Goal: Transaction & Acquisition: Purchase product/service

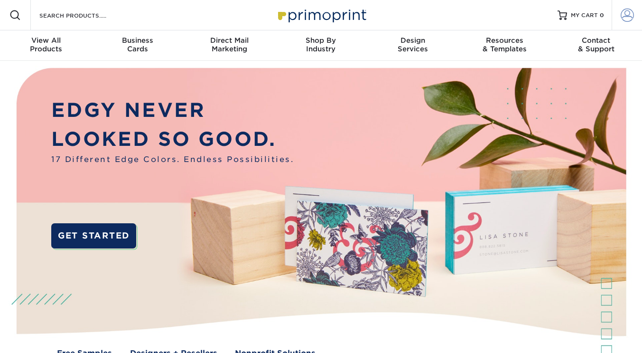
click at [627, 18] on span at bounding box center [627, 15] width 13 height 13
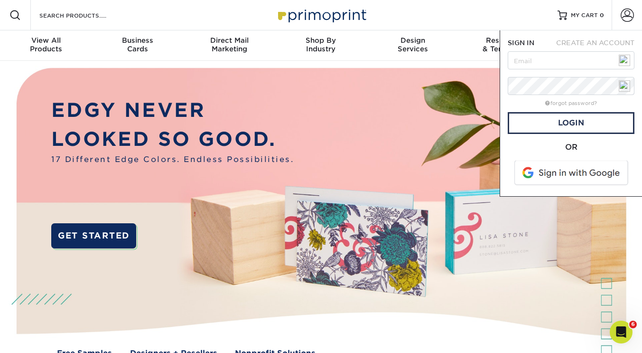
click at [565, 173] on span at bounding box center [572, 172] width 121 height 25
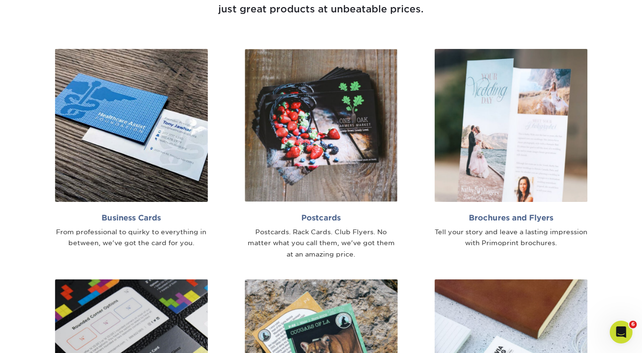
scroll to position [546, 0]
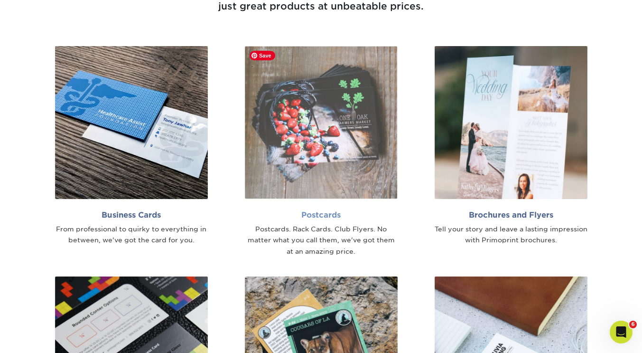
click at [343, 127] on img at bounding box center [321, 122] width 153 height 153
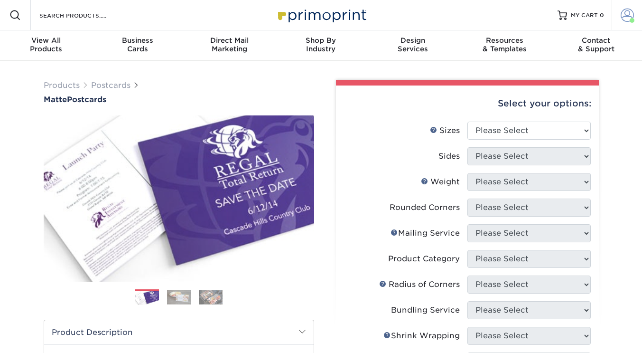
click at [627, 15] on span at bounding box center [627, 15] width 13 height 13
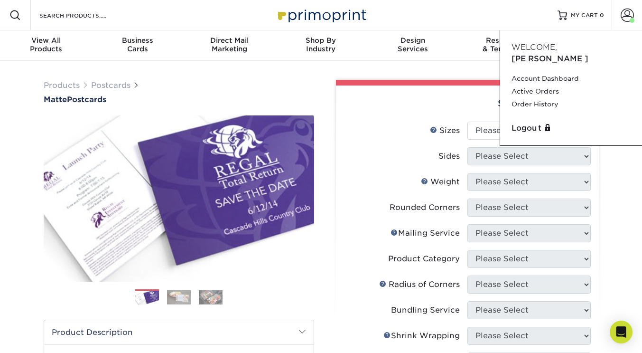
click at [295, 80] on div "Products Postcards Matte Postcards" at bounding box center [179, 92] width 271 height 24
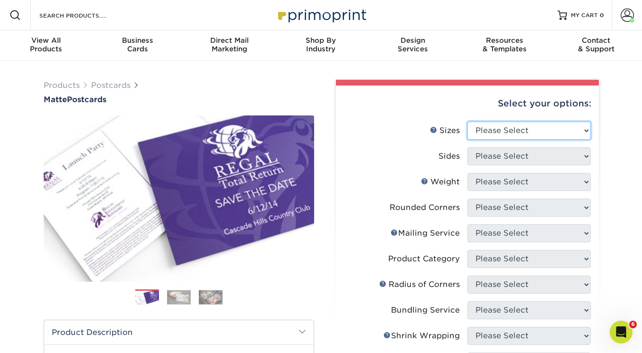
click at [534, 131] on select "Please Select 1.5" x 7" 2" x 4" 2" x 6" 2" x 7" 2" x 8" 2.12" x 5.5" 2.125" x 5…" at bounding box center [529, 131] width 123 height 18
select select "4.25x6.00"
click at [468, 122] on select "Please Select 1.5" x 7" 2" x 4" 2" x 6" 2" x 7" 2" x 8" 2.12" x 5.5" 2.125" x 5…" at bounding box center [529, 131] width 123 height 18
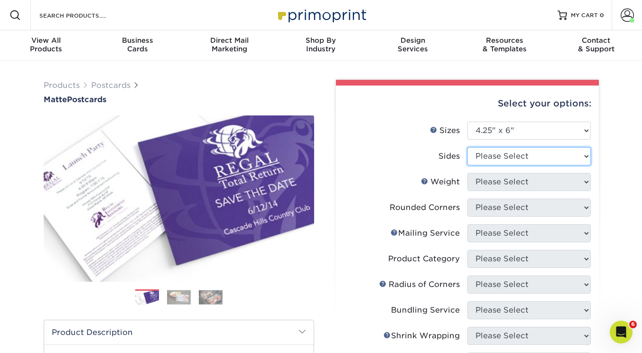
click at [495, 155] on select "Please Select Print Both Sides Print Front Only" at bounding box center [529, 156] width 123 height 18
select select "13abbda7-1d64-4f25-8bb2-c179b224825d"
click at [468, 147] on select "Please Select Print Both Sides Print Front Only" at bounding box center [529, 156] width 123 height 18
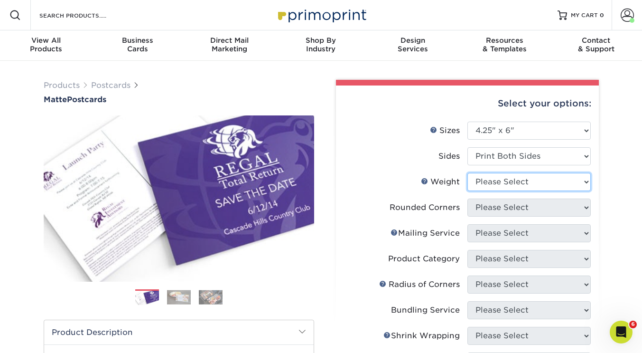
click at [495, 177] on select "Please Select 14PT 16PT" at bounding box center [529, 182] width 123 height 18
select select "16PT"
click at [468, 173] on select "Please Select 14PT 16PT" at bounding box center [529, 182] width 123 height 18
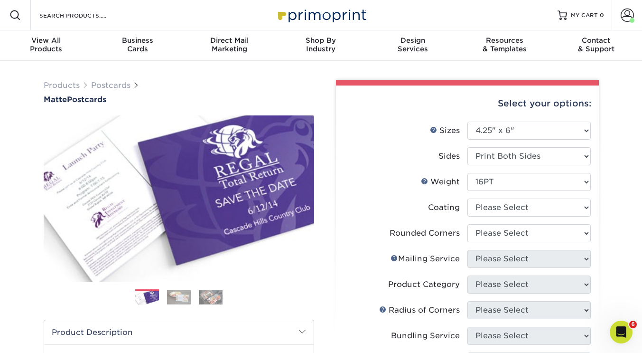
click at [490, 221] on li "Coating" at bounding box center [467, 211] width 247 height 26
click at [495, 207] on select at bounding box center [529, 207] width 123 height 18
select select "121bb7b5-3b4d-429f-bd8d-bbf80e953313"
click at [468, 198] on select at bounding box center [529, 207] width 123 height 18
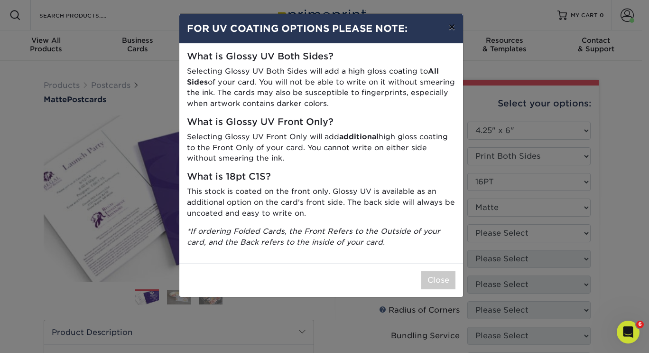
click at [455, 26] on button "×" at bounding box center [452, 27] width 22 height 27
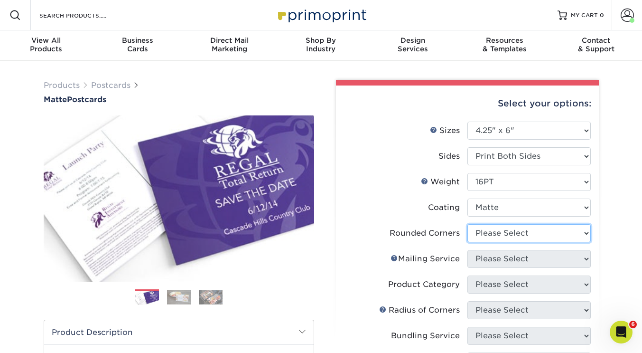
click at [493, 229] on select "Please Select Yes - Round 4 Corners No" at bounding box center [529, 233] width 123 height 18
select select "0"
click at [468, 224] on select "Please Select Yes - Round 4 Corners No" at bounding box center [529, 233] width 123 height 18
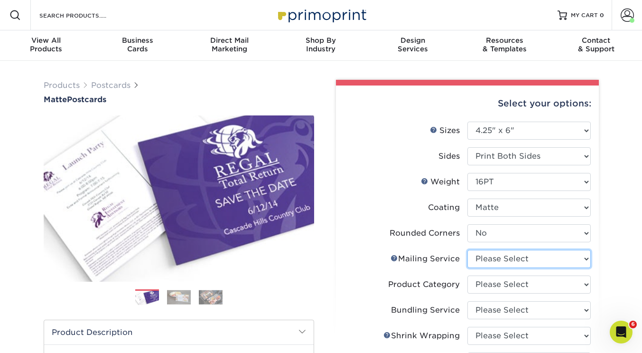
click at [500, 259] on select "Please Select No Direct Mailing Service No, I will mail/stamp/imprint Direct Ma…" at bounding box center [529, 259] width 123 height 18
select select "3e5e9bdd-d78a-4c28-a41d-fe1407925ca6"
click at [468, 250] on select "Please Select No Direct Mailing Service No, I will mail/stamp/imprint Direct Ma…" at bounding box center [529, 259] width 123 height 18
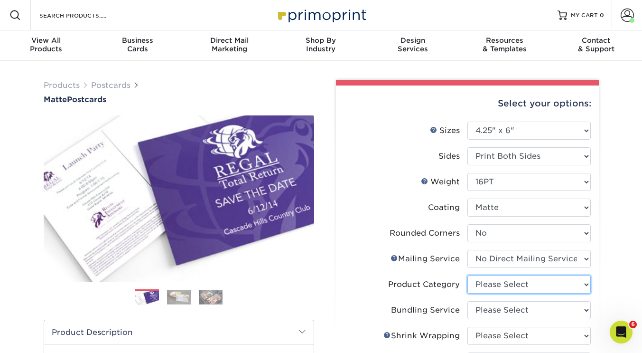
click at [498, 282] on select "Please Select Postcards" at bounding box center [529, 284] width 123 height 18
select select "9b7272e0-d6c8-4c3c-8e97-d3a1bcdab858"
click at [468, 275] on select "Please Select Postcards" at bounding box center [529, 284] width 123 height 18
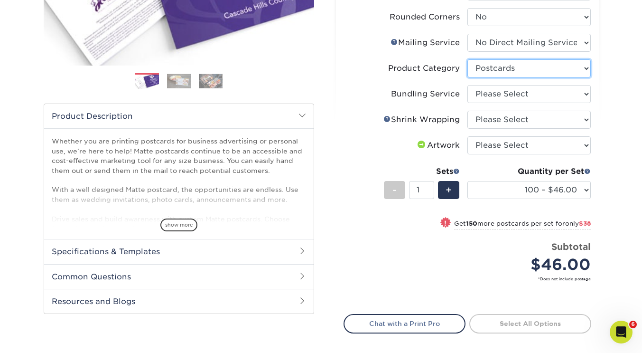
scroll to position [216, 0]
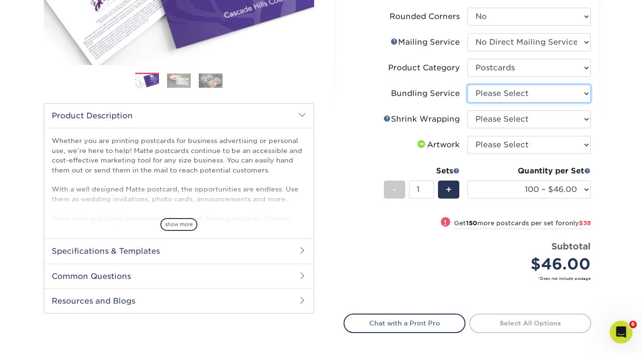
click at [492, 92] on select "Please Select No Bundling Services Yes, Bundles of 50 (+2 Days) Yes, Bundles of…" at bounding box center [529, 94] width 123 height 18
select select "58689abb-25c0-461c-a4c3-a80b627d6649"
click at [468, 85] on select "Please Select No Bundling Services Yes, Bundles of 50 (+2 Days) Yes, Bundles of…" at bounding box center [529, 94] width 123 height 18
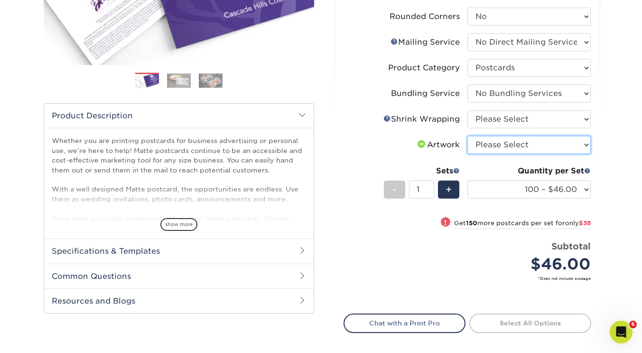
click at [489, 147] on select "Please Select I will upload files I need a design - $150" at bounding box center [529, 145] width 123 height 18
select select "upload"
click at [468, 136] on select "Please Select I will upload files I need a design - $150" at bounding box center [529, 145] width 123 height 18
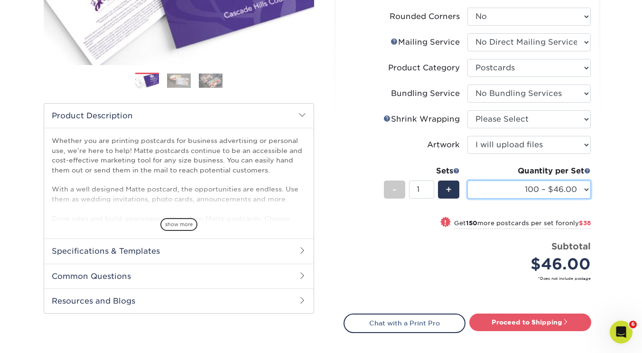
click at [499, 187] on select "100 – $46.00 250 – $84.00 500 – $100.00 1000 – $113.00 2500 – $234.00 5000 – $3…" at bounding box center [529, 189] width 123 height 18
select select "250 – $84.00"
click at [468, 180] on select "100 – $46.00 250 – $84.00 500 – $100.00 1000 – $113.00 2500 – $234.00 5000 – $3…" at bounding box center [529, 189] width 123 height 18
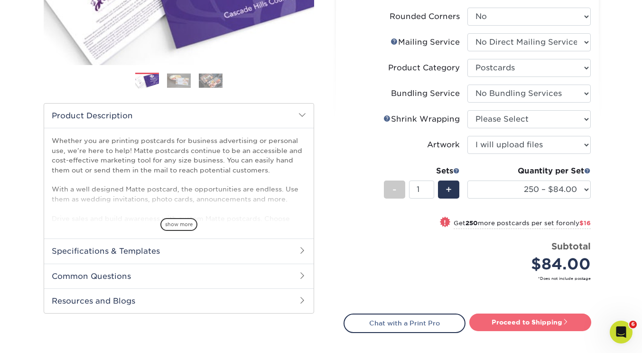
click at [547, 319] on link "Proceed to Shipping" at bounding box center [531, 321] width 122 height 17
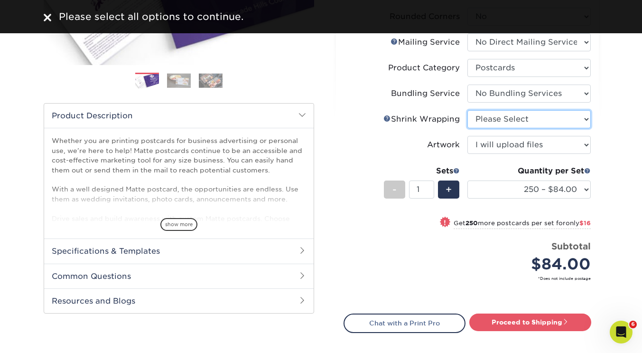
click at [539, 120] on select "Please Select No Shrink Wrapping Shrink Wrap 100 Per Package Shrink Wrap 50 Per…" at bounding box center [529, 119] width 123 height 18
select select "c8749376-e7da-41d0-b3dc-647faf84d907"
click at [468, 110] on select "Please Select No Shrink Wrapping Shrink Wrap 100 Per Package Shrink Wrap 50 Per…" at bounding box center [529, 119] width 123 height 18
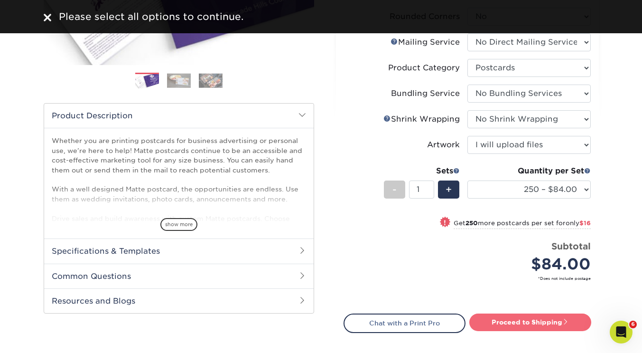
click at [537, 324] on link "Proceed to Shipping" at bounding box center [531, 321] width 122 height 17
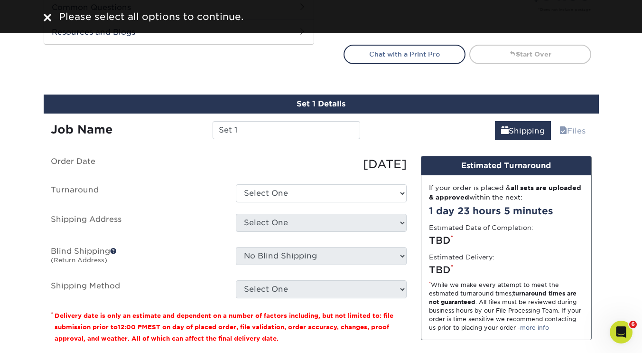
scroll to position [555, 0]
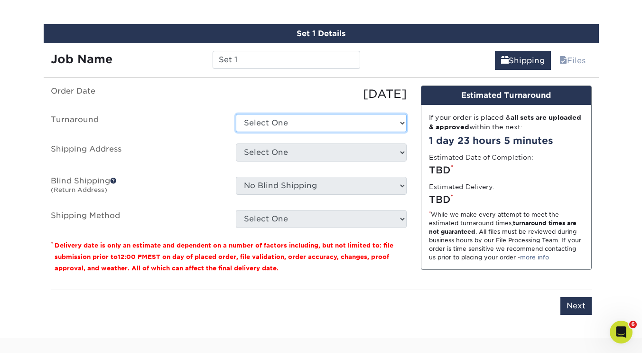
click at [291, 119] on select "Select One 2-4 Business Days 2 Day Next Business Day" at bounding box center [321, 123] width 171 height 18
select select "77745aee-449b-4a72-86d1-9f1737b6af3d"
click at [236, 114] on select "Select One 2-4 Business Days 2 Day Next Business Day" at bounding box center [321, 123] width 171 height 18
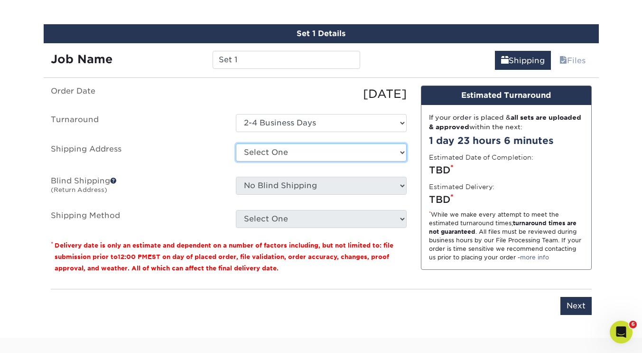
click at [282, 150] on select "Select One Karen's House Karen's House November Updates + Add New Address" at bounding box center [321, 152] width 171 height 18
select select "260111"
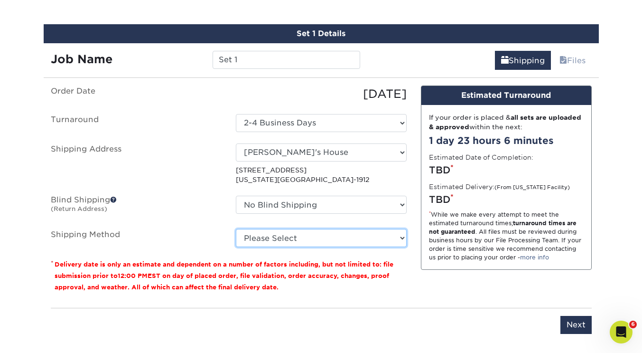
click at [278, 235] on select "Please Select Ground Shipping (+$25.02) 3 Day Shipping Service (+$31.21) 2 Day …" at bounding box center [321, 238] width 171 height 18
select select "03"
click at [236, 229] on select "Please Select Ground Shipping (+$25.02) 3 Day Shipping Service (+$31.21) 2 Day …" at bounding box center [321, 238] width 171 height 18
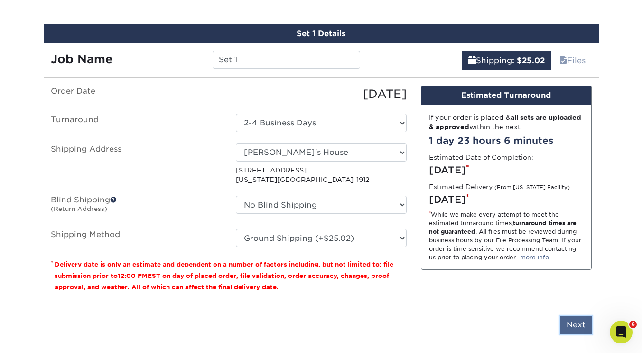
click at [580, 323] on input "Next" at bounding box center [576, 325] width 31 height 18
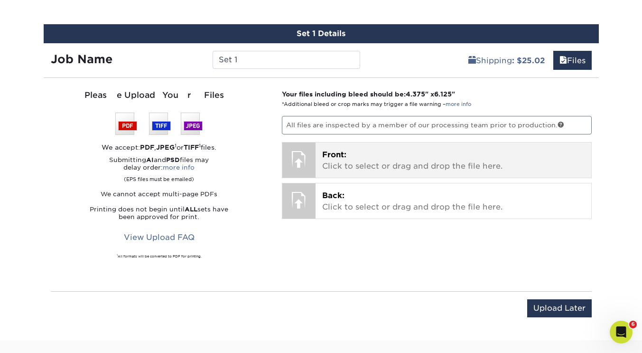
click at [460, 158] on p "Front: Click to select or drag and drop the file here." at bounding box center [453, 160] width 263 height 23
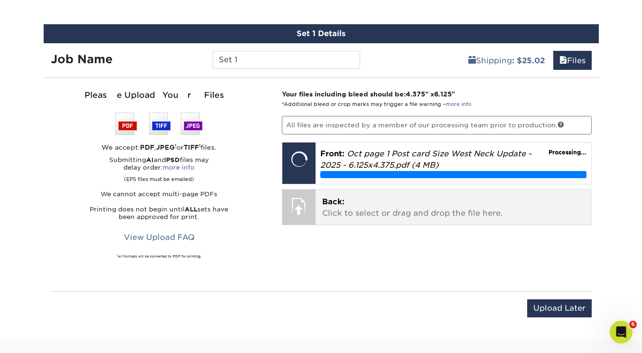
click at [404, 213] on p "Back: Click to select or drag and drop the file here." at bounding box center [453, 207] width 263 height 23
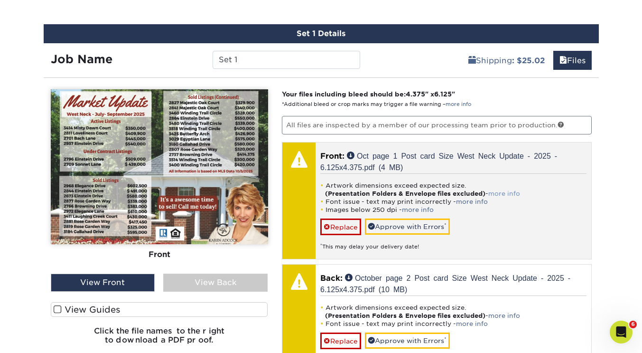
click at [514, 194] on link "more info" at bounding box center [505, 193] width 32 height 7
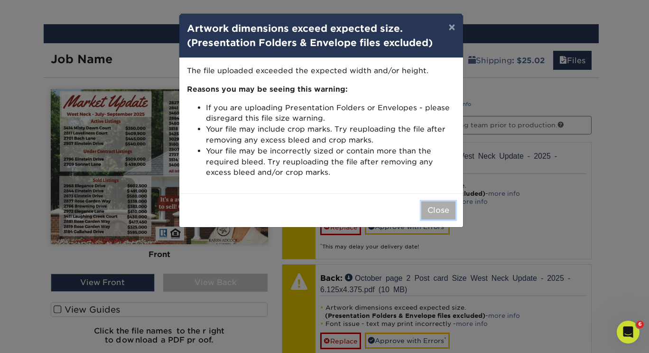
click at [446, 211] on button "Close" at bounding box center [439, 210] width 34 height 18
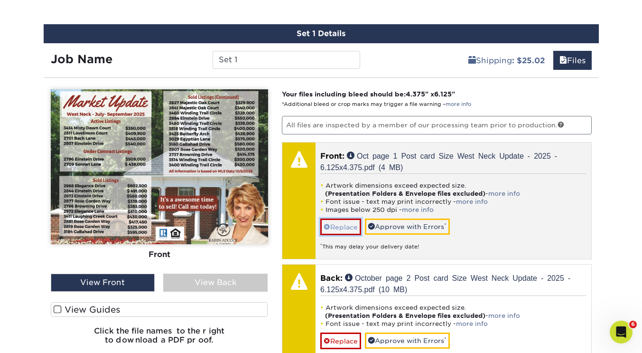
click at [330, 227] on link "Replace" at bounding box center [340, 226] width 41 height 17
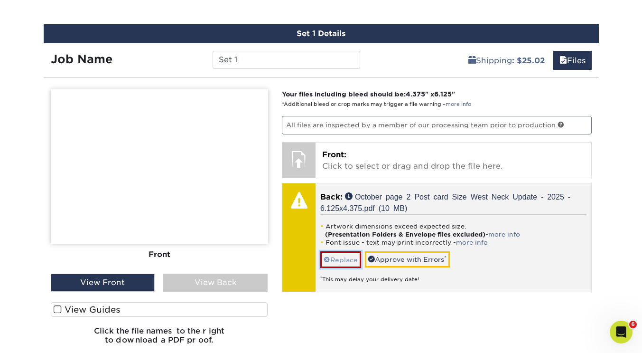
click at [338, 259] on link "Replace" at bounding box center [340, 259] width 41 height 17
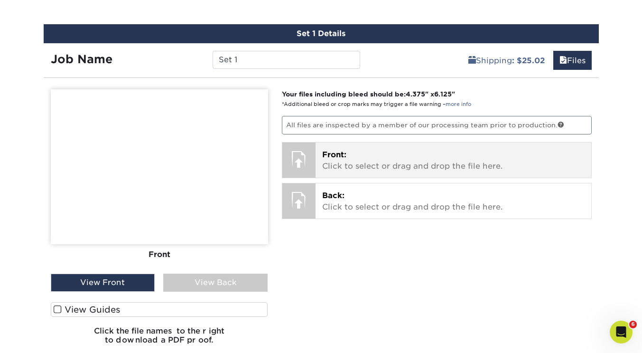
click at [350, 166] on p "Front: Click to select or drag and drop the file here." at bounding box center [453, 160] width 263 height 23
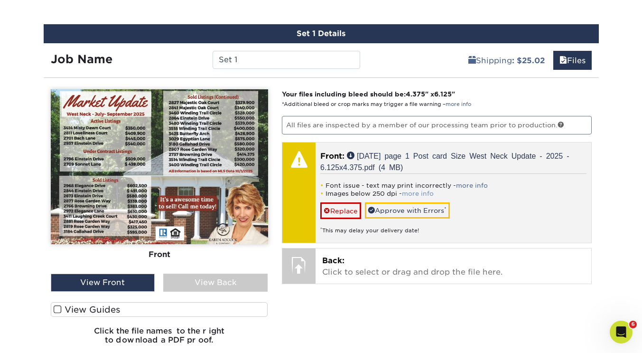
click at [424, 194] on link "more info" at bounding box center [418, 193] width 32 height 7
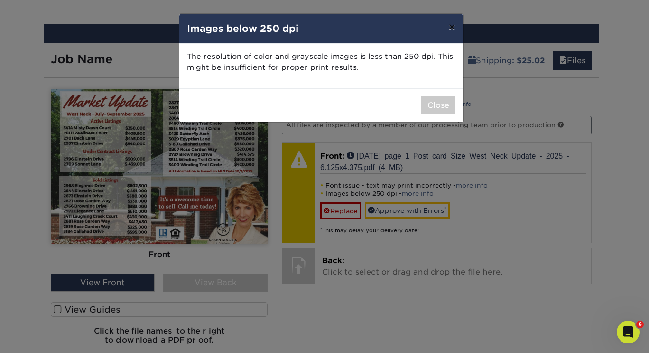
click at [455, 27] on button "×" at bounding box center [452, 27] width 22 height 27
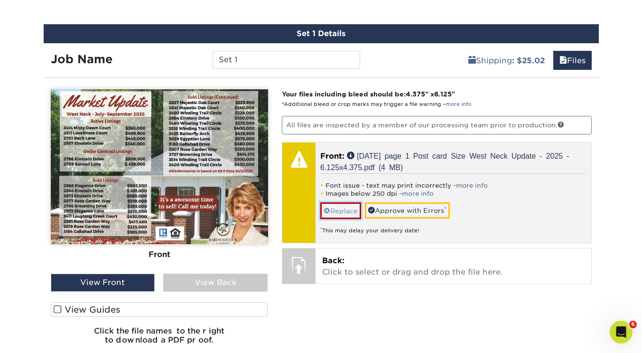
click at [342, 214] on link "Replace" at bounding box center [340, 210] width 41 height 17
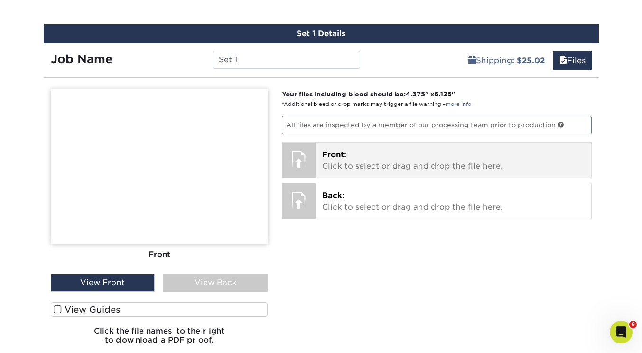
click at [357, 169] on p "Front: Click to select or drag and drop the file here." at bounding box center [453, 160] width 263 height 23
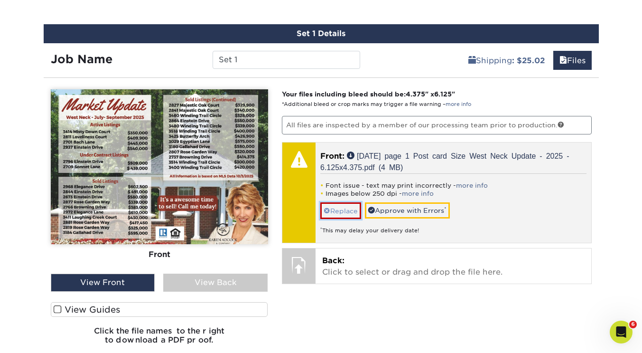
click at [338, 211] on link "Replace" at bounding box center [340, 210] width 41 height 17
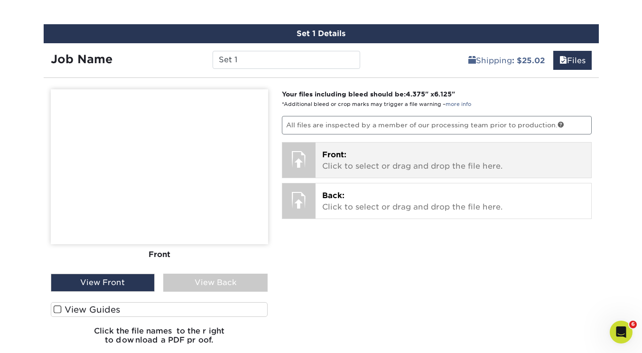
click at [344, 166] on p "Front: Click to select or drag and drop the file here." at bounding box center [453, 160] width 263 height 23
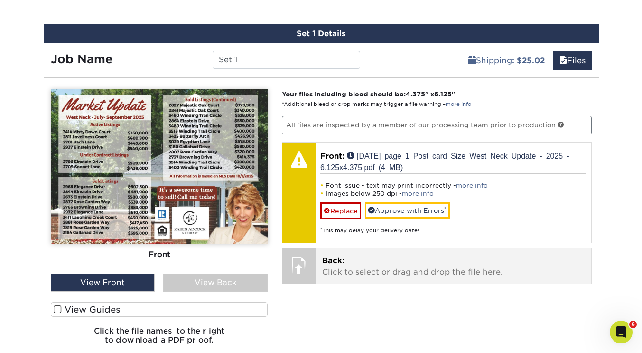
click at [370, 272] on p "Back: Click to select or drag and drop the file here." at bounding box center [453, 266] width 263 height 23
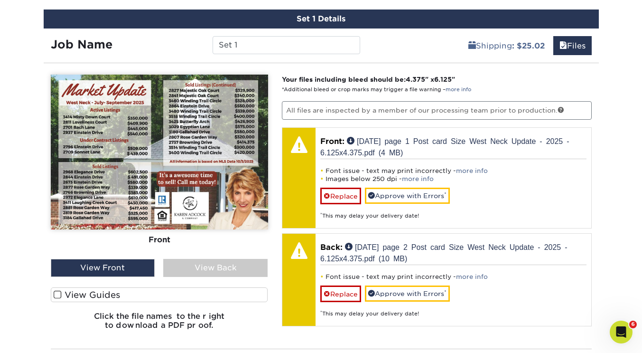
scroll to position [582, 0]
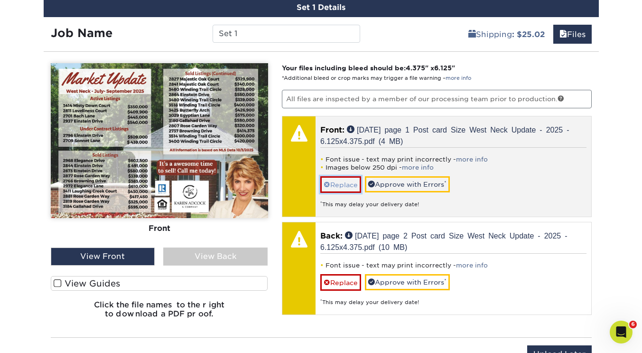
click at [344, 182] on link "Replace" at bounding box center [340, 184] width 41 height 17
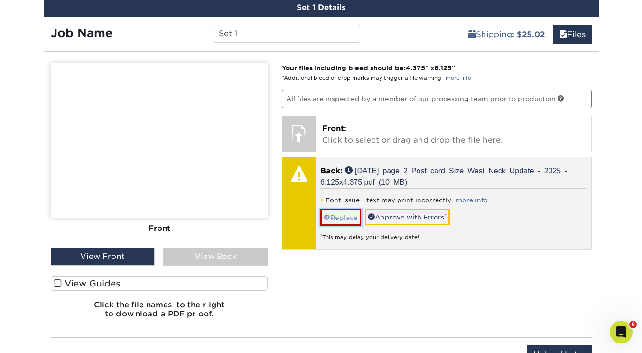
click at [338, 216] on link "Replace" at bounding box center [340, 217] width 41 height 17
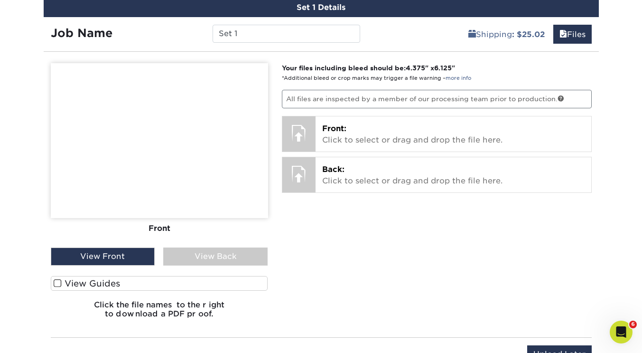
click at [58, 282] on span at bounding box center [58, 283] width 8 height 9
click at [0, 0] on input "View Guides" at bounding box center [0, 0] width 0 height 0
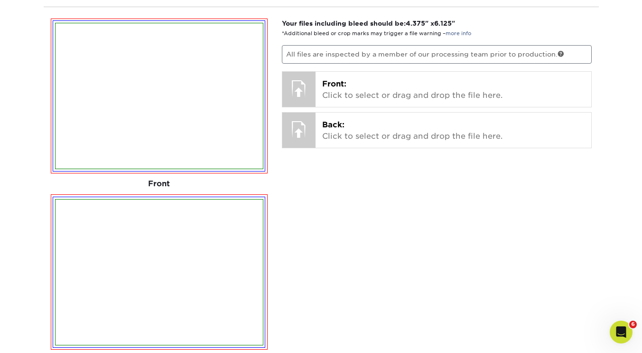
scroll to position [562, 0]
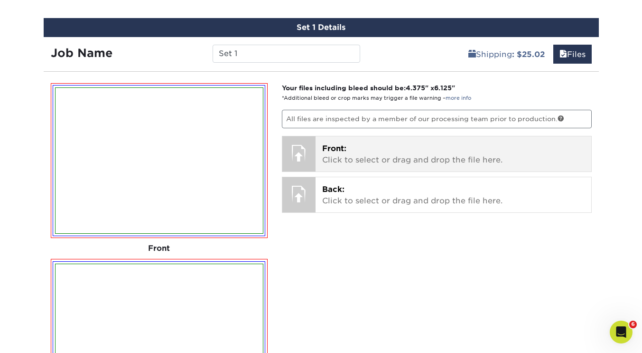
click at [345, 144] on span "Front:" at bounding box center [334, 148] width 24 height 9
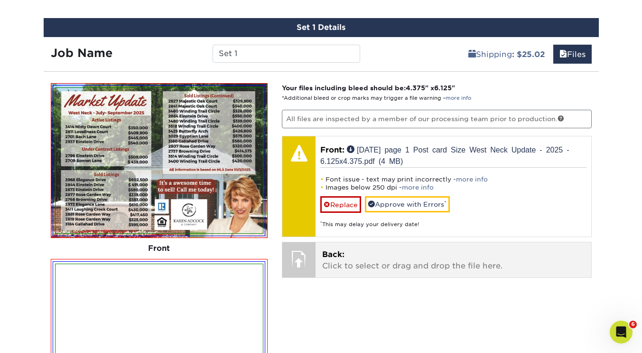
click at [419, 254] on p "Back: Click to select or drag and drop the file here." at bounding box center [453, 260] width 263 height 23
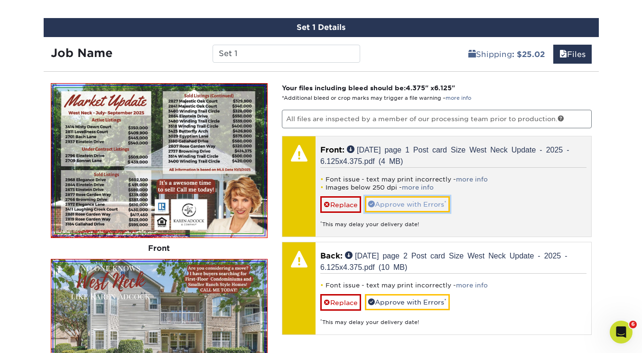
click at [384, 204] on link "Approve with Errors *" at bounding box center [407, 204] width 85 height 16
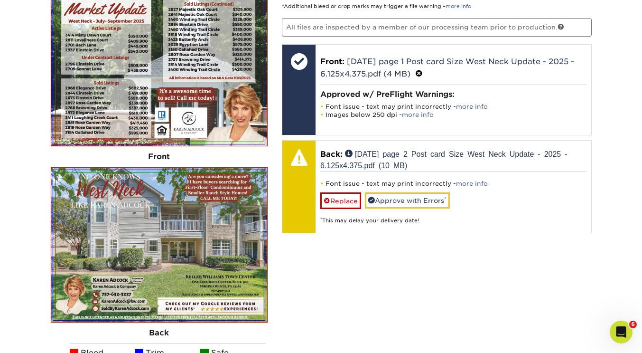
scroll to position [673, 0]
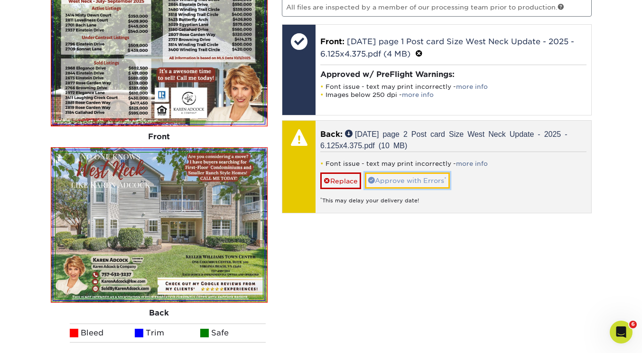
click at [409, 177] on link "Approve with Errors *" at bounding box center [407, 180] width 85 height 16
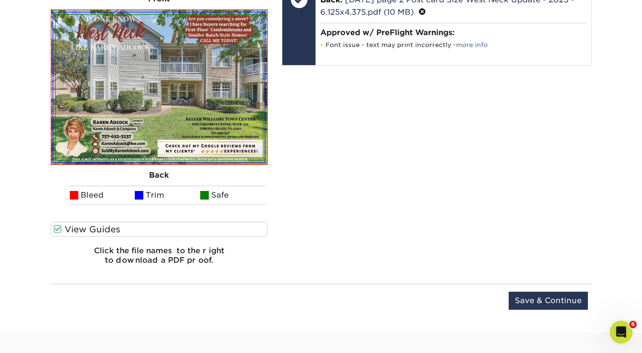
scroll to position [812, 0]
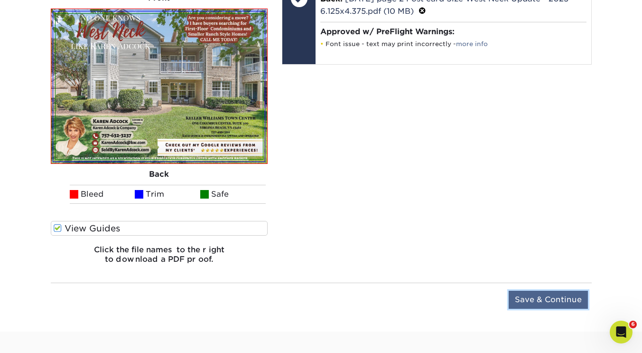
click at [560, 300] on input "Save & Continue" at bounding box center [548, 300] width 79 height 18
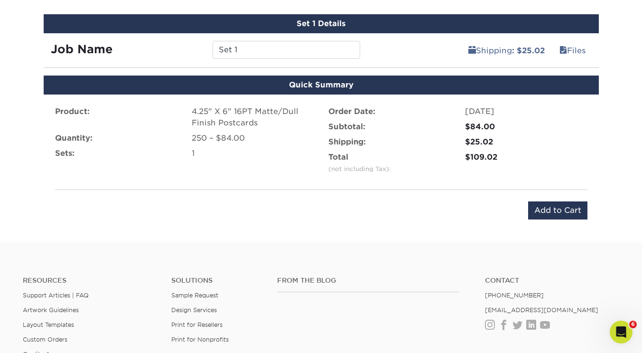
scroll to position [561, 0]
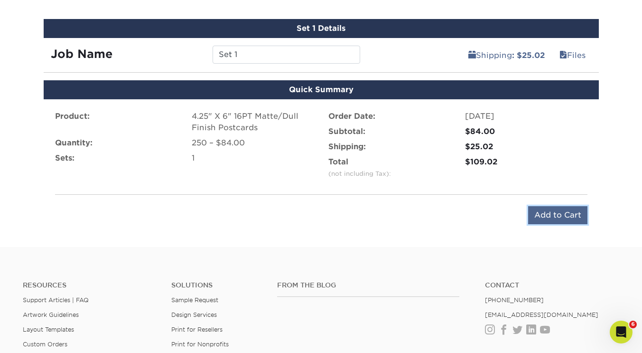
click at [565, 212] on input "Add to Cart" at bounding box center [557, 215] width 59 height 18
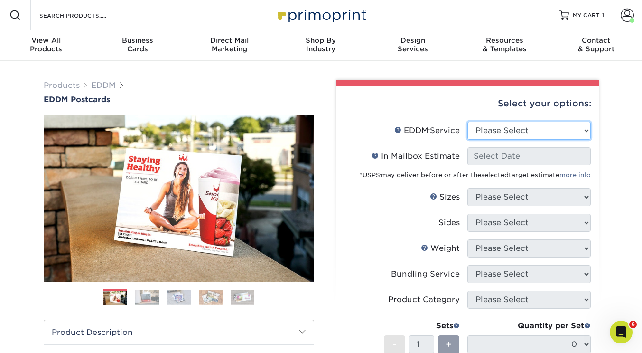
click at [488, 129] on select "Please Select Full Service Print Only" at bounding box center [529, 131] width 123 height 18
select select "full_service"
click at [468, 122] on select "Please Select Full Service Print Only" at bounding box center [529, 131] width 123 height 18
select select "-1"
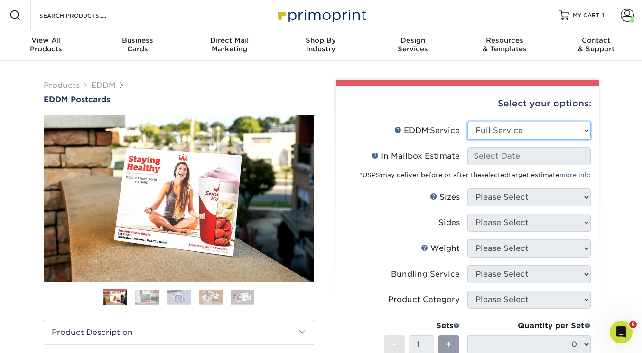
select select "-1"
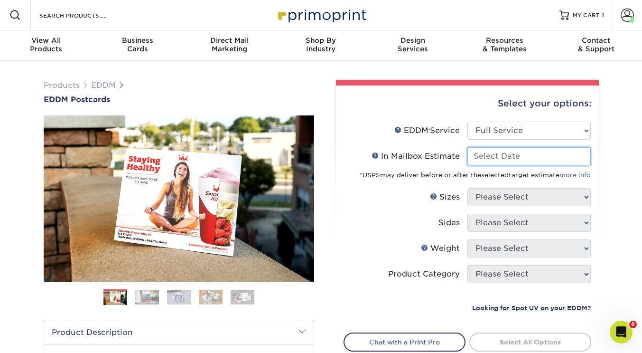
click at [493, 160] on input "In Mailbox Estimate Help In Mailbox Estimate" at bounding box center [529, 156] width 123 height 18
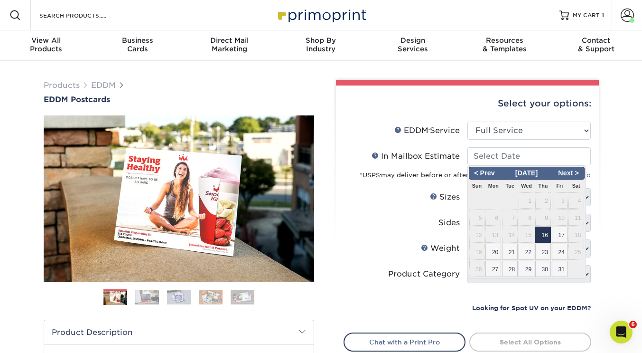
click at [544, 234] on span "16" at bounding box center [544, 234] width 16 height 16
type input "[DATE]"
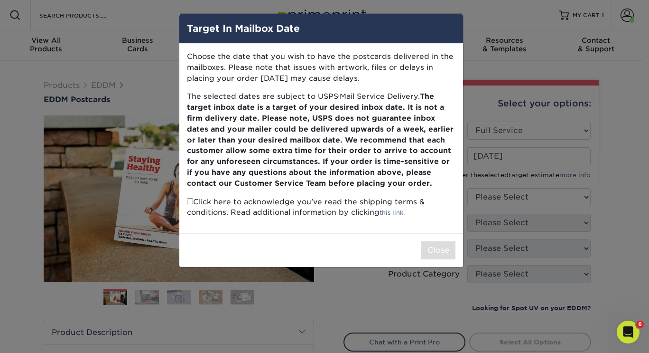
click at [516, 60] on div "Target In Mailbox Date Choose the date that you wish to have the postcards deli…" at bounding box center [324, 176] width 649 height 353
click at [631, 171] on div "Target In Mailbox Date Choose the date that you wish to have the postcards deli…" at bounding box center [324, 176] width 649 height 353
click at [454, 21] on div "Target In Mailbox Date" at bounding box center [321, 29] width 284 height 30
click at [509, 155] on div "Target In Mailbox Date Choose the date that you wish to have the postcards deli…" at bounding box center [324, 176] width 649 height 353
click at [188, 25] on h4 "Target In Mailbox Date" at bounding box center [321, 28] width 269 height 14
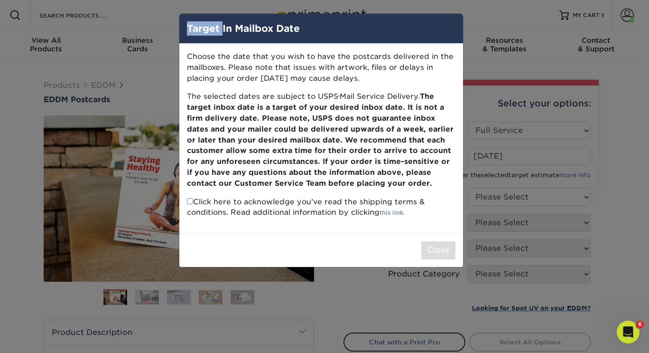
click at [188, 25] on h4 "Target In Mailbox Date" at bounding box center [321, 28] width 269 height 14
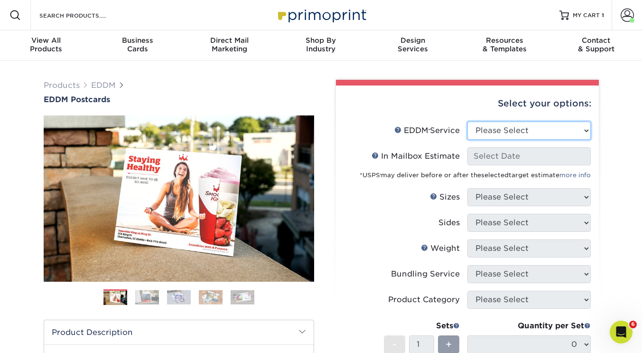
click at [531, 129] on select "Please Select Full Service Print Only" at bounding box center [529, 131] width 123 height 18
select select "full_service"
click at [468, 122] on select "Please Select Full Service Print Only" at bounding box center [529, 131] width 123 height 18
select select "-1"
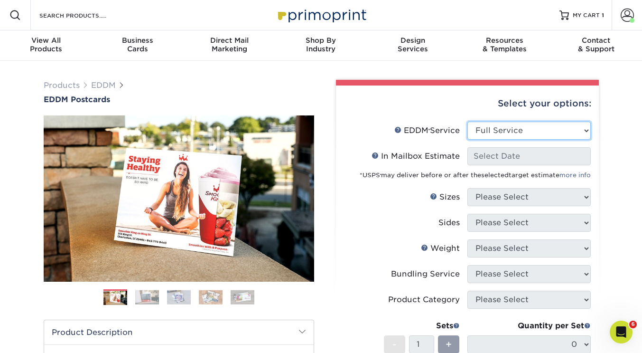
select select "-1"
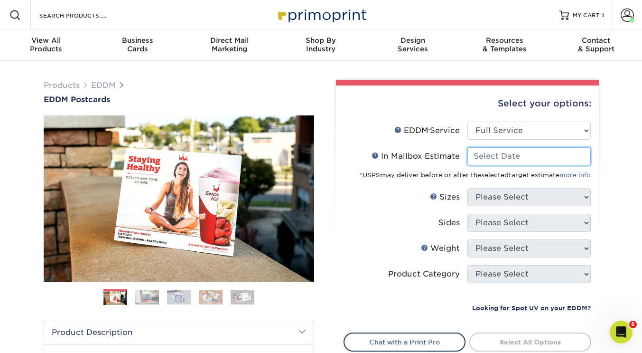
click at [507, 159] on input "In Mailbox Estimate Help In Mailbox Estimate" at bounding box center [529, 156] width 123 height 18
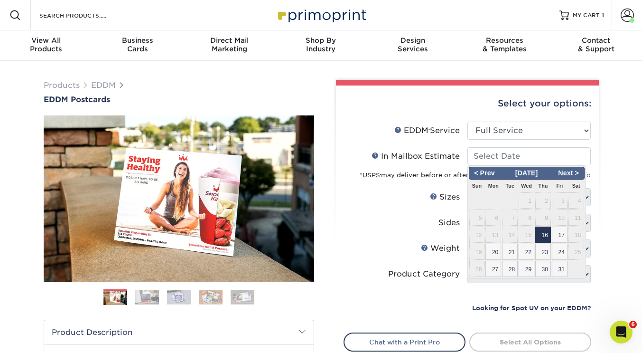
click at [543, 233] on span "16" at bounding box center [544, 234] width 16 height 16
type input "[DATE]"
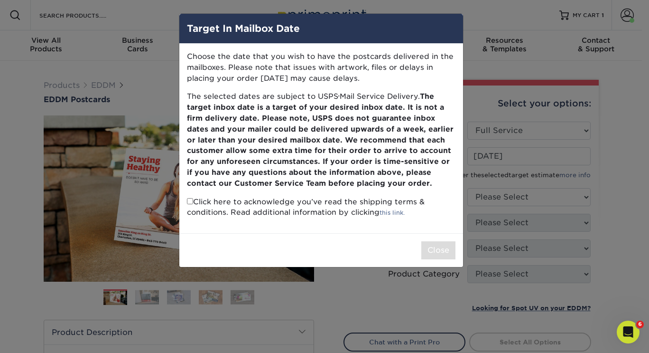
click at [190, 203] on input "checkbox" at bounding box center [190, 201] width 6 height 6
checkbox input "true"
click at [448, 247] on button "Close" at bounding box center [439, 250] width 34 height 18
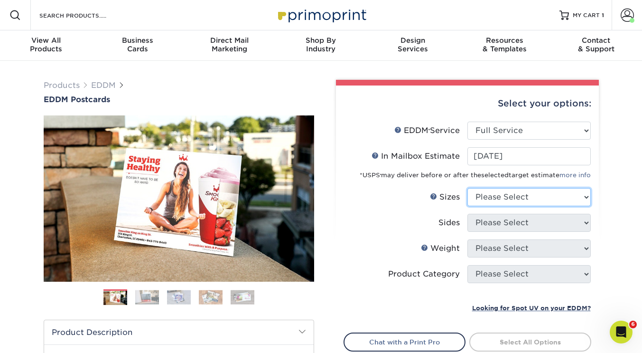
click at [524, 194] on select "Please Select 4.5" x 12" 6" x 12" 6.5" x 8" 6.5" x 9" 6.5" x 12" 7" x 8.5" 8" x…" at bounding box center [529, 197] width 123 height 18
select select "6.50x8.00"
click at [468, 188] on select "Please Select 4.5" x 12" 6" x 12" 6.5" x 8" 6.5" x 9" 6.5" x 12" 7" x 8.5" 8" x…" at bounding box center [529, 197] width 123 height 18
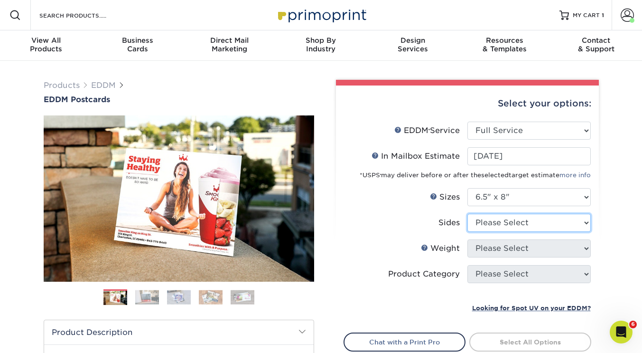
click at [503, 221] on select "Please Select Print Both Sides Print Front Only" at bounding box center [529, 223] width 123 height 18
select select "13abbda7-1d64-4f25-8bb2-c179b224825d"
click at [468, 214] on select "Please Select Print Both Sides Print Front Only" at bounding box center [529, 223] width 123 height 18
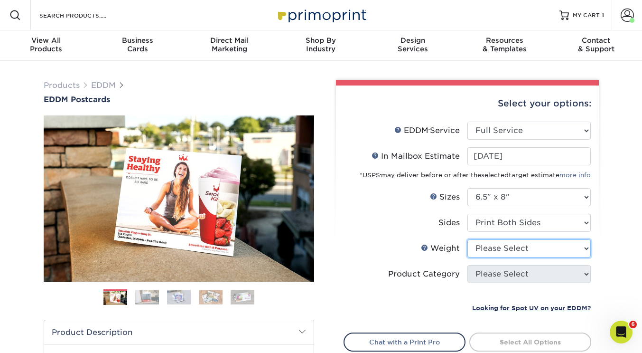
click at [506, 247] on select "Please Select 16PT 14PT" at bounding box center [529, 248] width 123 height 18
select select "16PT"
click at [468, 239] on select "Please Select 16PT 14PT" at bounding box center [529, 248] width 123 height 18
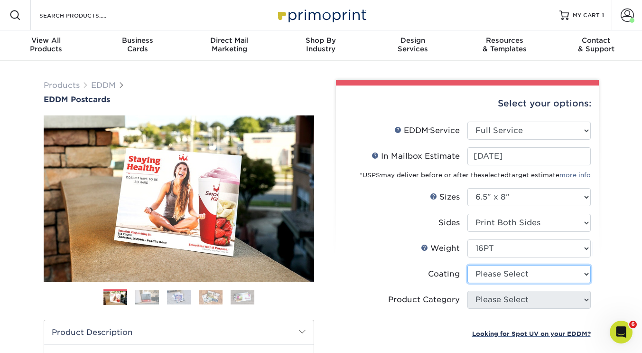
click at [495, 274] on select at bounding box center [529, 274] width 123 height 18
select select "ae367451-b2b8-45df-a344-0f05b6a12993"
click at [468, 265] on select at bounding box center [529, 274] width 123 height 18
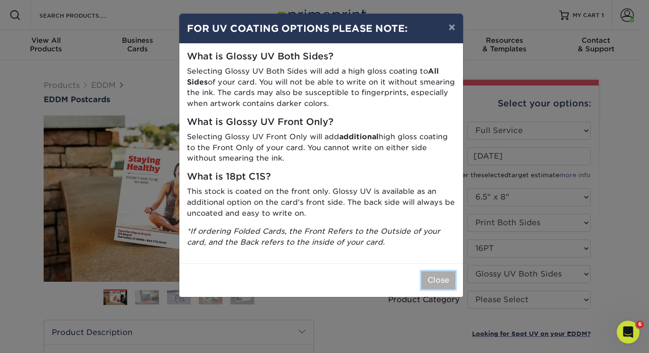
click at [438, 282] on button "Close" at bounding box center [439, 280] width 34 height 18
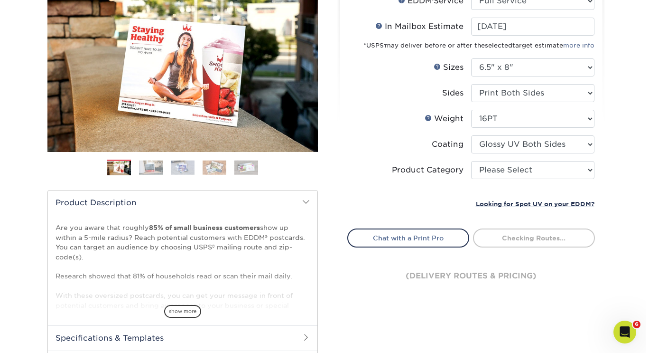
scroll to position [131, 0]
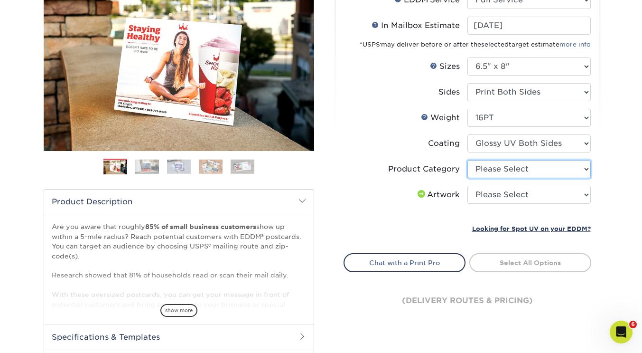
click at [525, 164] on select "Please Select Postcards" at bounding box center [529, 169] width 123 height 18
select select "9b7272e0-d6c8-4c3c-8e97-d3a1bcdab858"
click at [468, 160] on select "Please Select Postcards" at bounding box center [529, 169] width 123 height 18
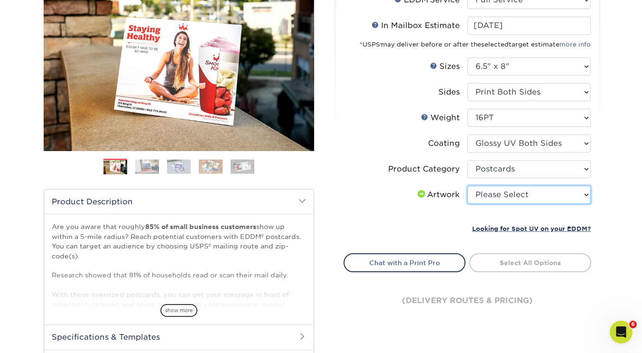
click at [510, 194] on select "Please Select I will upload files I need a design - $150" at bounding box center [529, 195] width 123 height 18
select select "upload"
click at [468, 186] on select "Please Select I will upload files I need a design - $150" at bounding box center [529, 195] width 123 height 18
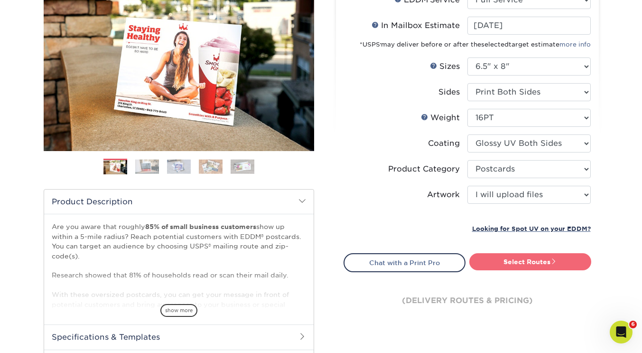
click at [521, 263] on link "Select Routes" at bounding box center [531, 261] width 122 height 17
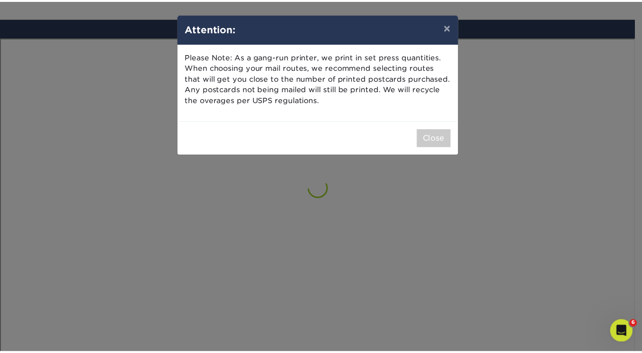
scroll to position [553, 0]
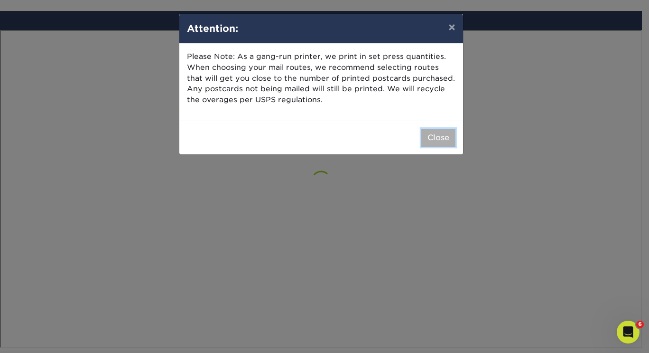
click at [445, 134] on button "Close" at bounding box center [439, 138] width 34 height 18
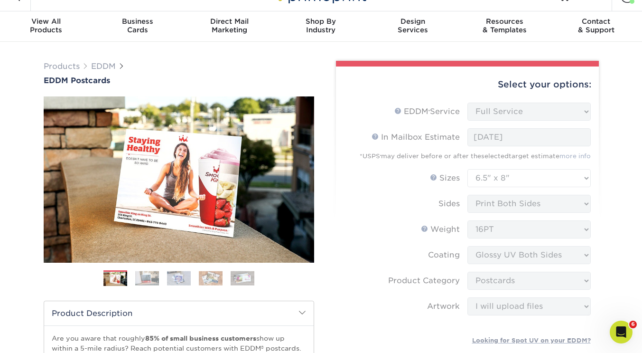
scroll to position [0, 0]
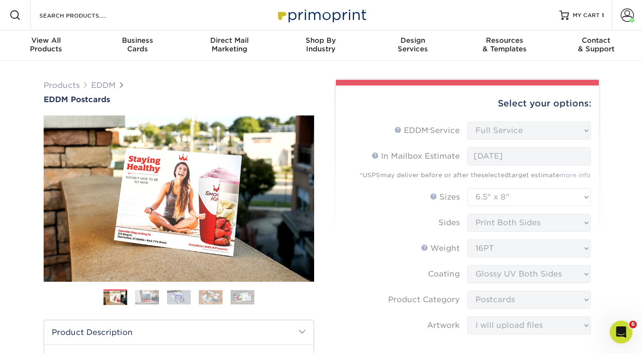
click at [518, 128] on form "EDDM Service Help EDDM ® Service Please Select Full Service Print Only < Prev" at bounding box center [468, 247] width 248 height 251
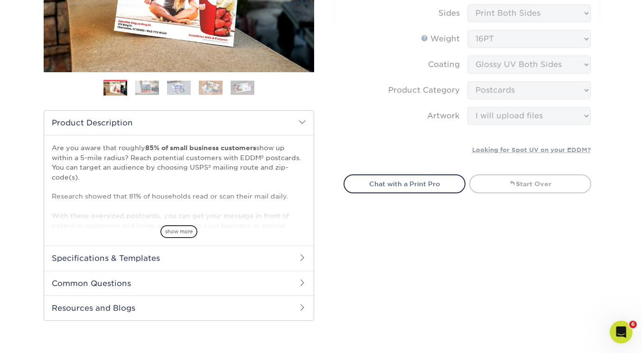
scroll to position [208, 0]
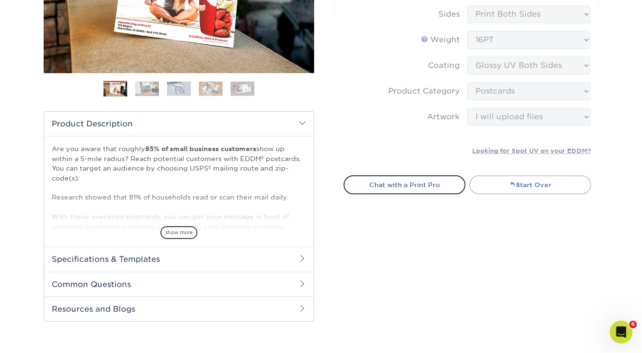
click at [534, 184] on link "Start Over" at bounding box center [531, 184] width 122 height 19
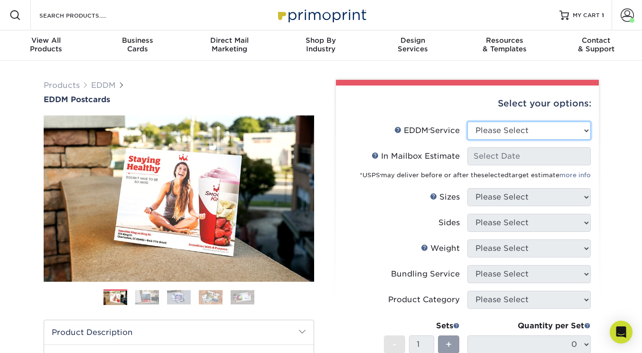
click at [509, 132] on select "Please Select Full Service Print Only" at bounding box center [529, 131] width 123 height 18
select select "full_service"
click at [468, 122] on select "Please Select Full Service Print Only" at bounding box center [529, 131] width 123 height 18
select select "-1"
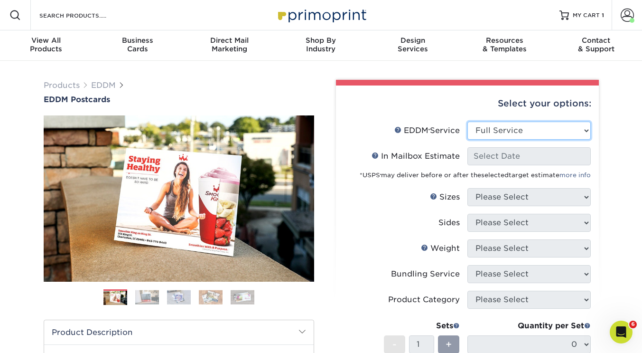
select select "-1"
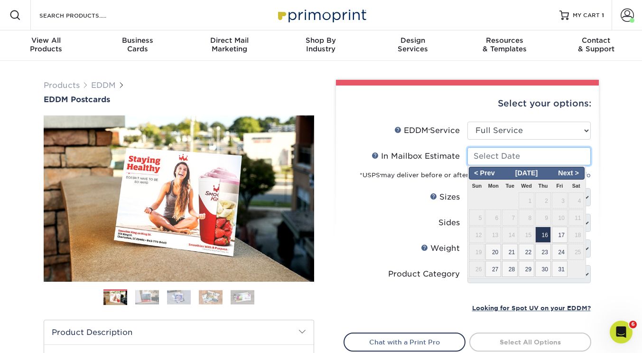
click at [507, 157] on input "In Mailbox Estimate Help In Mailbox Estimate" at bounding box center [529, 156] width 123 height 18
click at [540, 231] on span "16" at bounding box center [544, 234] width 16 height 16
type input "[DATE]"
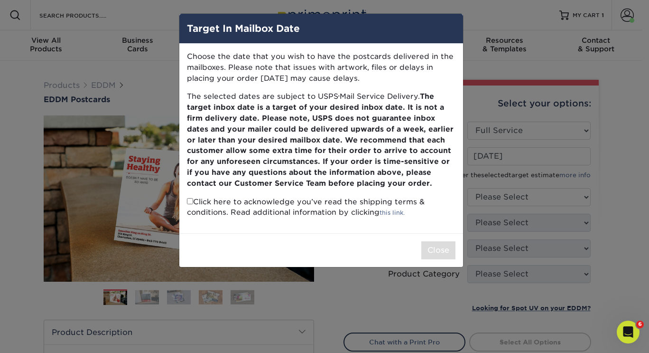
click at [187, 200] on input "checkbox" at bounding box center [190, 201] width 6 height 6
checkbox input "true"
click at [440, 248] on button "Close" at bounding box center [439, 250] width 34 height 18
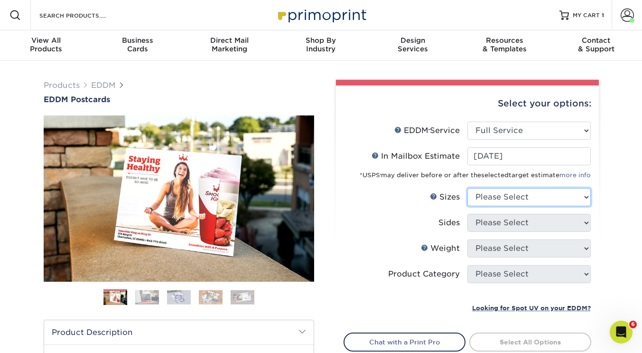
click at [502, 203] on select "Please Select 4.5" x 12" 6" x 12" 6.5" x 8" 6.5" x 9" 6.5" x 12" 7" x 8.5" 8" x…" at bounding box center [529, 197] width 123 height 18
select select "6.50x8.00"
click at [468, 188] on select "Please Select 4.5" x 12" 6" x 12" 6.5" x 8" 6.5" x 9" 6.5" x 12" 7" x 8.5" 8" x…" at bounding box center [529, 197] width 123 height 18
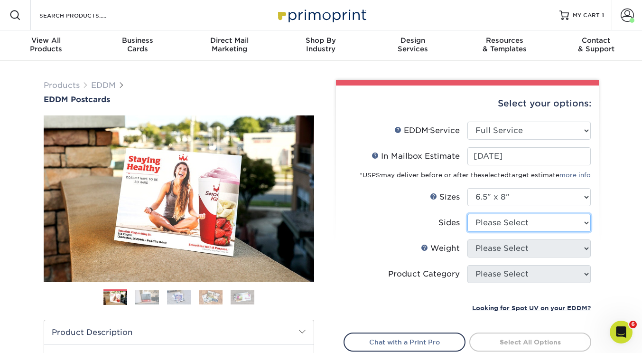
click at [497, 221] on select "Please Select Print Both Sides Print Front Only" at bounding box center [529, 223] width 123 height 18
select select "13abbda7-1d64-4f25-8bb2-c179b224825d"
click at [468, 214] on select "Please Select Print Both Sides Print Front Only" at bounding box center [529, 223] width 123 height 18
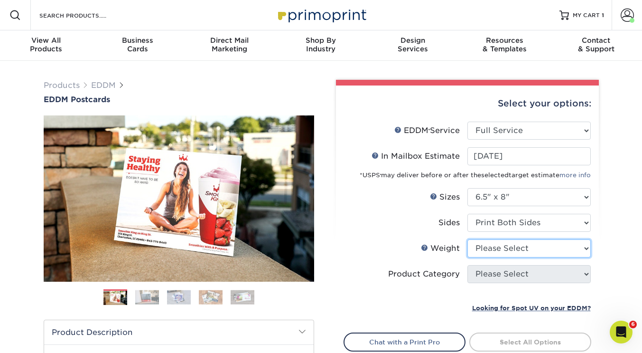
click at [495, 249] on select "Please Select 16PT 14PT" at bounding box center [529, 248] width 123 height 18
select select "16PT"
click at [468, 239] on select "Please Select 16PT 14PT" at bounding box center [529, 248] width 123 height 18
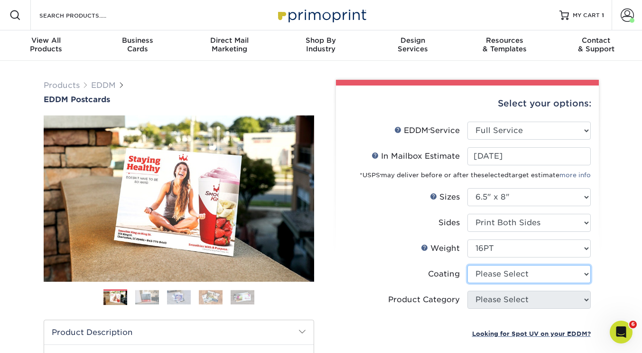
click at [495, 270] on select at bounding box center [529, 274] width 123 height 18
select select "ae367451-b2b8-45df-a344-0f05b6a12993"
click at [468, 265] on select at bounding box center [529, 274] width 123 height 18
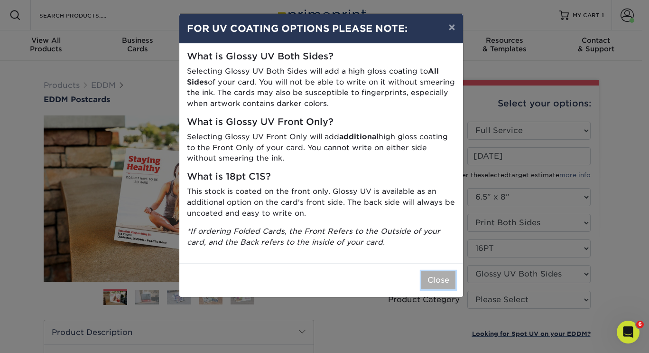
click at [435, 279] on button "Close" at bounding box center [439, 280] width 34 height 18
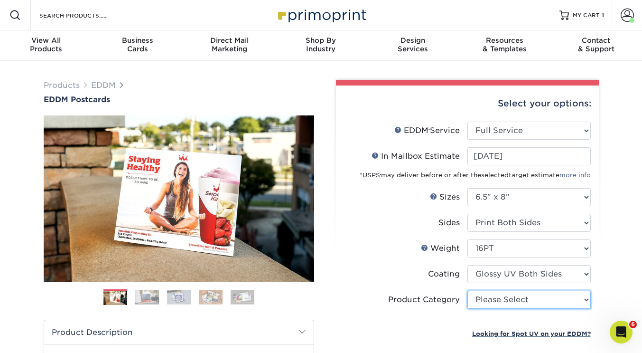
click at [496, 300] on select "Please Select Postcards" at bounding box center [529, 300] width 123 height 18
select select "9b7272e0-d6c8-4c3c-8e97-d3a1bcdab858"
click at [468, 291] on select "Please Select Postcards" at bounding box center [529, 300] width 123 height 18
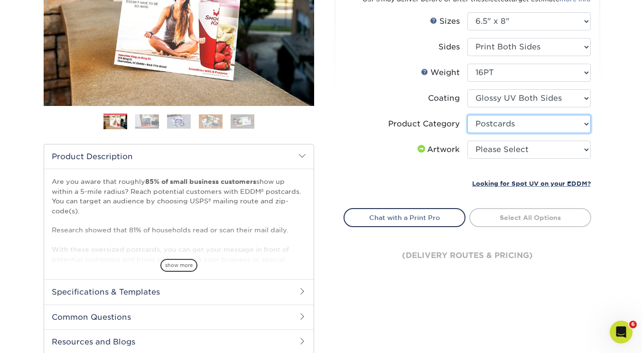
scroll to position [177, 0]
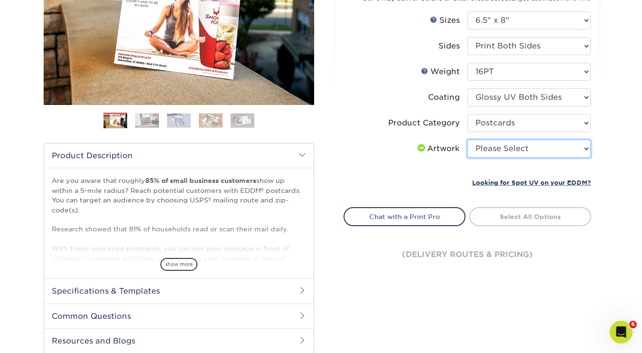
click at [515, 147] on select "Please Select I will upload files I need a design - $150" at bounding box center [529, 149] width 123 height 18
select select "upload"
click at [468, 140] on select "Please Select I will upload files I need a design - $150" at bounding box center [529, 149] width 123 height 18
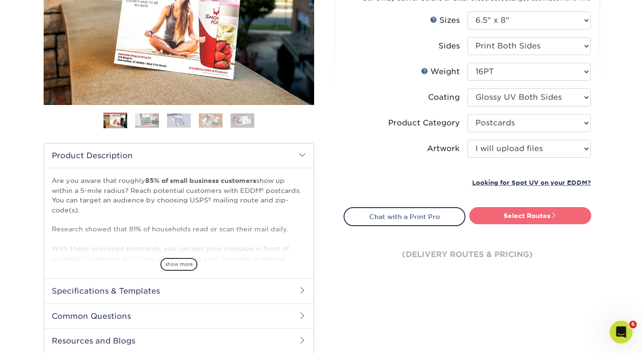
click at [531, 214] on link "Select Routes" at bounding box center [531, 215] width 122 height 17
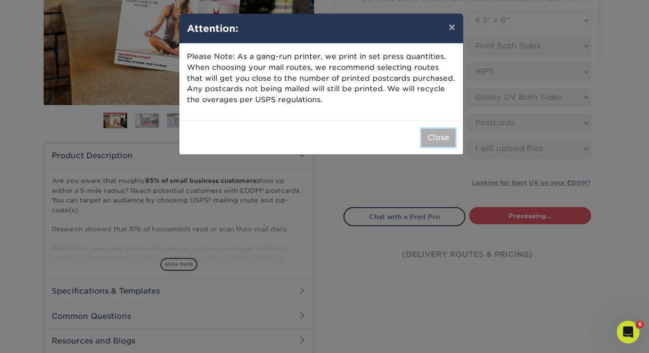
click at [442, 138] on button "Close" at bounding box center [439, 138] width 34 height 18
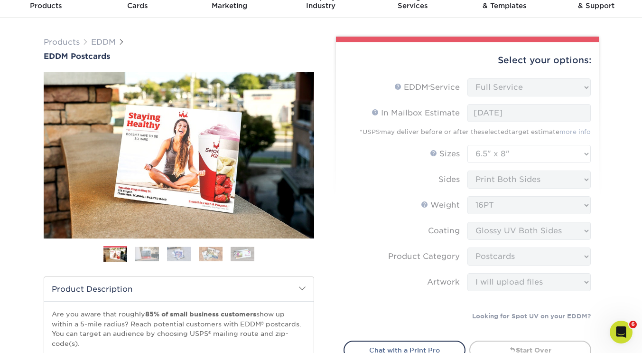
scroll to position [0, 0]
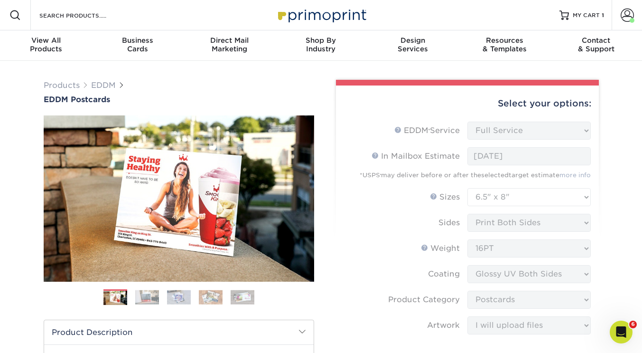
click at [550, 132] on form "EDDM Service Help EDDM ® Service Please Select Full Service Print Only < Prev" at bounding box center [468, 247] width 248 height 251
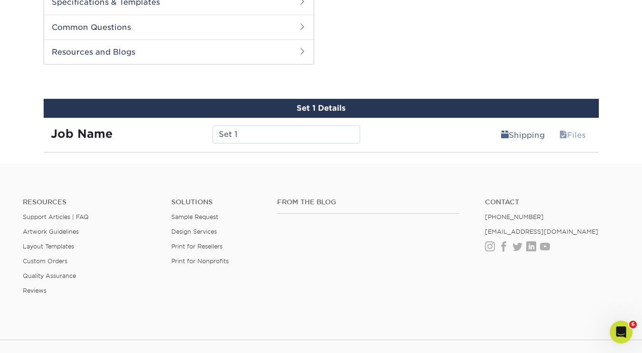
scroll to position [470, 0]
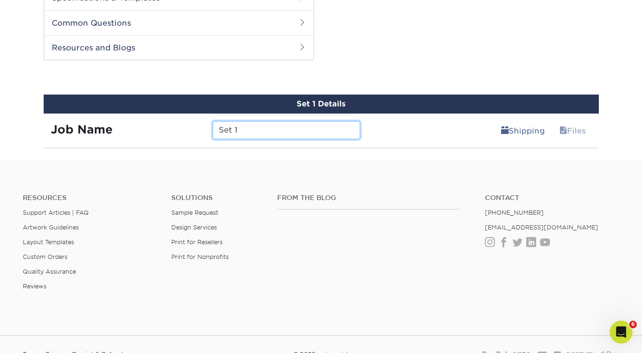
click at [259, 130] on input "Set 1" at bounding box center [287, 130] width 148 height 18
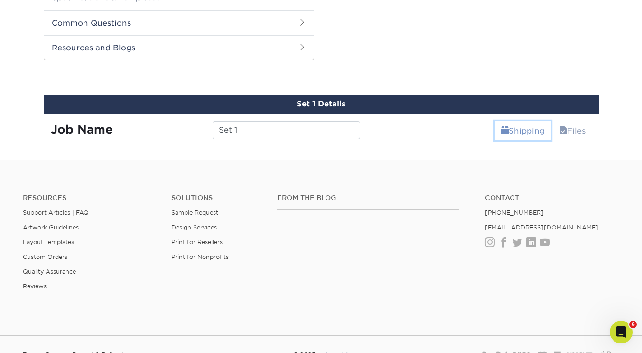
click at [521, 130] on link "Shipping" at bounding box center [523, 130] width 56 height 19
click at [563, 133] on span at bounding box center [564, 130] width 8 height 9
click at [566, 134] on link "Files" at bounding box center [573, 130] width 38 height 19
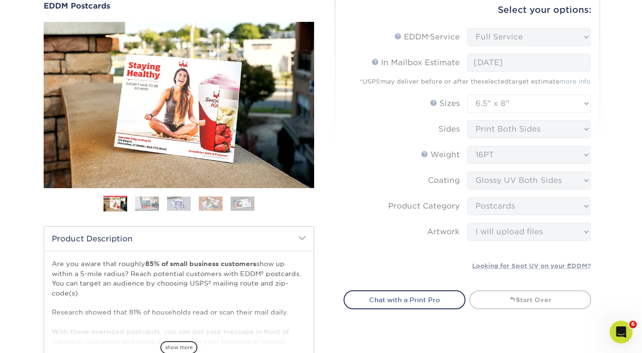
scroll to position [0, 0]
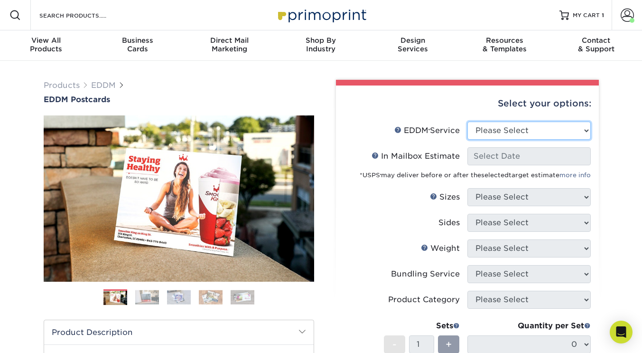
click at [475, 129] on select "Please Select Full Service Print Only" at bounding box center [529, 131] width 123 height 18
select select "full_service"
click at [468, 122] on select "Please Select Full Service Print Only" at bounding box center [529, 131] width 123 height 18
select select "-1"
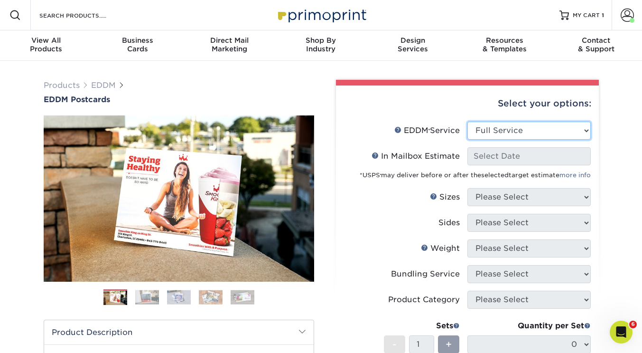
select select "-1"
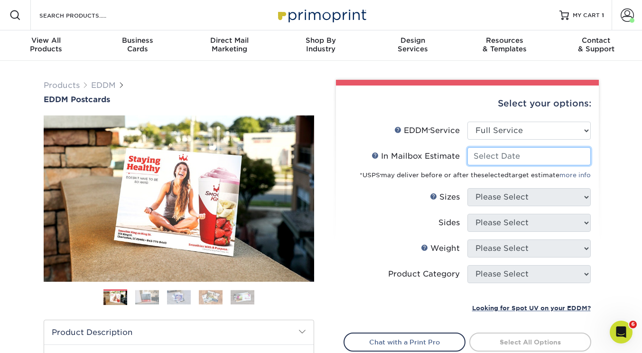
click at [511, 159] on input "In Mailbox Estimate Help In Mailbox Estimate" at bounding box center [529, 156] width 123 height 18
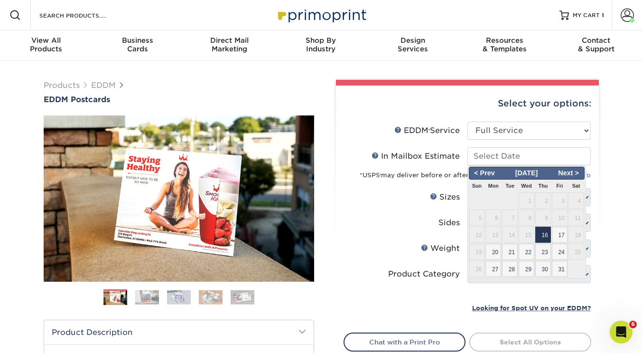
click at [543, 235] on span "16" at bounding box center [544, 234] width 16 height 16
type input "[DATE]"
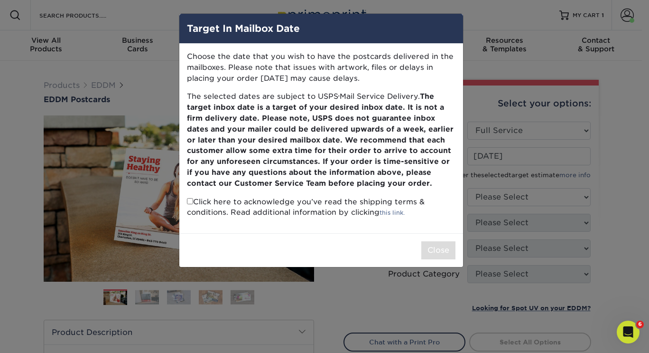
click at [190, 202] on input "checkbox" at bounding box center [190, 201] width 6 height 6
checkbox input "true"
click at [433, 250] on button "Close" at bounding box center [439, 250] width 34 height 18
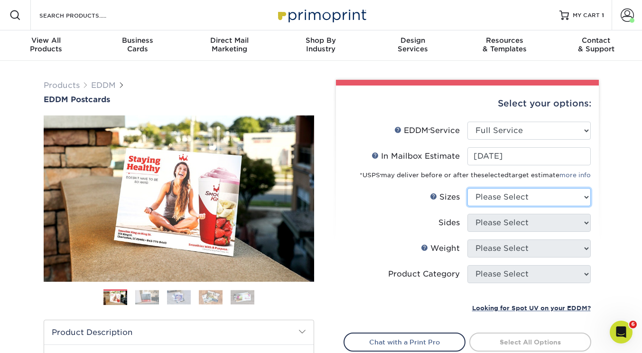
click at [520, 197] on select "Please Select 4.5" x 12" 6" x 12" 6.5" x 8" 6.5" x 9" 6.5" x 12" 7" x 8.5" 8" x…" at bounding box center [529, 197] width 123 height 18
select select "6.50x8.00"
click at [468, 188] on select "Please Select 4.5" x 12" 6" x 12" 6.5" x 8" 6.5" x 9" 6.5" x 12" 7" x 8.5" 8" x…" at bounding box center [529, 197] width 123 height 18
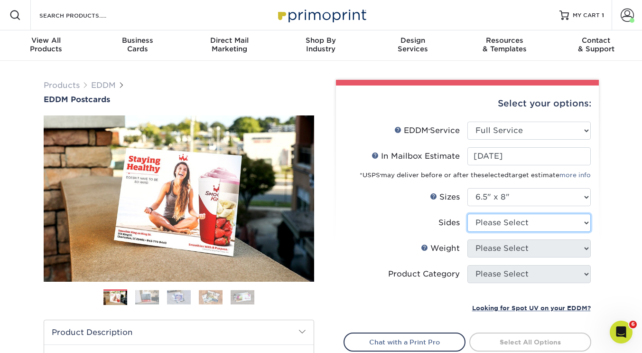
click at [518, 224] on select "Please Select Print Both Sides Print Front Only" at bounding box center [529, 223] width 123 height 18
select select "13abbda7-1d64-4f25-8bb2-c179b224825d"
click at [468, 214] on select "Please Select Print Both Sides Print Front Only" at bounding box center [529, 223] width 123 height 18
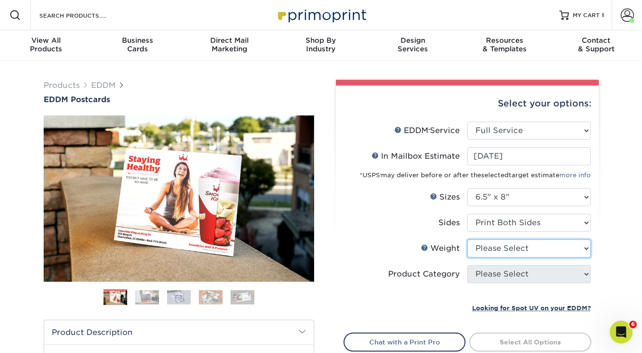
click at [510, 248] on select "Please Select 16PT 14PT" at bounding box center [529, 248] width 123 height 18
select select "16PT"
click at [468, 239] on select "Please Select 16PT 14PT" at bounding box center [529, 248] width 123 height 18
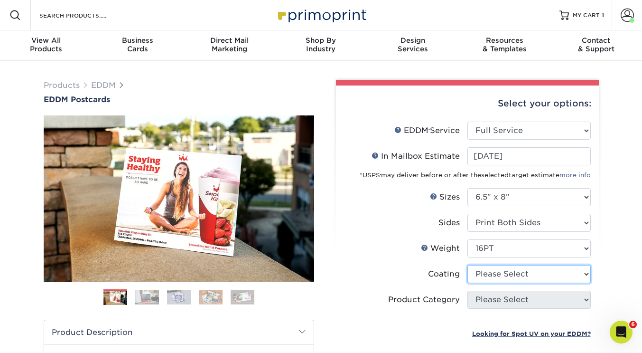
click at [492, 278] on select at bounding box center [529, 274] width 123 height 18
select select "ae367451-b2b8-45df-a344-0f05b6a12993"
click at [468, 265] on select at bounding box center [529, 274] width 123 height 18
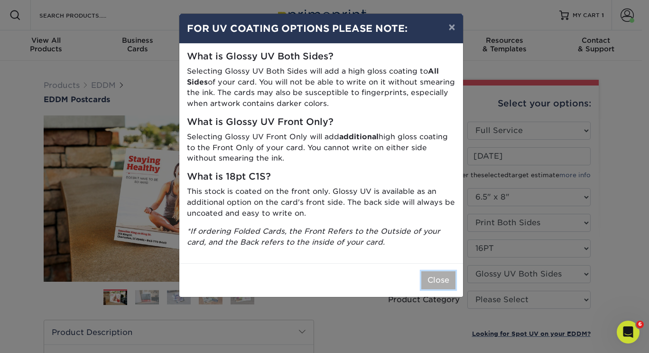
click at [443, 281] on button "Close" at bounding box center [439, 280] width 34 height 18
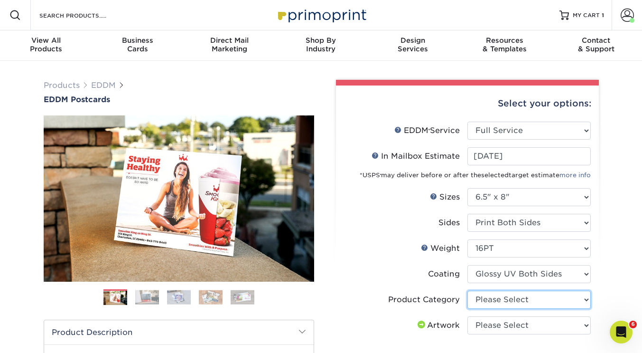
click at [522, 301] on select "Please Select Postcards" at bounding box center [529, 300] width 123 height 18
select select "9b7272e0-d6c8-4c3c-8e97-d3a1bcdab858"
click at [468, 291] on select "Please Select Postcards" at bounding box center [529, 300] width 123 height 18
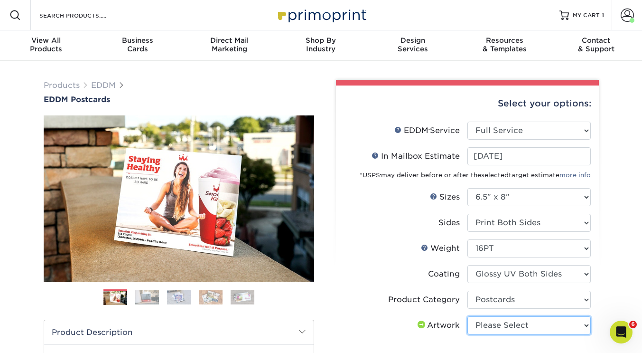
click at [526, 323] on select "Please Select I will upload files I need a design - $150" at bounding box center [529, 325] width 123 height 18
select select "upload"
click at [468, 316] on select "Please Select I will upload files I need a design - $150" at bounding box center [529, 325] width 123 height 18
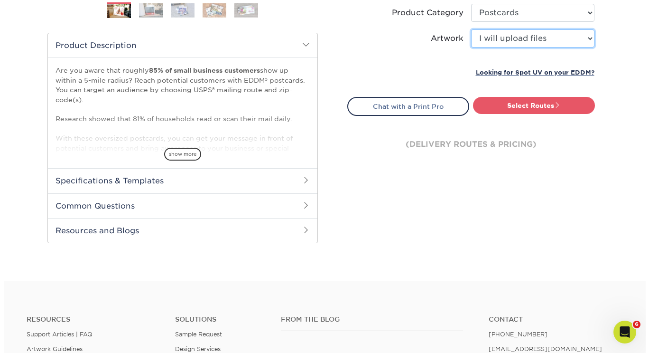
scroll to position [144, 0]
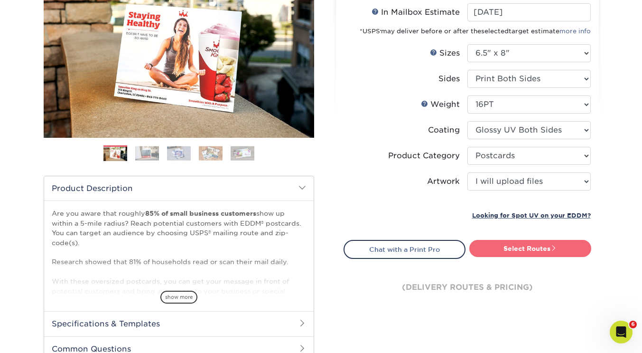
click at [528, 246] on link "Select Routes" at bounding box center [531, 248] width 122 height 17
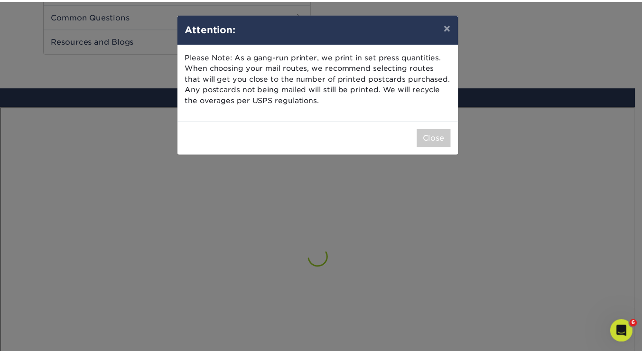
scroll to position [553, 0]
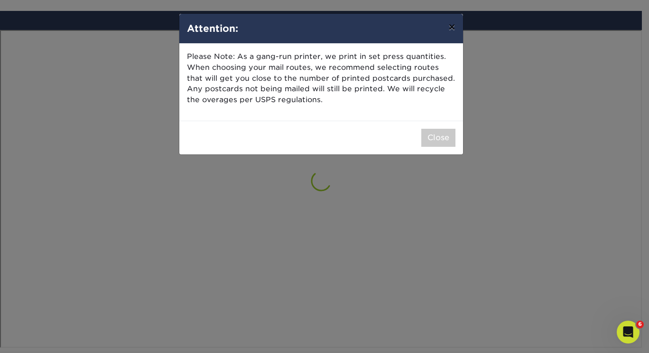
click at [451, 28] on button "×" at bounding box center [452, 27] width 22 height 27
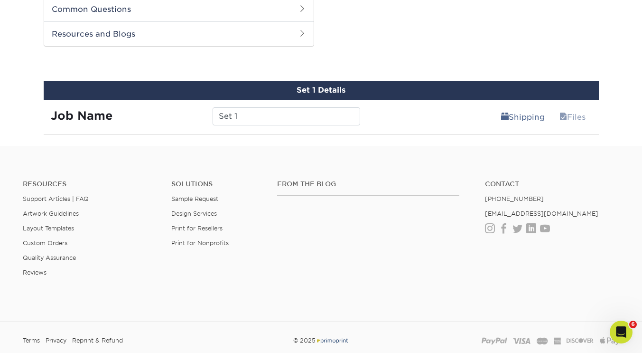
scroll to position [483, 0]
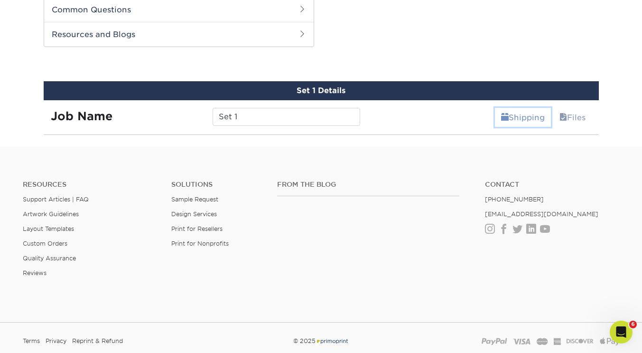
drag, startPoint x: 275, startPoint y: 112, endPoint x: 509, endPoint y: 116, distance: 234.1
click at [509, 116] on link "Shipping" at bounding box center [523, 117] width 56 height 19
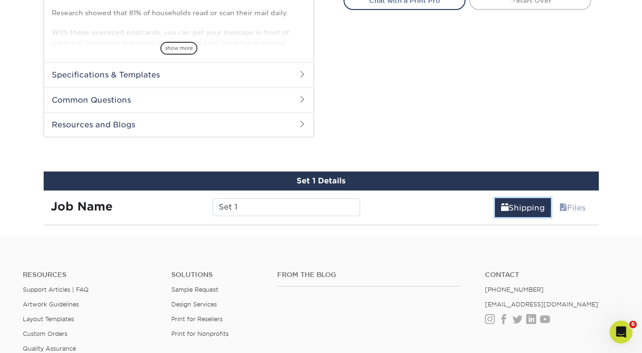
scroll to position [433, 0]
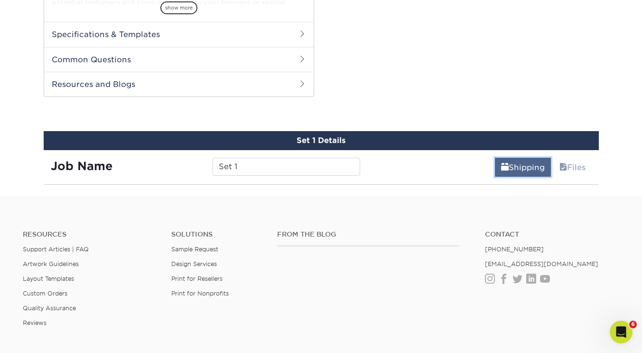
click at [530, 166] on link "Shipping" at bounding box center [523, 167] width 56 height 19
click at [567, 170] on link "Files" at bounding box center [573, 167] width 38 height 19
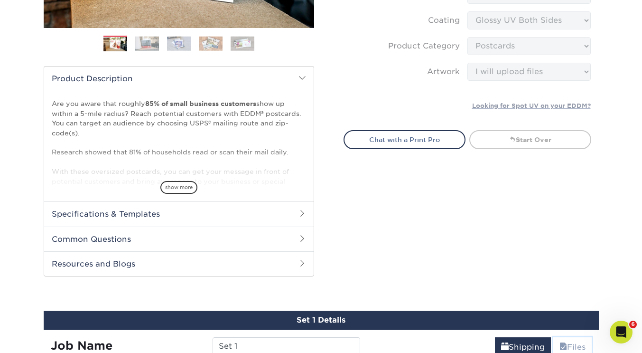
scroll to position [225, 0]
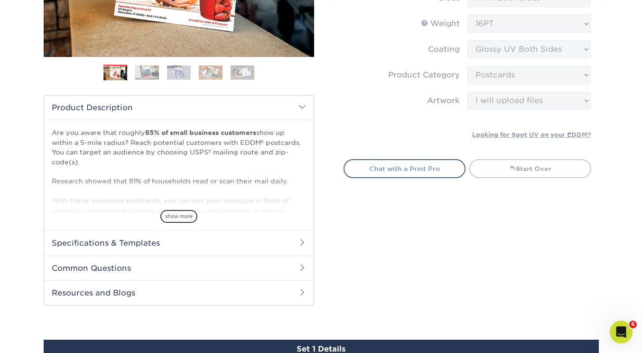
click at [409, 168] on link "Chat with a Print Pro" at bounding box center [405, 168] width 122 height 19
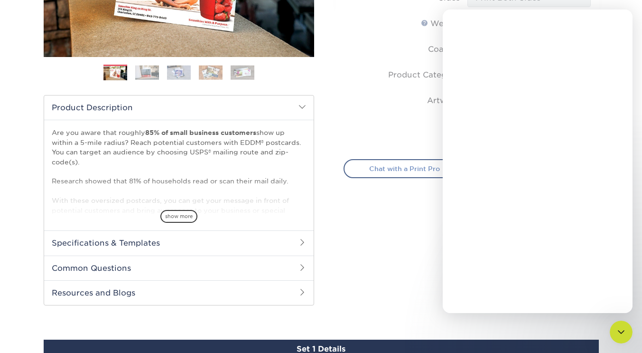
scroll to position [0, 0]
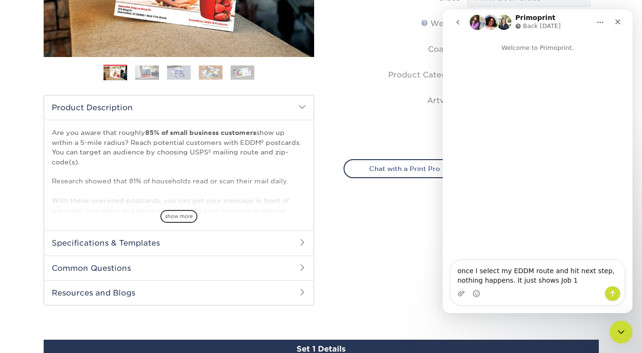
type textarea "once I select my EDDM route and hit next step, nothing happens. It just shows J…"
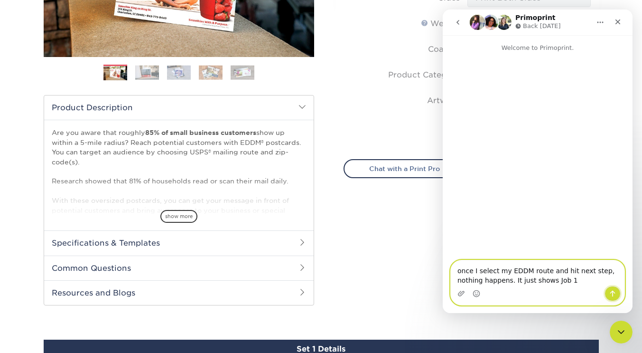
click at [614, 296] on icon "Send a message…" at bounding box center [613, 294] width 8 height 8
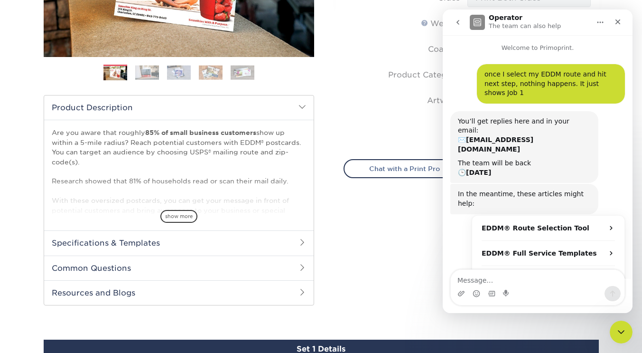
scroll to position [18, 0]
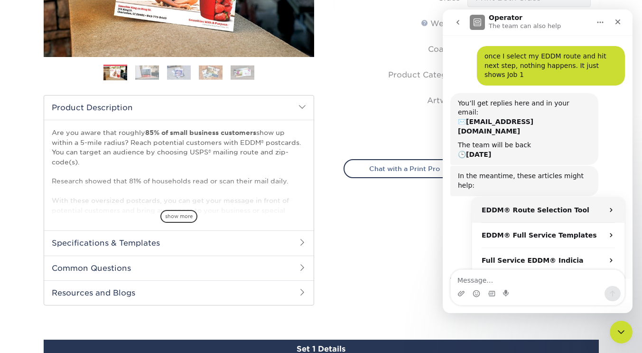
click at [608, 206] on icon "Operator says…" at bounding box center [612, 210] width 8 height 8
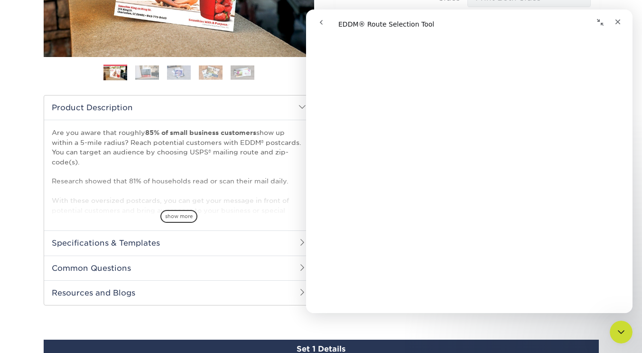
scroll to position [102, 0]
click at [620, 20] on icon "Close" at bounding box center [618, 21] width 5 height 5
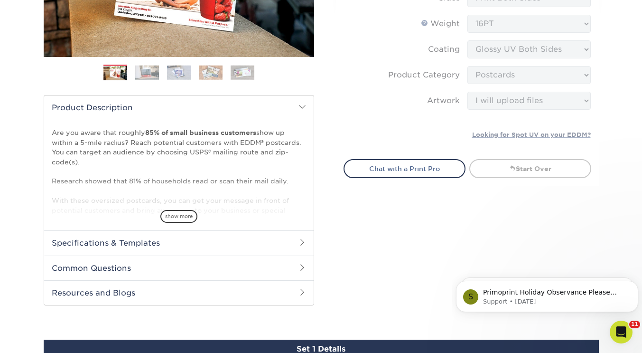
scroll to position [0, 0]
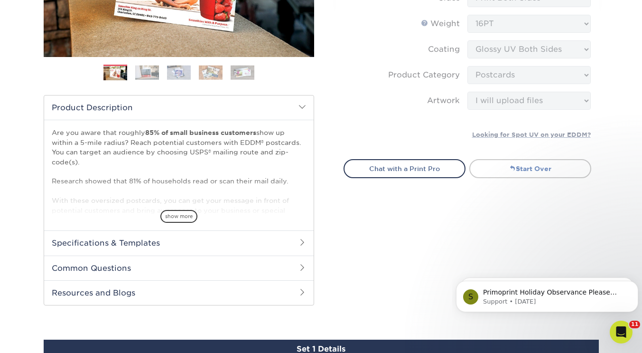
click at [525, 172] on link "Start Over" at bounding box center [531, 168] width 122 height 19
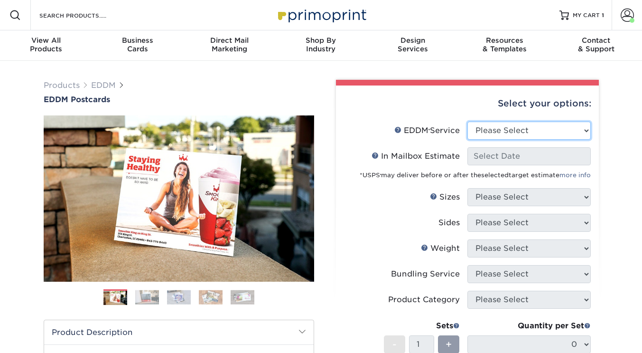
click at [530, 132] on select "Please Select Full Service Print Only" at bounding box center [529, 131] width 123 height 18
select select "full_service"
click at [468, 122] on select "Please Select Full Service Print Only" at bounding box center [529, 131] width 123 height 18
select select "-1"
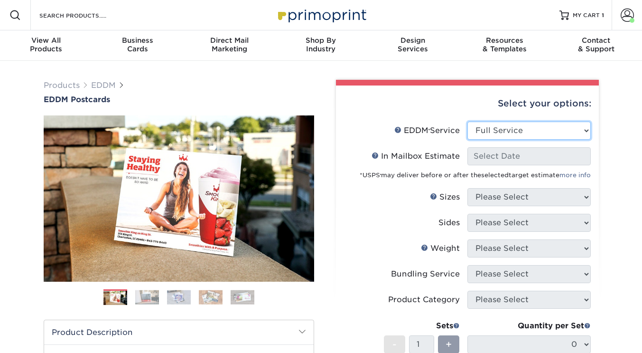
select select "-1"
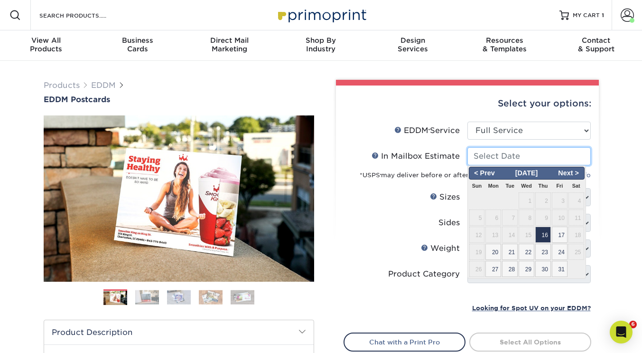
click at [509, 158] on input "In Mailbox Estimate Help In Mailbox Estimate" at bounding box center [529, 156] width 123 height 18
click at [546, 231] on span "16" at bounding box center [544, 234] width 16 height 16
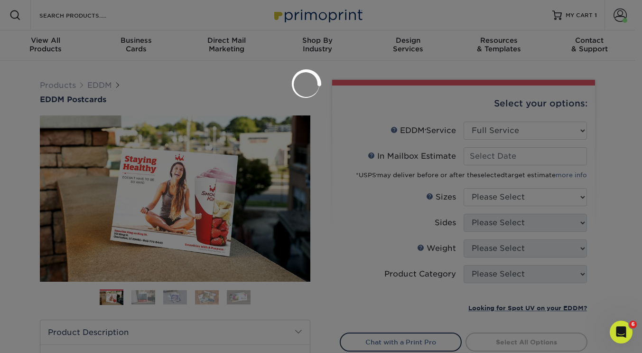
type input "[DATE]"
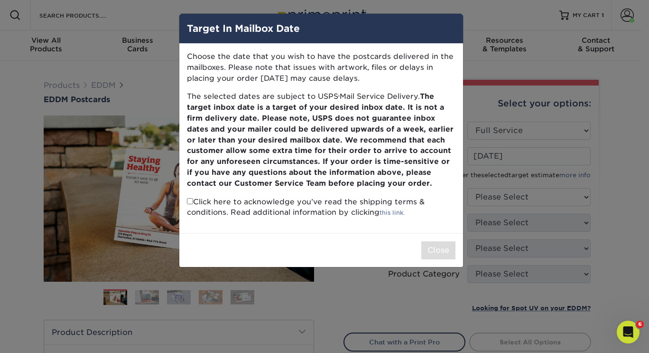
click at [197, 207] on p "Click here to acknowledge you’ve read the shipping terms & conditions. Read add…" at bounding box center [321, 208] width 269 height 22
click at [192, 205] on p "Click here to acknowledge you’ve read the shipping terms & conditions. Read add…" at bounding box center [321, 208] width 269 height 22
click at [189, 201] on input "checkbox" at bounding box center [190, 201] width 6 height 6
checkbox input "true"
click at [436, 246] on button "Close" at bounding box center [439, 250] width 34 height 18
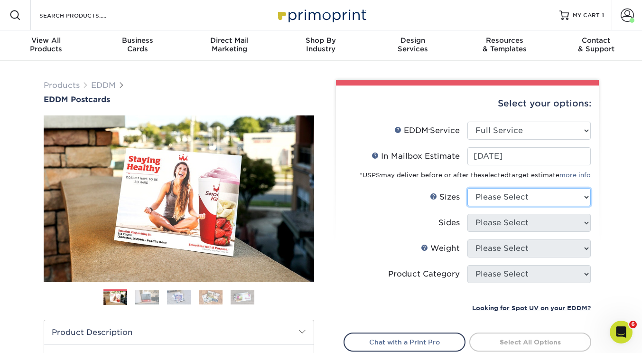
click at [505, 193] on select "Please Select 4.5" x 12" 6" x 12" 6.5" x 8" 6.5" x 9" 6.5" x 12" 7" x 8.5" 8" x…" at bounding box center [529, 197] width 123 height 18
select select "6.50x8.00"
click at [468, 188] on select "Please Select 4.5" x 12" 6" x 12" 6.5" x 8" 6.5" x 9" 6.5" x 12" 7" x 8.5" 8" x…" at bounding box center [529, 197] width 123 height 18
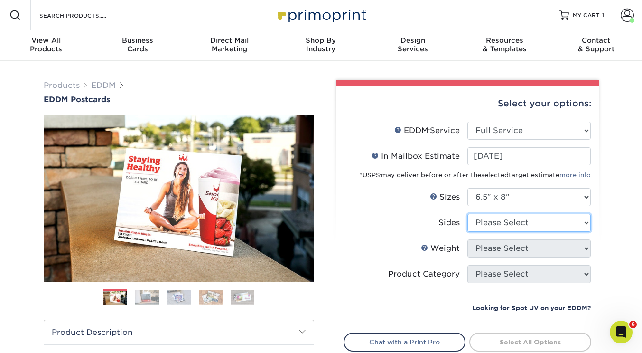
click at [502, 221] on select "Please Select Print Both Sides Print Front Only" at bounding box center [529, 223] width 123 height 18
select select "13abbda7-1d64-4f25-8bb2-c179b224825d"
click at [468, 214] on select "Please Select Print Both Sides Print Front Only" at bounding box center [529, 223] width 123 height 18
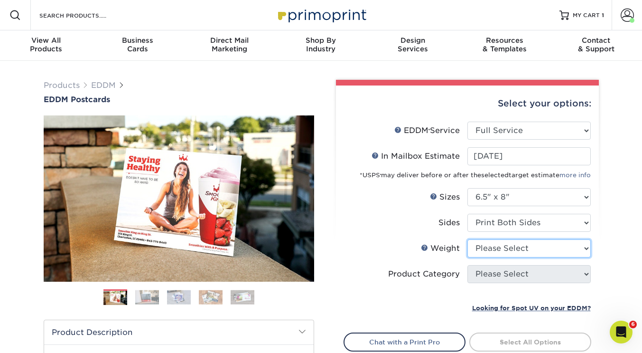
click at [505, 248] on select "Please Select 16PT 14PT" at bounding box center [529, 248] width 123 height 18
select select "16PT"
click at [468, 239] on select "Please Select 16PT 14PT" at bounding box center [529, 248] width 123 height 18
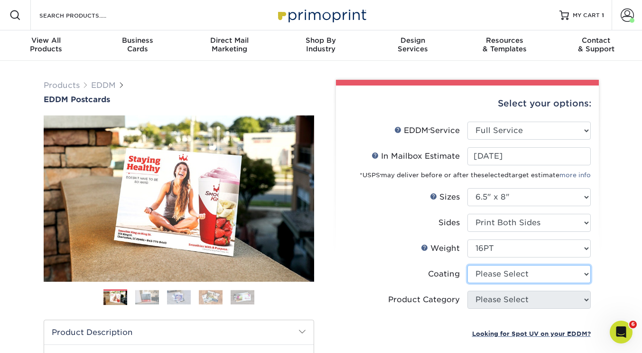
click at [501, 275] on select at bounding box center [529, 274] width 123 height 18
select select "ae367451-b2b8-45df-a344-0f05b6a12993"
click at [468, 265] on select at bounding box center [529, 274] width 123 height 18
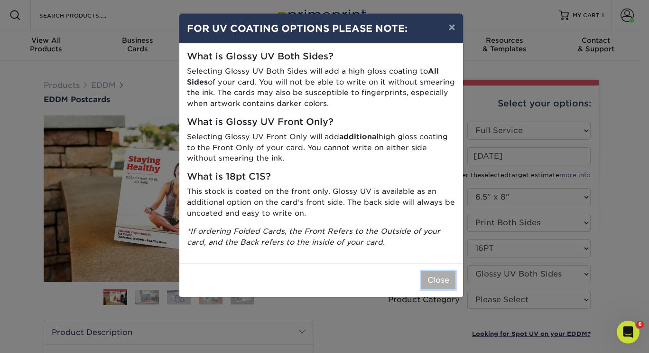
click at [431, 283] on button "Close" at bounding box center [439, 280] width 34 height 18
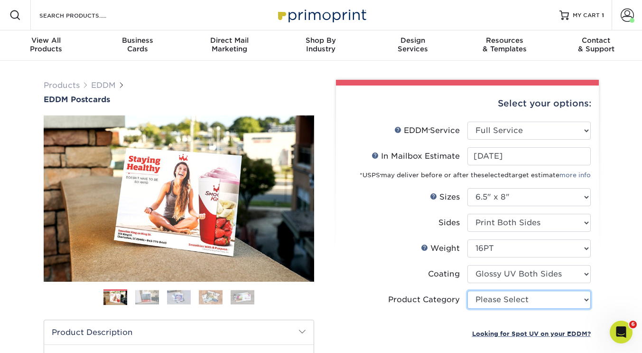
click at [489, 299] on select "Please Select Postcards" at bounding box center [529, 300] width 123 height 18
select select "9b7272e0-d6c8-4c3c-8e97-d3a1bcdab858"
click at [468, 291] on select "Please Select Postcards" at bounding box center [529, 300] width 123 height 18
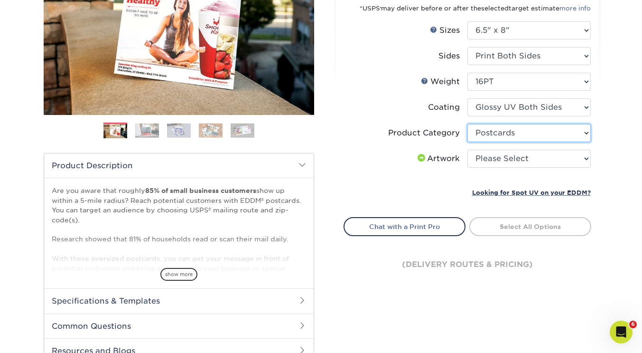
scroll to position [169, 0]
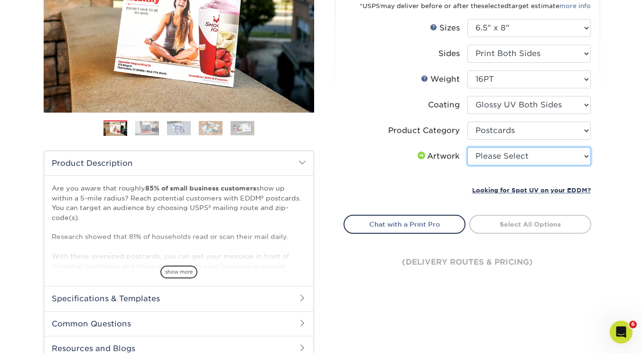
click at [534, 153] on select "Please Select I will upload files I need a design - $150" at bounding box center [529, 156] width 123 height 18
select select "upload"
click at [468, 147] on select "Please Select I will upload files I need a design - $150" at bounding box center [529, 156] width 123 height 18
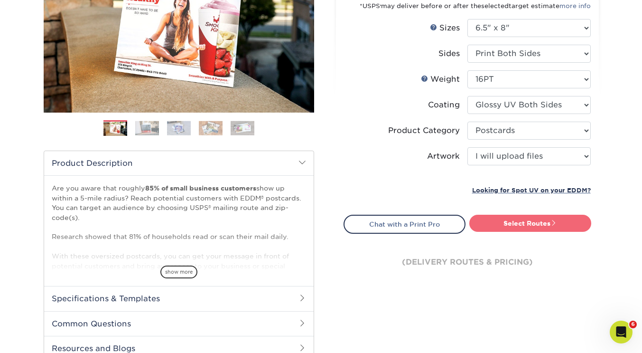
click at [532, 225] on link "Select Routes" at bounding box center [531, 223] width 122 height 17
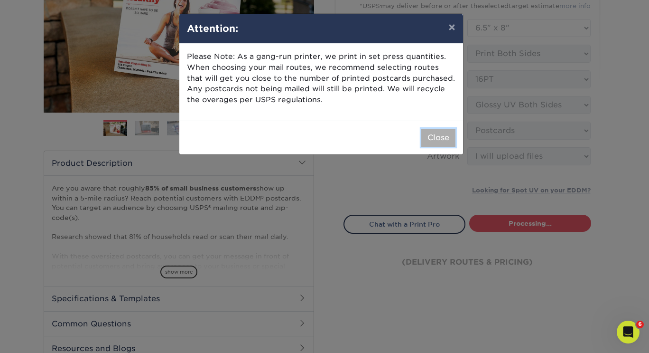
click at [437, 139] on button "Close" at bounding box center [439, 138] width 34 height 18
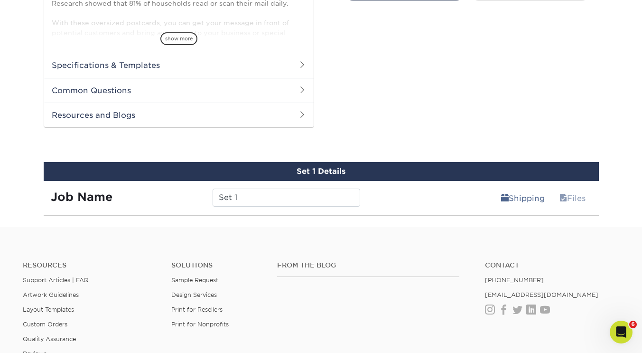
scroll to position [402, 0]
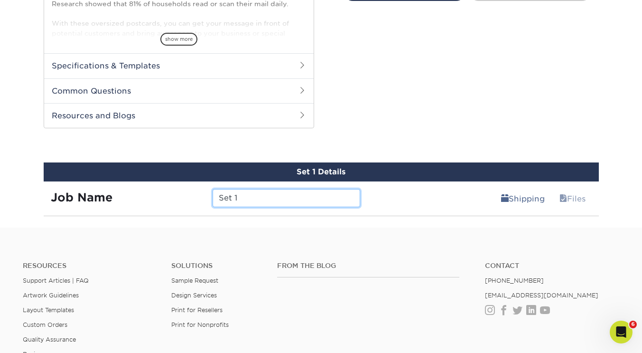
click at [241, 200] on input "Set 1" at bounding box center [287, 198] width 148 height 18
type input "S"
type input "West Neck Mailers"
click at [310, 197] on input "West Neck Mailers" at bounding box center [287, 198] width 148 height 18
click at [366, 195] on div "West Neck Mailers" at bounding box center [287, 198] width 162 height 18
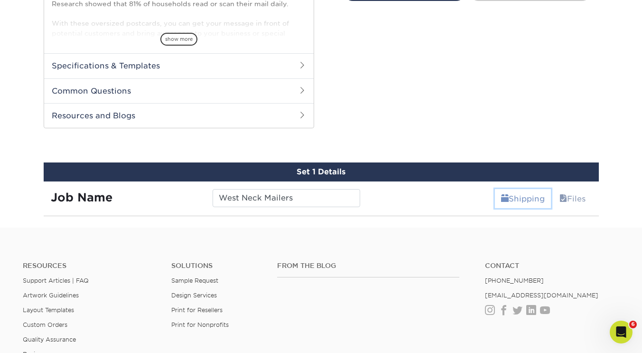
click at [518, 203] on link "Shipping" at bounding box center [523, 198] width 56 height 19
click at [563, 196] on span at bounding box center [564, 198] width 8 height 9
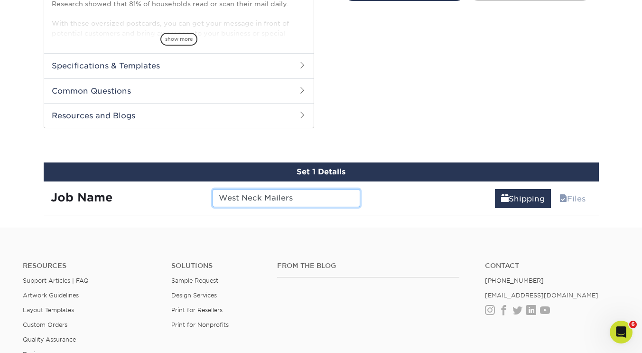
click at [304, 196] on input "West Neck Mailers" at bounding box center [287, 198] width 148 height 18
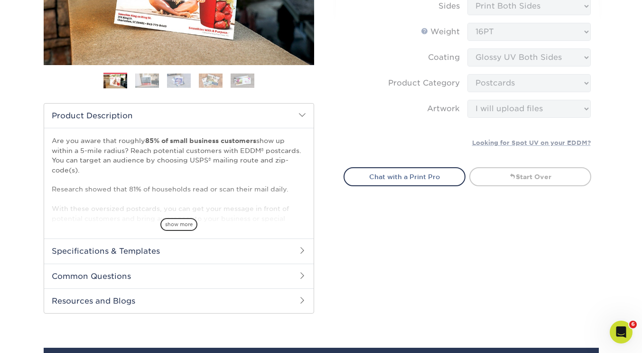
scroll to position [218, 0]
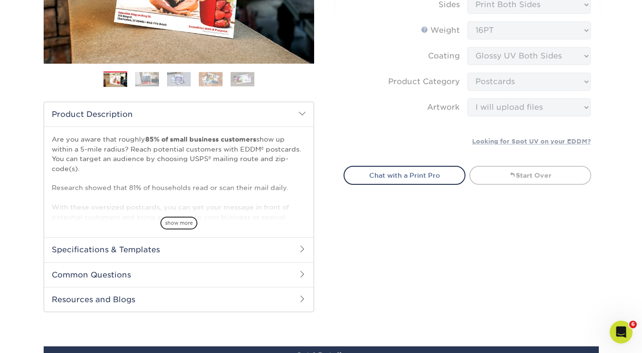
click at [302, 251] on span at bounding box center [303, 249] width 8 height 8
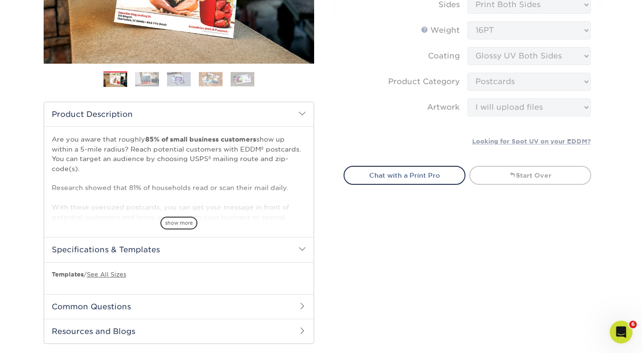
click at [302, 251] on span at bounding box center [303, 249] width 8 height 8
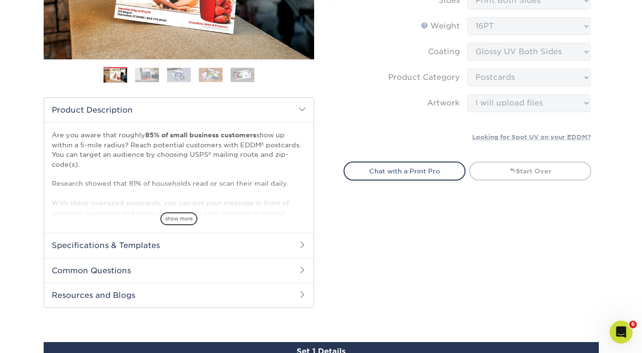
scroll to position [223, 0]
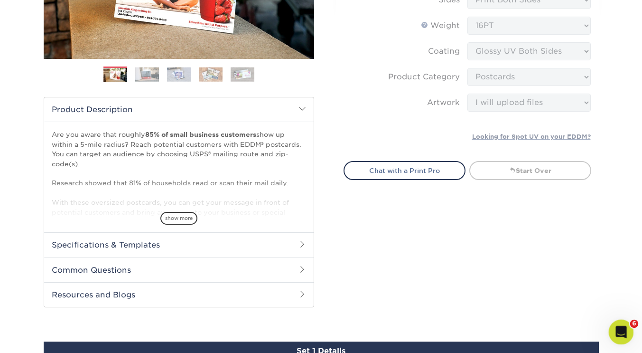
click at [621, 342] on html at bounding box center [620, 330] width 23 height 23
click at [624, 331] on icon "Open Intercom Messenger" at bounding box center [620, 331] width 16 height 16
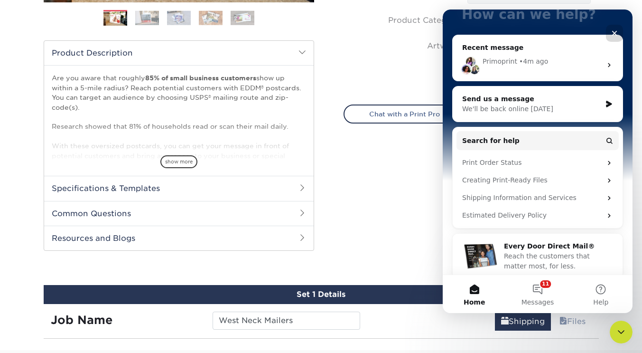
scroll to position [95, 0]
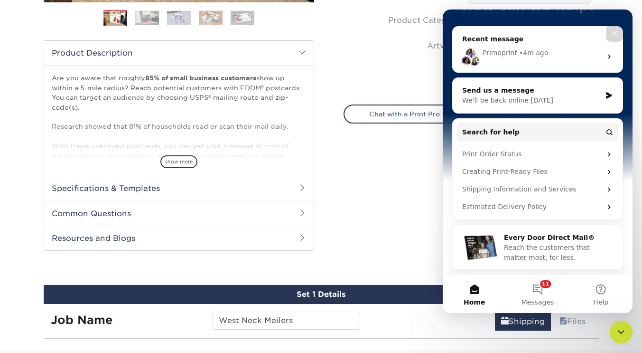
click at [551, 246] on span "Reach the customers that matter most, for less." at bounding box center [547, 253] width 86 height 18
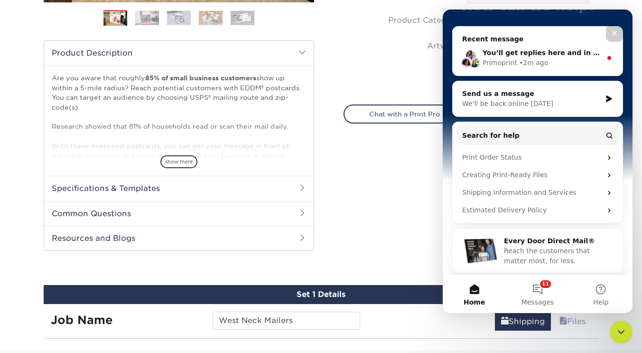
click at [613, 34] on icon "Close" at bounding box center [615, 33] width 8 height 8
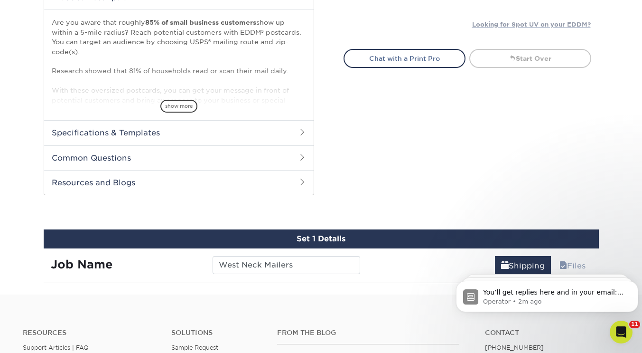
scroll to position [334, 0]
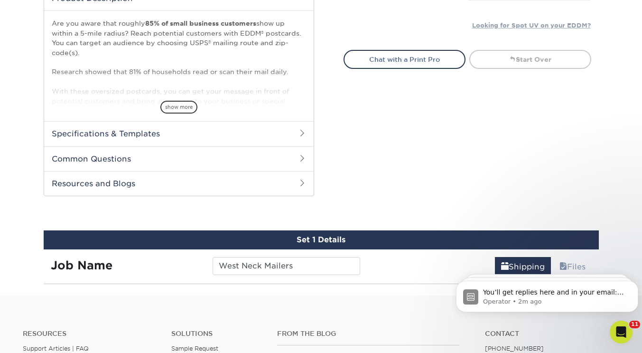
click at [567, 264] on html "You’ll get replies here and in your email: ✉️ karenadcock@kw.com The team will …" at bounding box center [547, 294] width 190 height 66
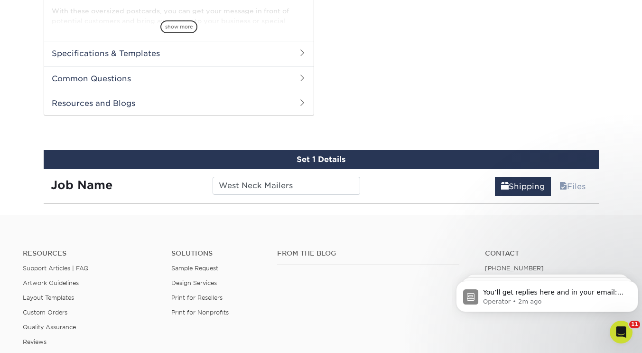
scroll to position [445, 0]
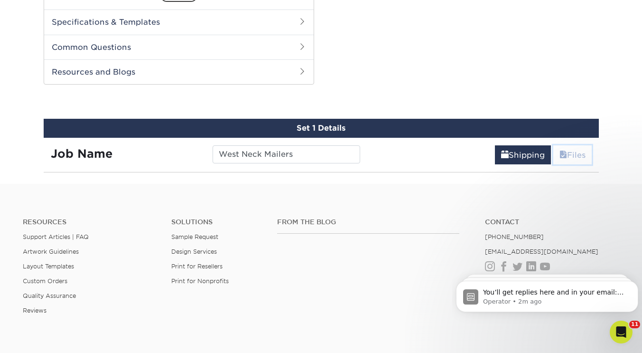
click at [572, 158] on link "Files" at bounding box center [573, 154] width 38 height 19
click at [508, 155] on link "Shipping" at bounding box center [523, 154] width 56 height 19
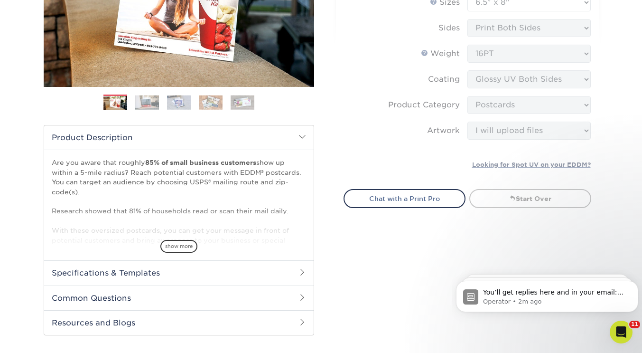
scroll to position [195, 0]
click at [535, 192] on link "Start Over" at bounding box center [531, 197] width 122 height 19
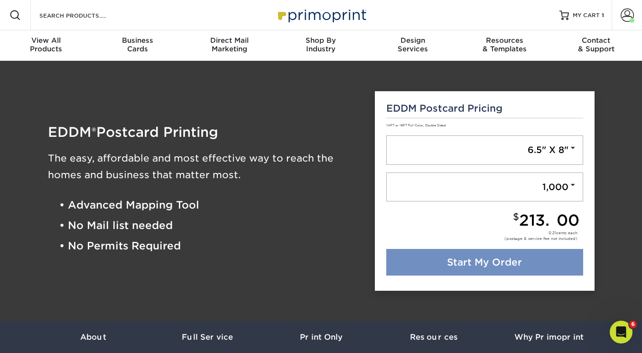
click at [532, 263] on link "Start My Order" at bounding box center [484, 262] width 197 height 27
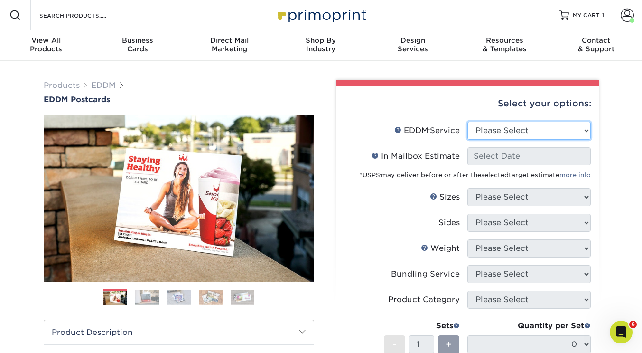
click at [515, 128] on select "Please Select Full Service Print Only" at bounding box center [529, 131] width 123 height 18
select select "full_service"
click at [468, 122] on select "Please Select Full Service Print Only" at bounding box center [529, 131] width 123 height 18
select select "-1"
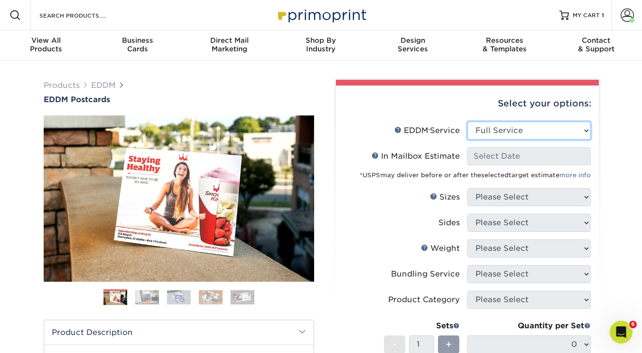
select select "-1"
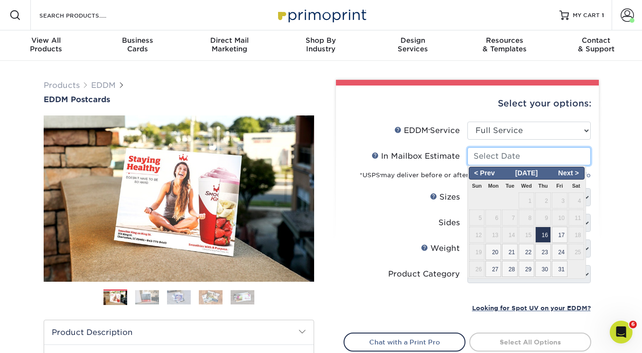
click at [512, 157] on input "In Mailbox Estimate Help In Mailbox Estimate" at bounding box center [529, 156] width 123 height 18
click at [544, 233] on span "16" at bounding box center [544, 234] width 16 height 16
type input "[DATE]"
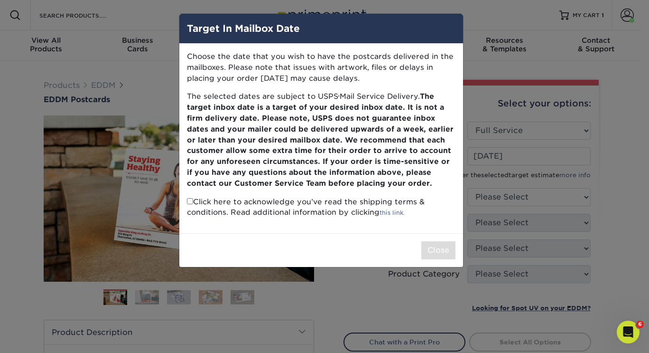
click at [188, 200] on input "checkbox" at bounding box center [190, 201] width 6 height 6
checkbox input "true"
click at [442, 250] on button "Close" at bounding box center [439, 250] width 34 height 18
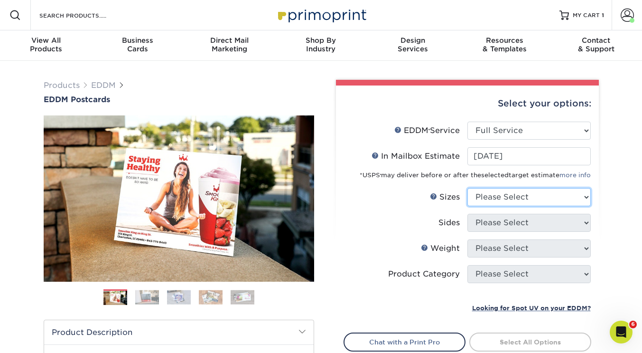
click at [505, 195] on select "Please Select 4.5" x 12" 6" x 12" 6.5" x 8" 6.5" x 9" 6.5" x 12" 7" x 8.5" 8" x…" at bounding box center [529, 197] width 123 height 18
select select "6.50x8.00"
click at [468, 188] on select "Please Select 4.5" x 12" 6" x 12" 6.5" x 8" 6.5" x 9" 6.5" x 12" 7" x 8.5" 8" x…" at bounding box center [529, 197] width 123 height 18
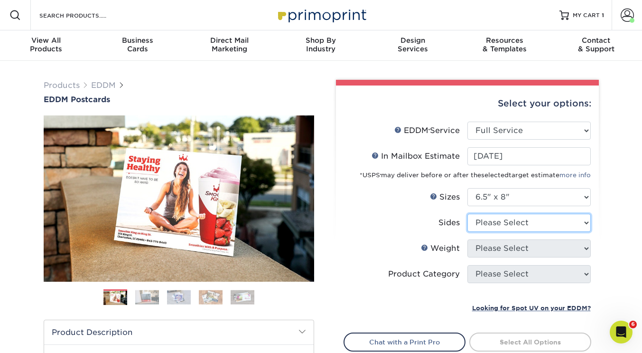
click at [489, 222] on select "Please Select Print Both Sides Print Front Only" at bounding box center [529, 223] width 123 height 18
select select "13abbda7-1d64-4f25-8bb2-c179b224825d"
click at [468, 214] on select "Please Select Print Both Sides Print Front Only" at bounding box center [529, 223] width 123 height 18
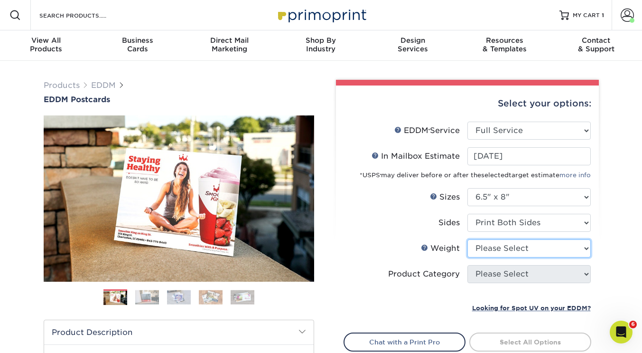
click at [491, 250] on select "Please Select 16PT 14PT" at bounding box center [529, 248] width 123 height 18
select select "16PT"
click at [468, 239] on select "Please Select 16PT 14PT" at bounding box center [529, 248] width 123 height 18
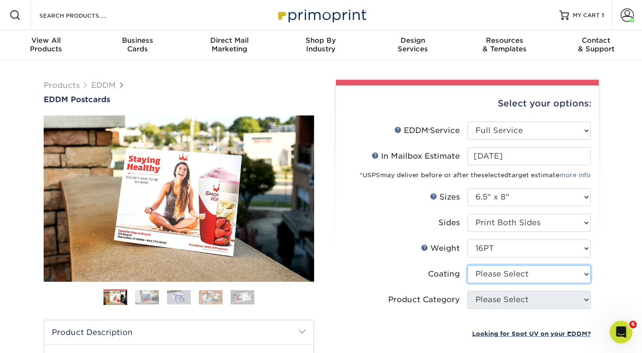
click at [493, 278] on select at bounding box center [529, 274] width 123 height 18
select select "ae367451-b2b8-45df-a344-0f05b6a12993"
click at [468, 265] on select at bounding box center [529, 274] width 123 height 18
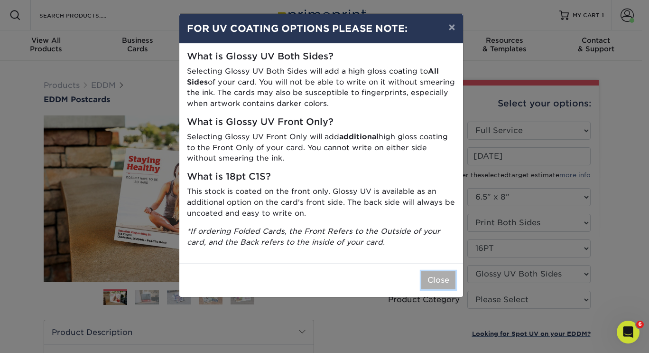
click at [429, 283] on button "Close" at bounding box center [439, 280] width 34 height 18
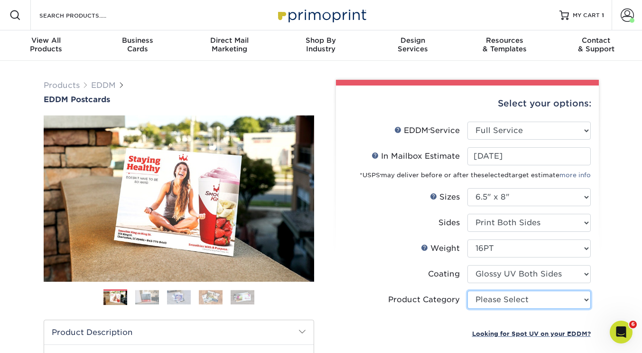
click at [480, 300] on select "Please Select Postcards" at bounding box center [529, 300] width 123 height 18
select select "9b7272e0-d6c8-4c3c-8e97-d3a1bcdab858"
click at [468, 291] on select "Please Select Postcards" at bounding box center [529, 300] width 123 height 18
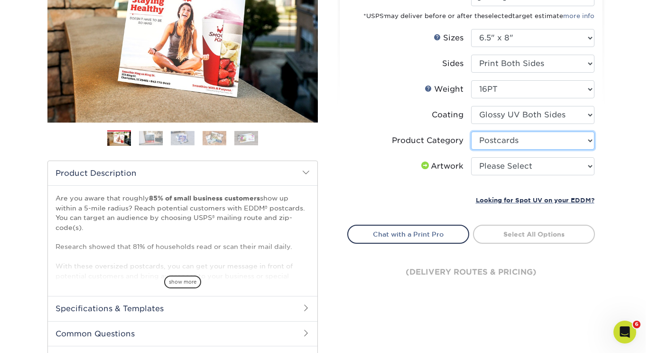
scroll to position [178, 0]
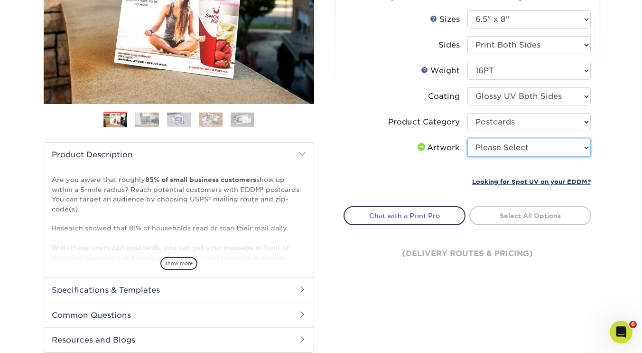
click at [480, 146] on select "Please Select I will upload files I need a design - $150" at bounding box center [529, 148] width 123 height 18
select select "upload"
click at [468, 139] on select "Please Select I will upload files I need a design - $150" at bounding box center [529, 148] width 123 height 18
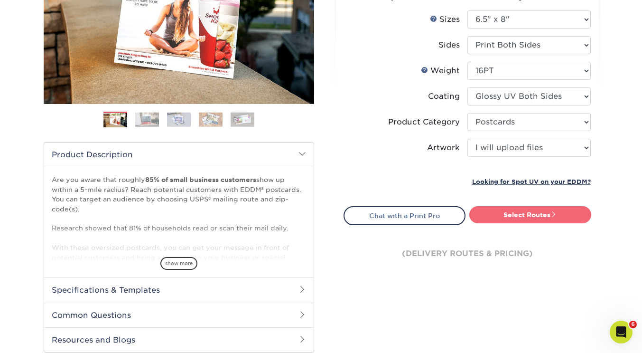
click at [509, 219] on link "Select Routes" at bounding box center [531, 214] width 122 height 17
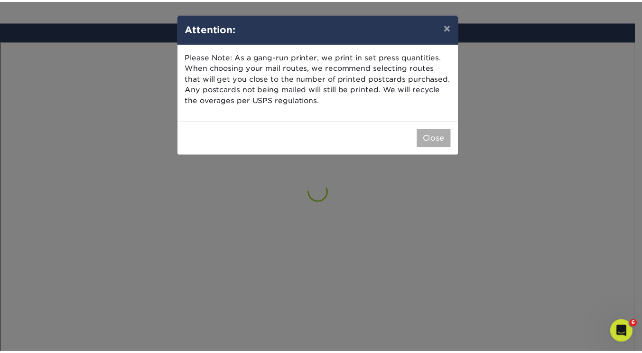
scroll to position [553, 0]
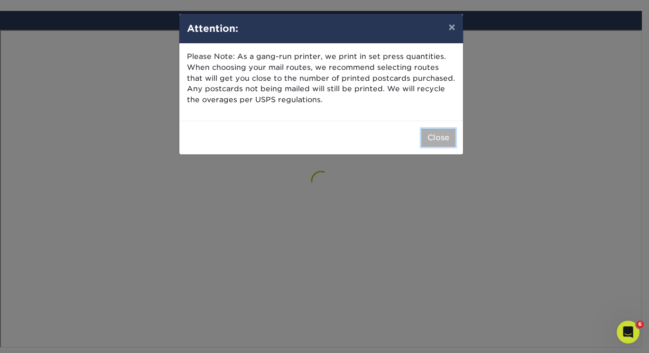
click at [442, 140] on button "Close" at bounding box center [439, 138] width 34 height 18
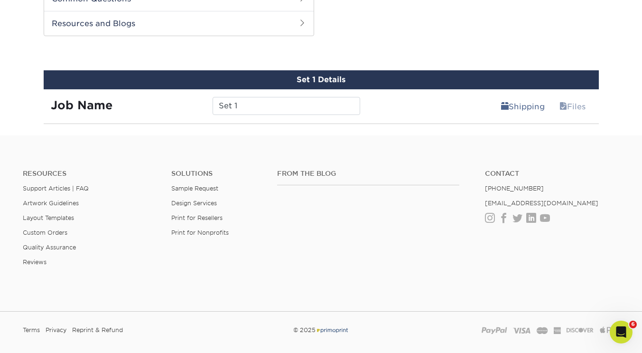
scroll to position [497, 0]
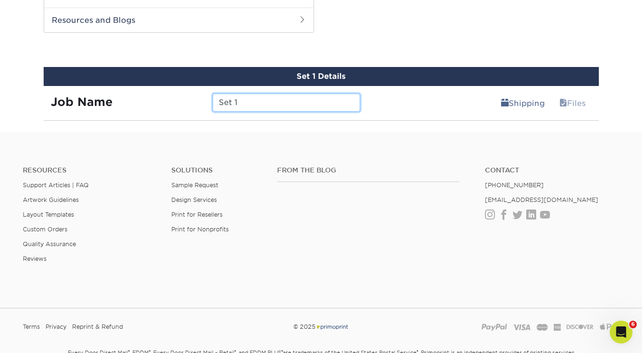
click at [273, 95] on input "Set 1" at bounding box center [287, 103] width 148 height 18
type input "S"
type input "West Neck post cards"
click at [319, 104] on input "West Neck post cards" at bounding box center [287, 103] width 148 height 18
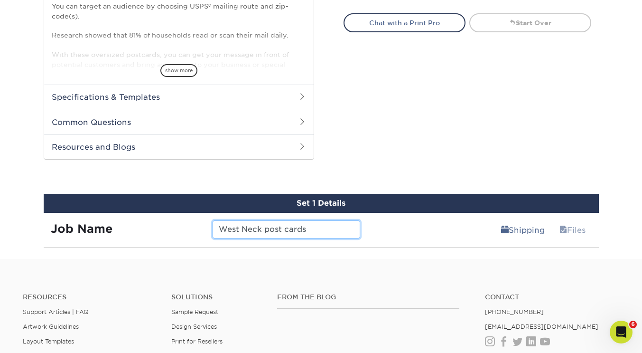
scroll to position [401, 0]
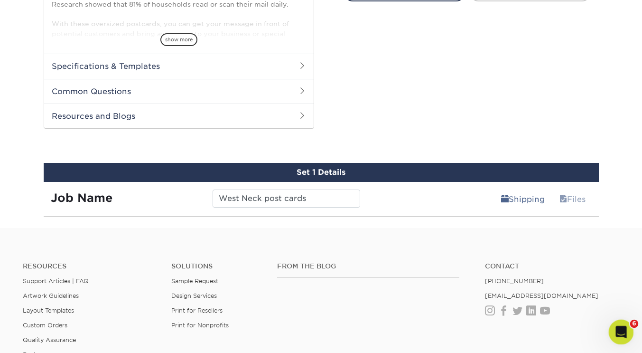
click at [620, 330] on icon "Open Intercom Messenger" at bounding box center [620, 331] width 16 height 16
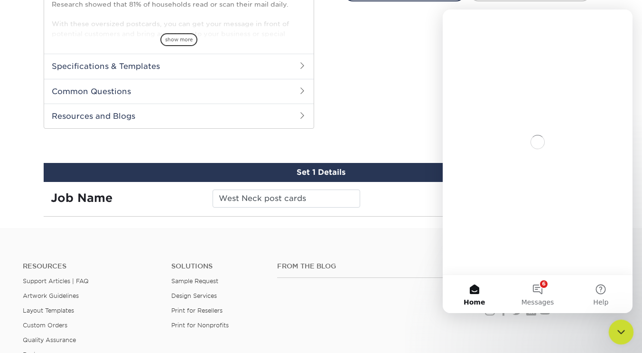
scroll to position [0, 0]
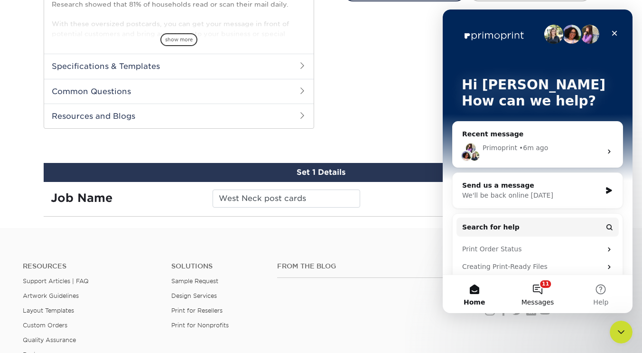
click at [542, 286] on button "11 Messages" at bounding box center [537, 294] width 63 height 38
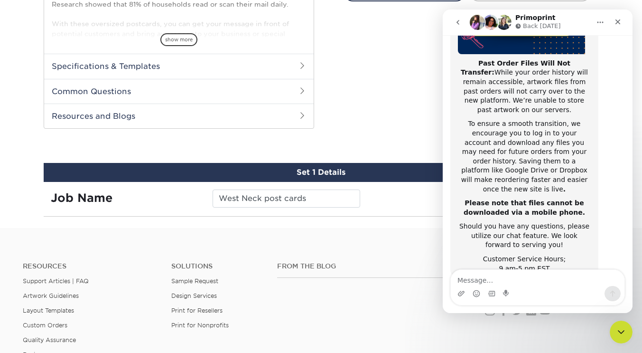
scroll to position [181, 0]
click at [619, 19] on icon "Close" at bounding box center [618, 22] width 8 height 8
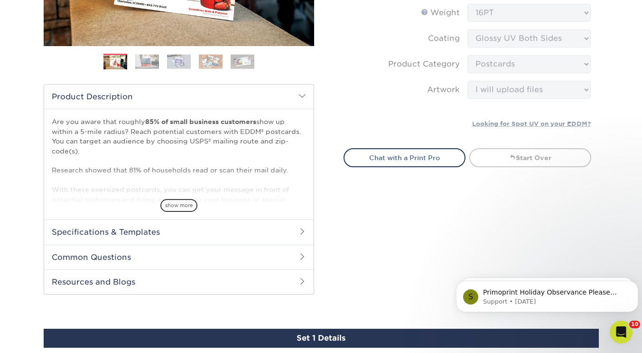
scroll to position [299, 0]
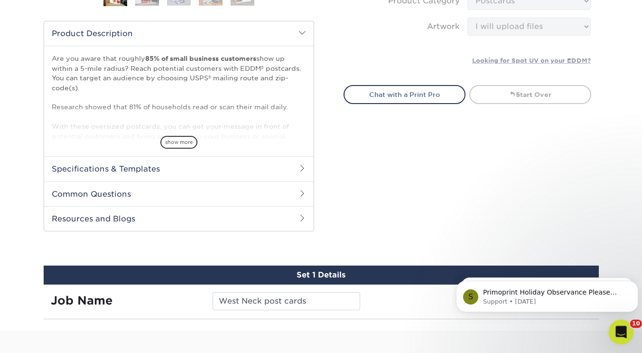
click at [629, 329] on div "Open Intercom Messenger" at bounding box center [619, 330] width 31 height 31
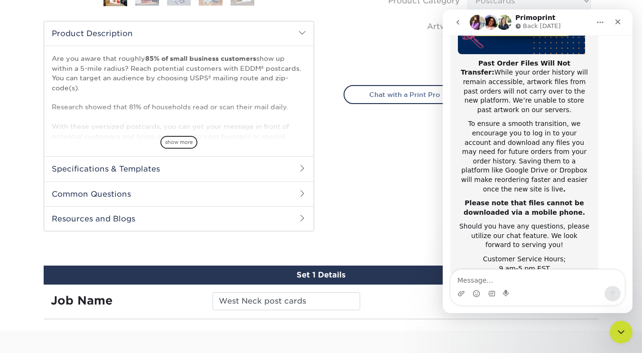
scroll to position [181, 0]
drag, startPoint x: 629, startPoint y: 208, endPoint x: 1077, endPoint y: 278, distance: 454.1
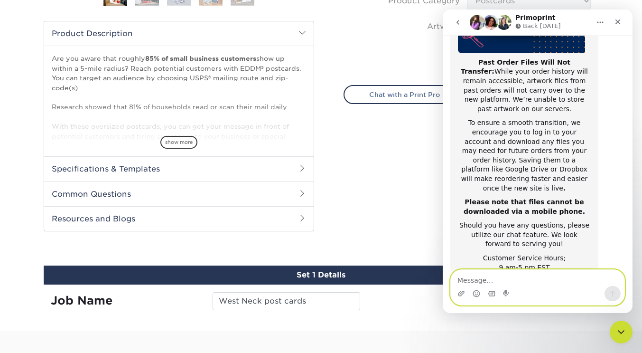
click at [478, 279] on textarea "Message…" at bounding box center [538, 278] width 174 height 16
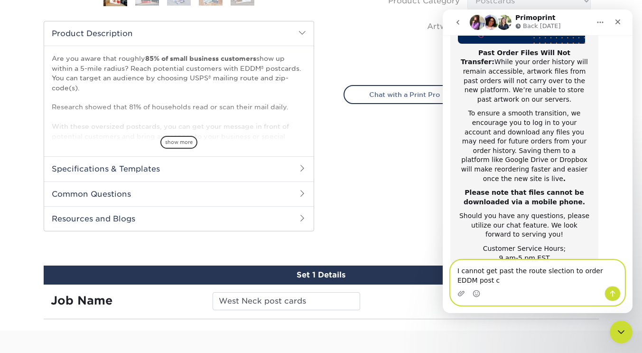
scroll to position [191, 0]
click at [539, 270] on textarea "I cannot get past the route slection to order EDDM post cards" at bounding box center [538, 273] width 174 height 26
click at [490, 280] on textarea "I cannot get past the route selection to order EDDM post cards" at bounding box center [538, 273] width 174 height 26
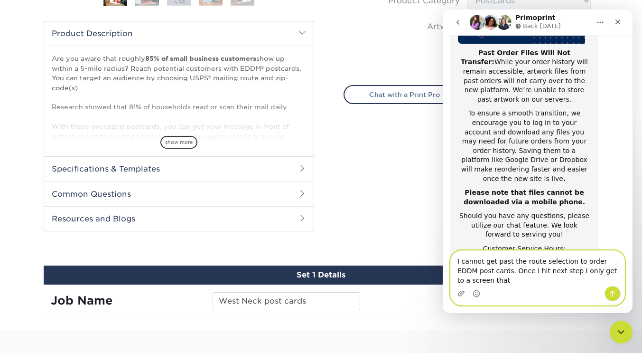
scroll to position [200, 0]
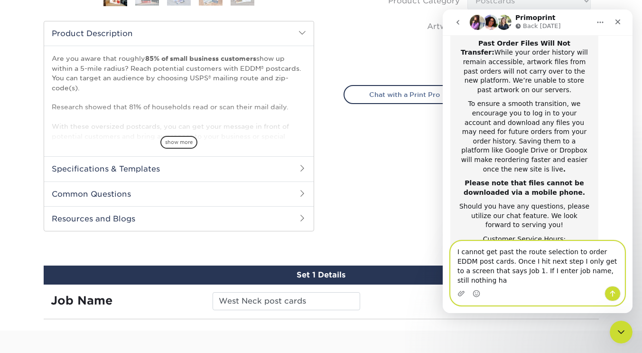
click at [502, 281] on textarea "I cannot get past the route selection to order EDDM post cards. Once I hit next…" at bounding box center [538, 263] width 174 height 45
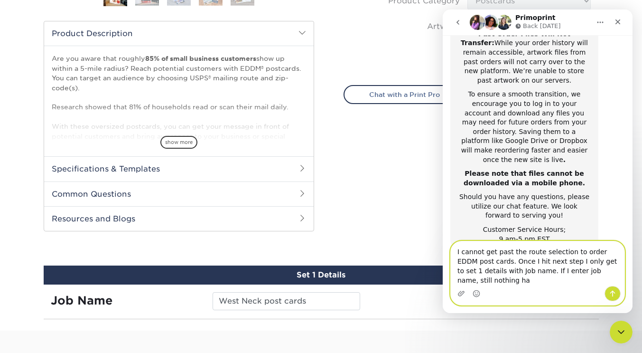
click at [475, 281] on textarea "I cannot get past the route selection to order EDDM post cards. Once I hit next…" at bounding box center [538, 263] width 174 height 45
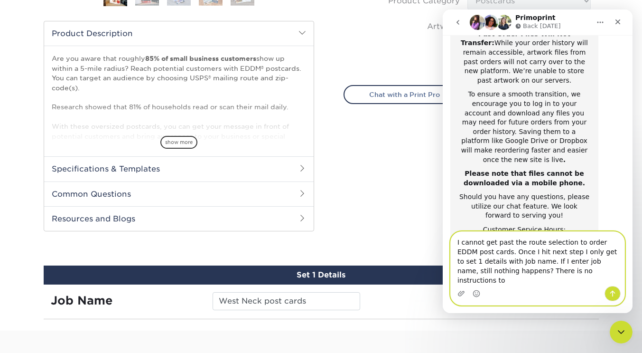
click at [571, 281] on textarea "I cannot get past the route selection to order EDDM post cards. Once I hit next…" at bounding box center [538, 259] width 174 height 54
type textarea "I cannot get past the route selection to order EDDM post cards. Once I hit next…"
click at [615, 293] on icon "Send a message…" at bounding box center [613, 294] width 8 height 8
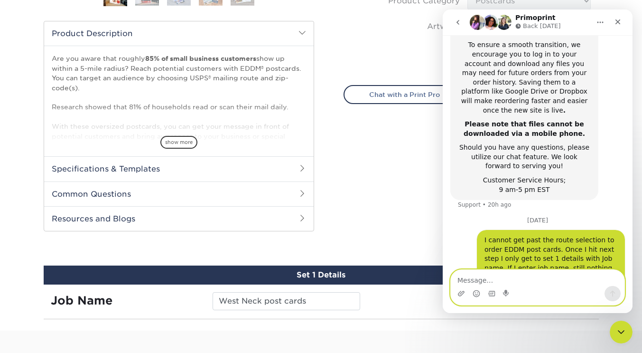
scroll to position [260, 0]
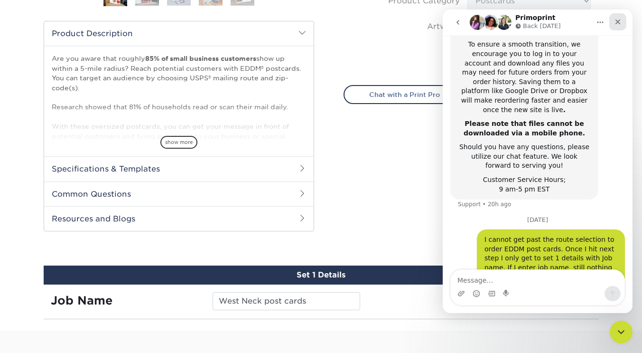
click at [617, 19] on icon "Close" at bounding box center [618, 22] width 8 height 8
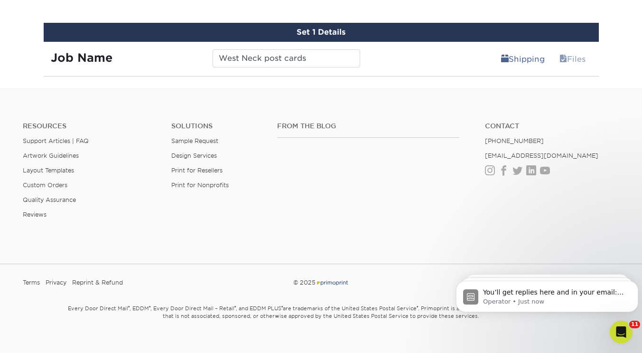
scroll to position [554, 0]
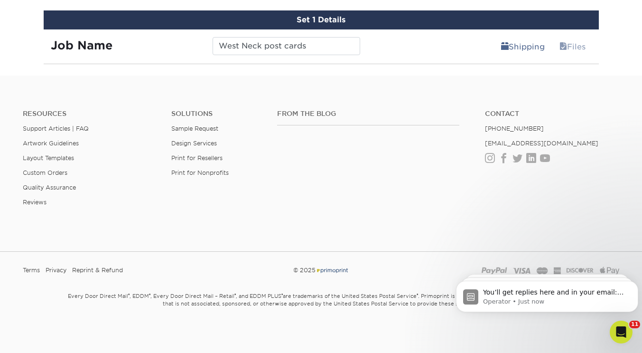
drag, startPoint x: 646, startPoint y: 139, endPoint x: 175, endPoint y: 3, distance: 490.6
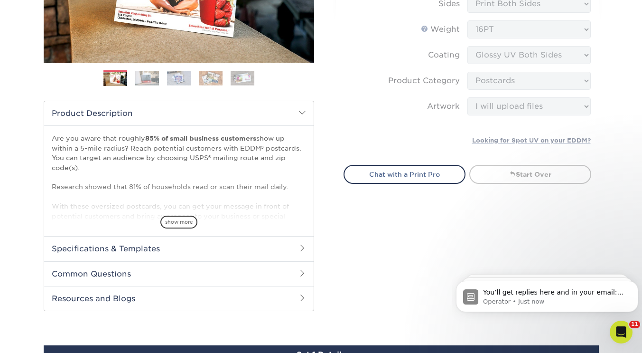
scroll to position [0, 0]
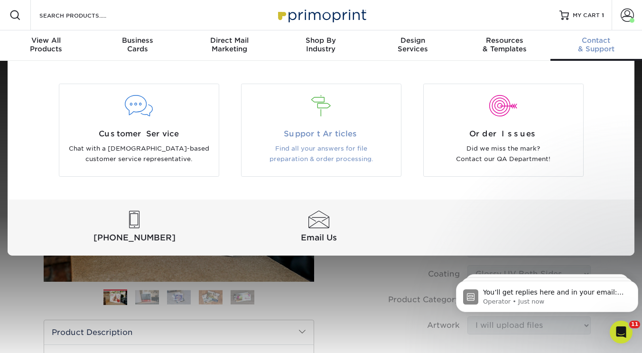
click at [320, 127] on div at bounding box center [322, 111] width 160 height 33
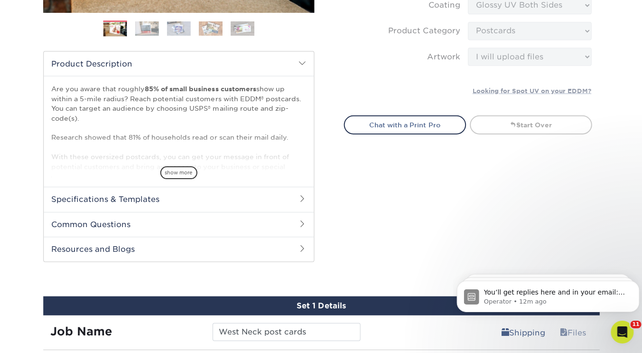
scroll to position [284, 0]
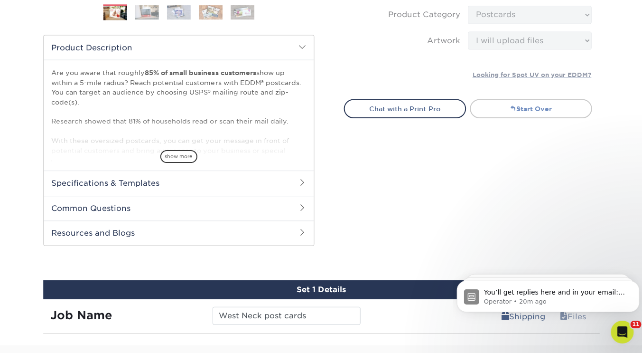
click at [529, 112] on link "Start Over" at bounding box center [531, 109] width 122 height 19
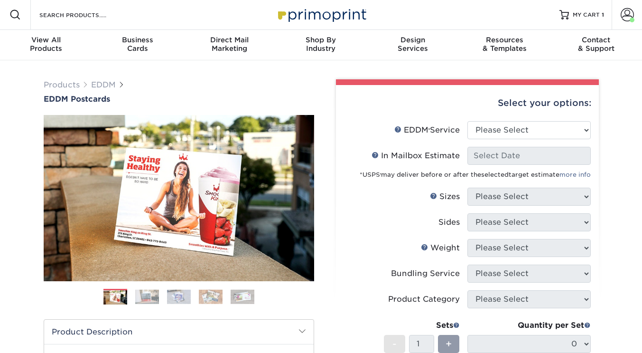
scroll to position [6, 0]
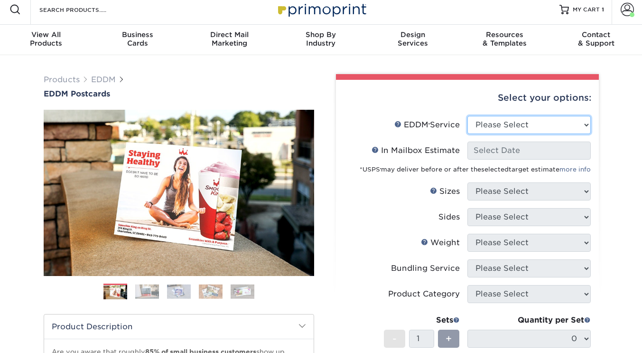
click at [507, 124] on select "Please Select Full Service Print Only" at bounding box center [529, 125] width 123 height 18
select select "full_service"
click at [468, 116] on select "Please Select Full Service Print Only" at bounding box center [529, 125] width 123 height 18
select select "-1"
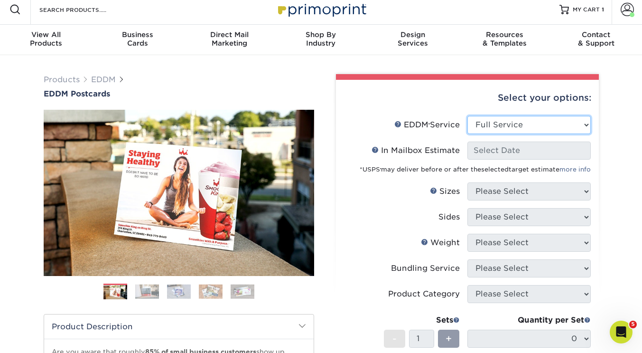
select select "-1"
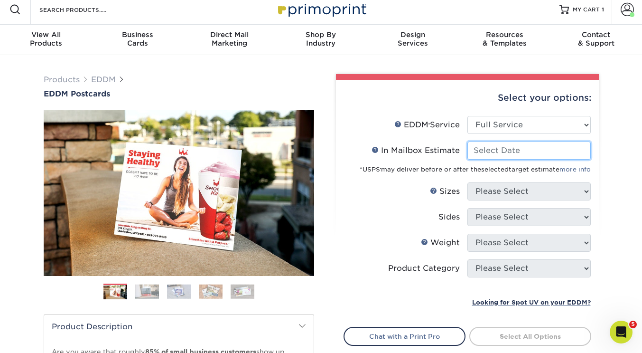
click at [501, 154] on input "In Mailbox Estimate Help In Mailbox Estimate" at bounding box center [529, 150] width 123 height 18
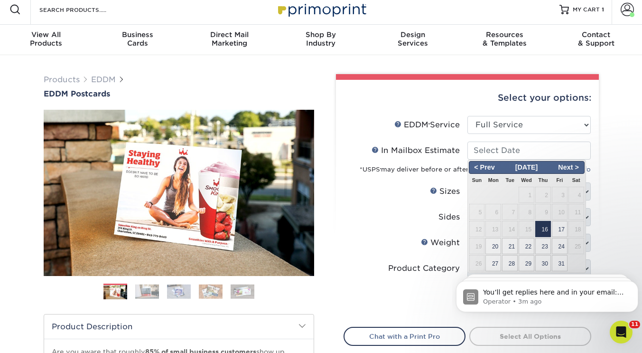
click at [542, 223] on span "16" at bounding box center [544, 229] width 16 height 16
type input "[DATE]"
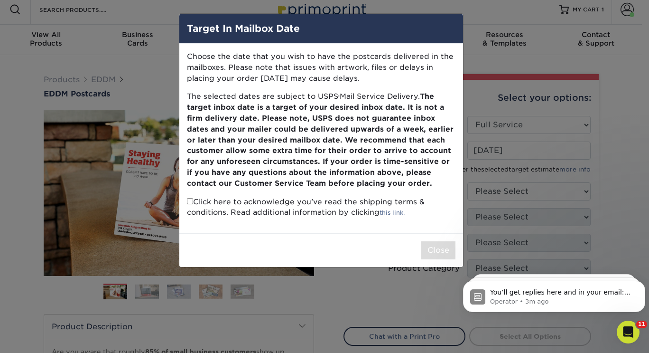
click at [189, 205] on p "Click here to acknowledge you’ve read the shipping terms & conditions. Read add…" at bounding box center [321, 208] width 269 height 22
click at [190, 198] on input "checkbox" at bounding box center [190, 201] width 6 height 6
checkbox input "true"
click at [434, 252] on button "Close" at bounding box center [439, 250] width 34 height 18
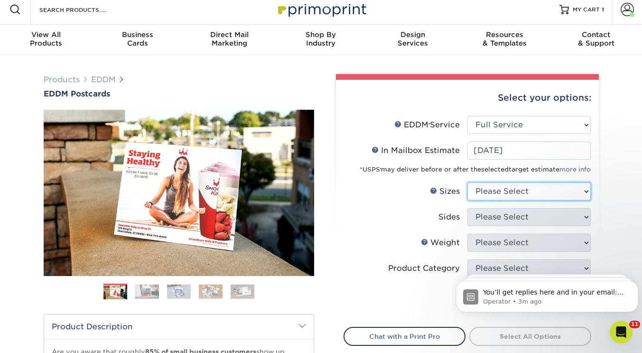
click at [499, 189] on select "Please Select 4.5" x 12" 6" x 12" 6.5" x 8" 6.5" x 9" 6.5" x 12" 7" x 8.5" 8" x…" at bounding box center [529, 191] width 123 height 18
select select "6.50x8.00"
click at [468, 182] on select "Please Select 4.5" x 12" 6" x 12" 6.5" x 8" 6.5" x 9" 6.5" x 12" 7" x 8.5" 8" x…" at bounding box center [529, 191] width 123 height 18
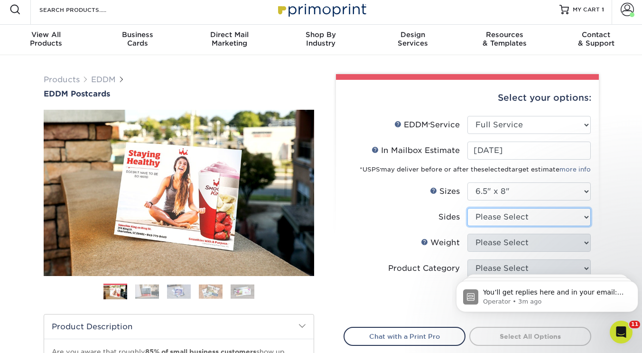
click at [499, 213] on select "Please Select Print Both Sides Print Front Only" at bounding box center [529, 217] width 123 height 18
select select "13abbda7-1d64-4f25-8bb2-c179b224825d"
click at [468, 208] on select "Please Select Print Both Sides Print Front Only" at bounding box center [529, 217] width 123 height 18
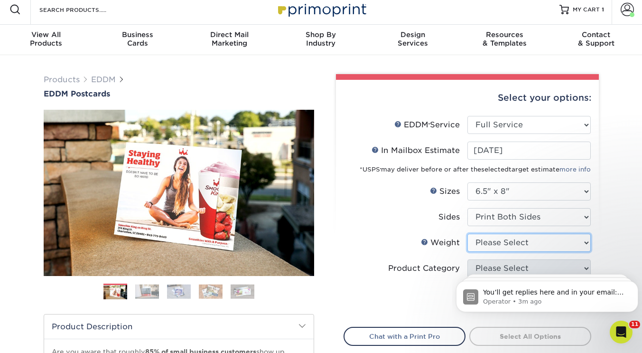
click at [501, 243] on select "Please Select 16PT 14PT" at bounding box center [529, 243] width 123 height 18
select select "16PT"
click at [468, 234] on select "Please Select 16PT 14PT" at bounding box center [529, 243] width 123 height 18
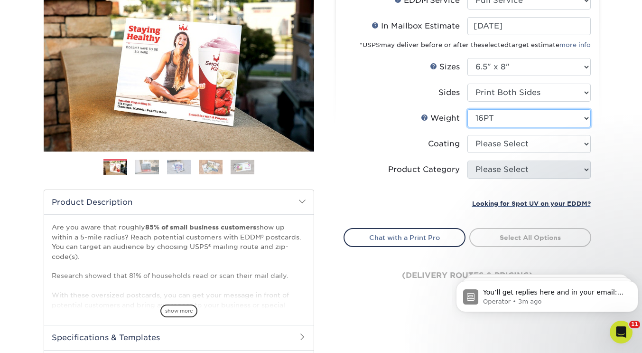
scroll to position [131, 0]
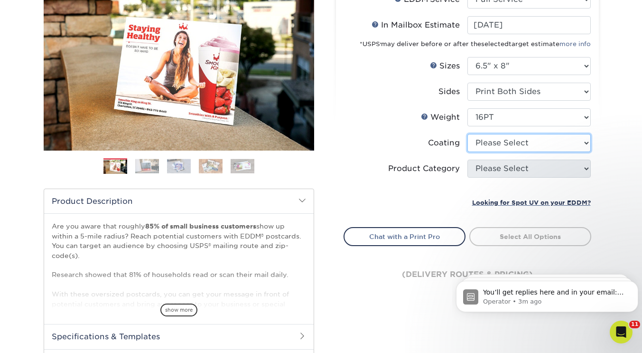
click at [517, 140] on select at bounding box center [529, 143] width 123 height 18
select select "ae367451-b2b8-45df-a344-0f05b6a12993"
click at [468, 134] on select at bounding box center [529, 143] width 123 height 18
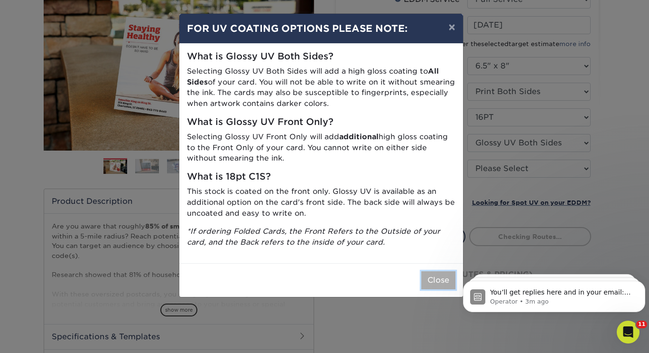
click at [435, 285] on button "Close" at bounding box center [439, 280] width 34 height 18
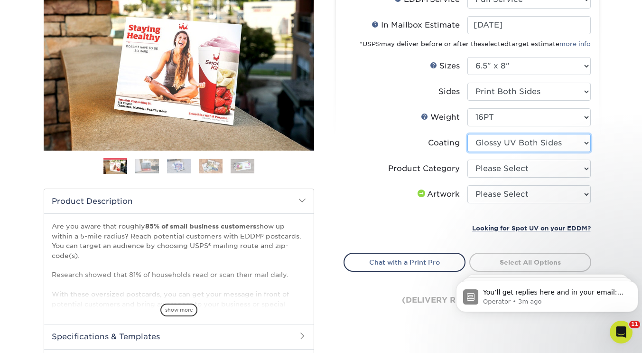
click at [522, 141] on select at bounding box center [529, 143] width 123 height 18
click at [468, 134] on select at bounding box center [529, 143] width 123 height 18
click at [513, 168] on select "Please Select Postcards" at bounding box center [529, 169] width 123 height 18
select select "9b7272e0-d6c8-4c3c-8e97-d3a1bcdab858"
click at [468, 160] on select "Please Select Postcards" at bounding box center [529, 169] width 123 height 18
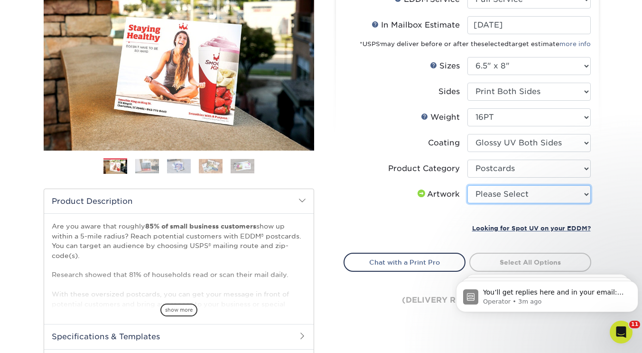
click at [512, 193] on select "Please Select I will upload files I need a design - $150" at bounding box center [529, 194] width 123 height 18
select select "upload"
click at [468, 185] on select "Please Select I will upload files I need a design - $150" at bounding box center [529, 194] width 123 height 18
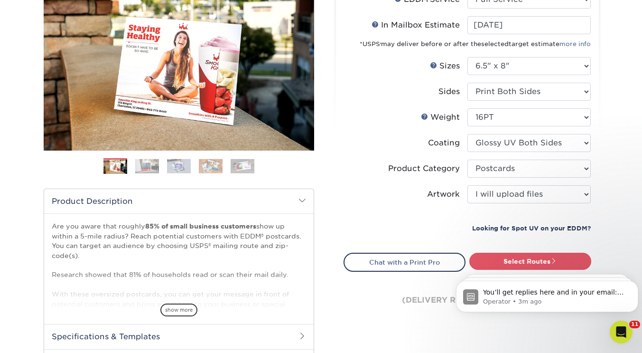
click at [513, 228] on small "Looking for Spot UV on your EDDM?" at bounding box center [531, 228] width 119 height 7
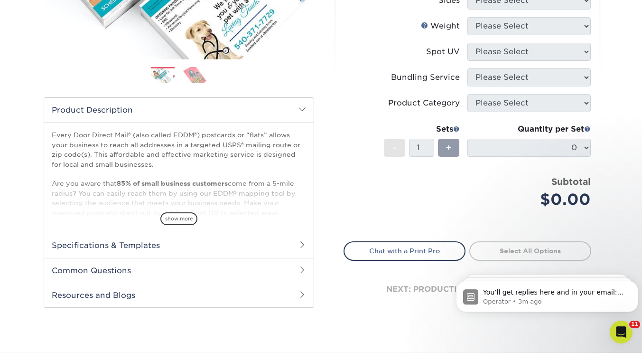
scroll to position [220, 0]
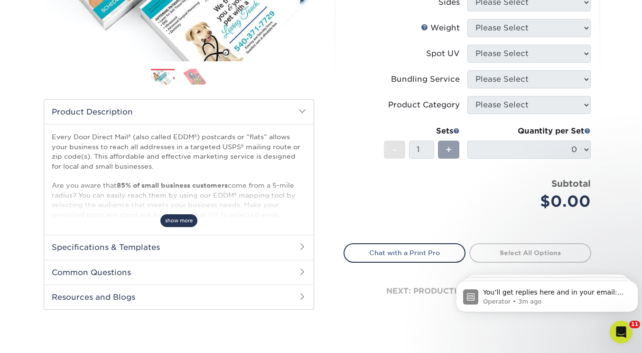
click at [178, 220] on span "show more" at bounding box center [178, 220] width 37 height 13
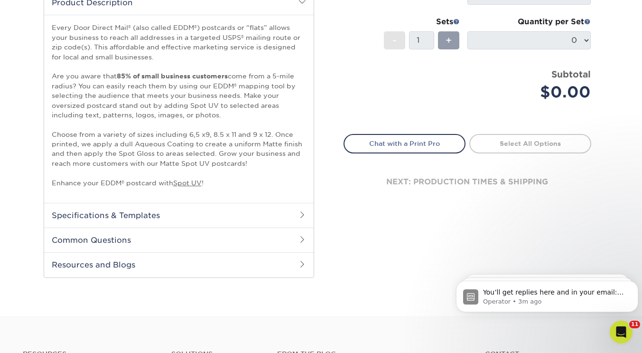
scroll to position [332, 0]
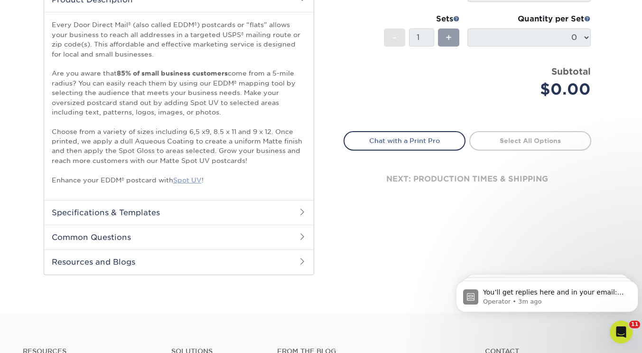
click at [190, 181] on link "Spot UV" at bounding box center [187, 180] width 28 height 8
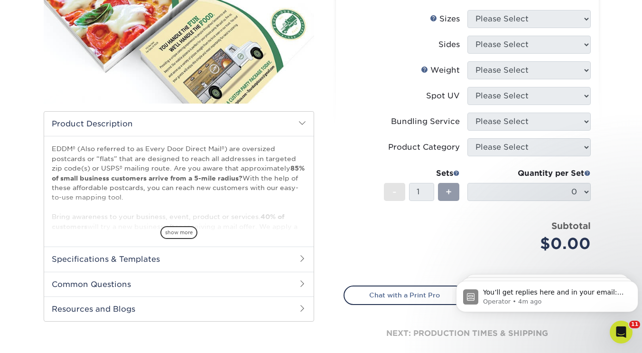
scroll to position [179, 0]
click at [181, 232] on span "show more" at bounding box center [178, 232] width 37 height 13
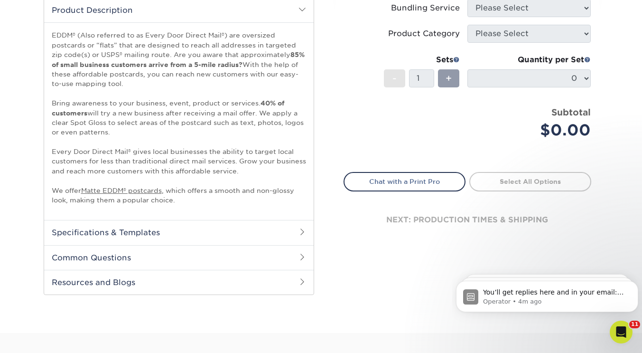
scroll to position [292, 0]
click at [178, 257] on h2 "Common Questions" at bounding box center [179, 256] width 270 height 25
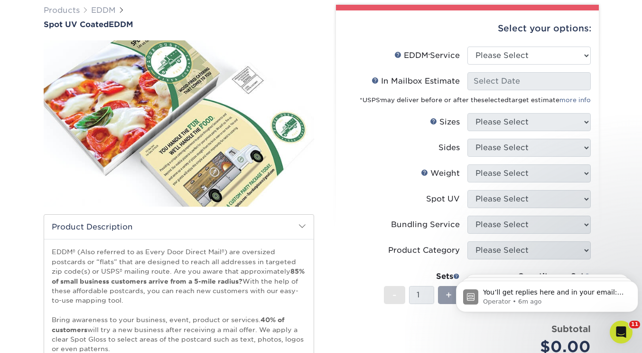
scroll to position [75, 0]
click at [486, 58] on select "Please Select Full Service Print Only" at bounding box center [529, 56] width 123 height 18
select select "full_service"
click at [468, 47] on select "Please Select Full Service Print Only" at bounding box center [529, 56] width 123 height 18
select select "-1"
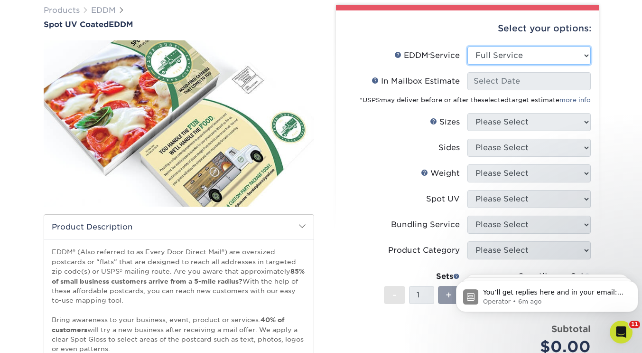
select select "-1"
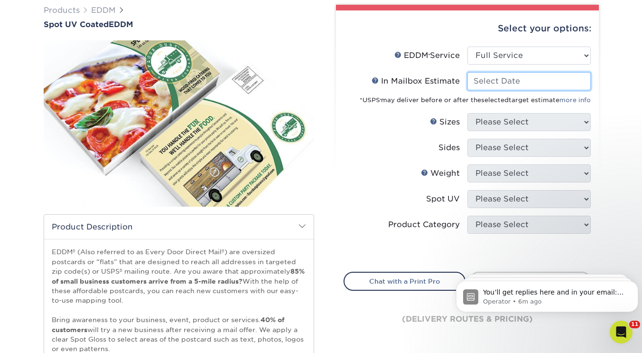
click at [495, 84] on input "In Mailbox Estimate Help In Mailbox Estimate" at bounding box center [529, 81] width 123 height 18
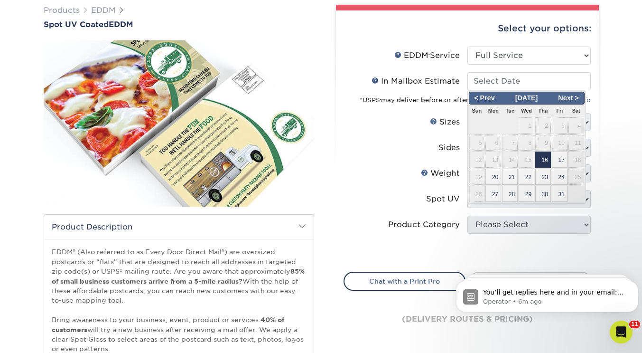
click at [541, 157] on span "16" at bounding box center [544, 159] width 16 height 16
type input "[DATE]"
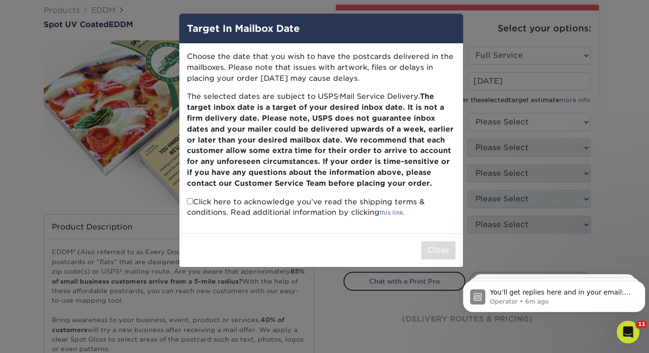
click at [187, 202] on div "Choose the date that you wish to have the postcards delivered in the mailboxes.…" at bounding box center [321, 138] width 284 height 189
click at [189, 199] on input "checkbox" at bounding box center [190, 201] width 6 height 6
checkbox input "true"
click at [436, 251] on button "Close" at bounding box center [439, 250] width 34 height 18
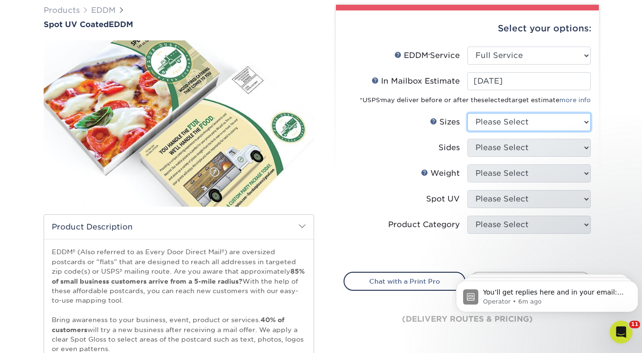
click at [496, 122] on select "Please Select 4.5" x 12" 6" x 12" 6.5" x 8" 6.5" x 9" 6.5" x 12" 7" x 8.5" 8" x…" at bounding box center [529, 122] width 123 height 18
select select "6.50x8.00"
click at [468, 113] on select "Please Select 4.5" x 12" 6" x 12" 6.5" x 8" 6.5" x 9" 6.5" x 12" 7" x 8.5" 8" x…" at bounding box center [529, 122] width 123 height 18
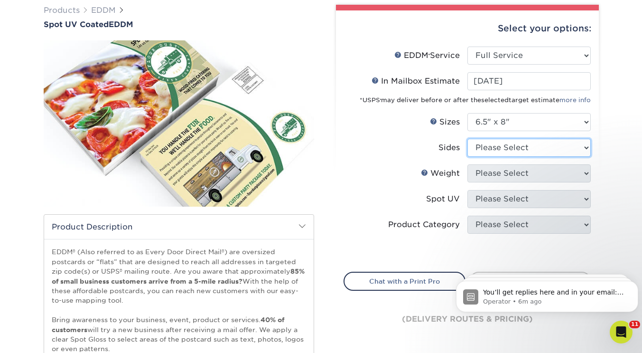
click at [499, 145] on select "Please Select Print Both Sides Print Front Only" at bounding box center [529, 148] width 123 height 18
select select "13abbda7-1d64-4f25-8bb2-c179b224825d"
click at [468, 139] on select "Please Select Print Both Sides Print Front Only" at bounding box center [529, 148] width 123 height 18
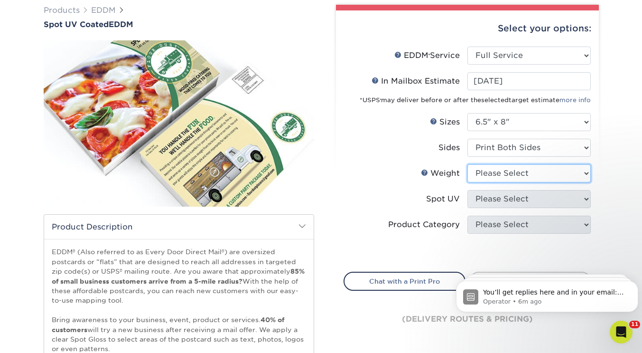
click at [517, 173] on select "Please Select 16PT" at bounding box center [529, 173] width 123 height 18
select select "16PT"
click at [468, 164] on select "Please Select 16PT" at bounding box center [529, 173] width 123 height 18
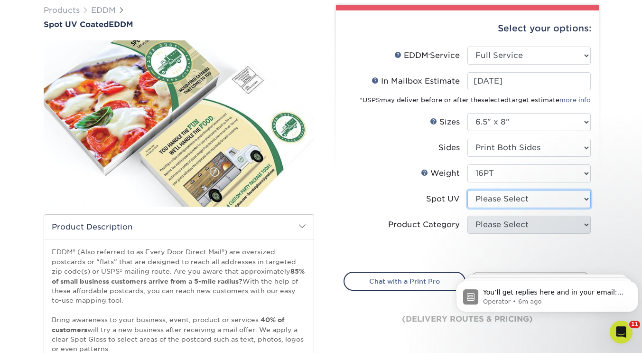
click at [515, 203] on select "Please Select Front and Back (Both Sides) Front Only Back Only" at bounding box center [529, 199] width 123 height 18
select select "0"
click at [468, 190] on select "Please Select Front and Back (Both Sides) Front Only Back Only" at bounding box center [529, 199] width 123 height 18
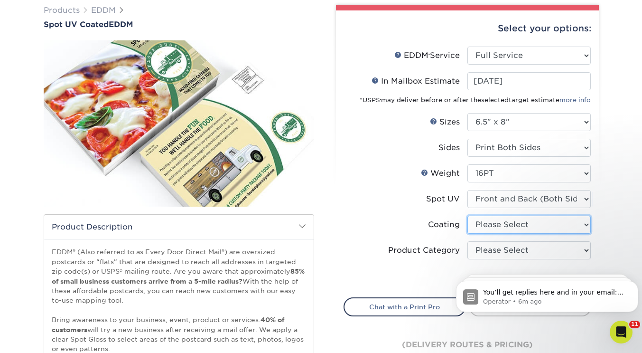
click at [505, 227] on select at bounding box center [529, 225] width 123 height 18
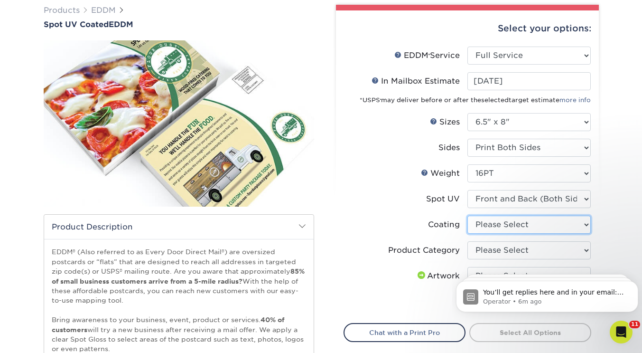
select select "121bb7b5-3b4d-429f-bd8d-bbf80e953313"
click at [468, 216] on select at bounding box center [529, 225] width 123 height 18
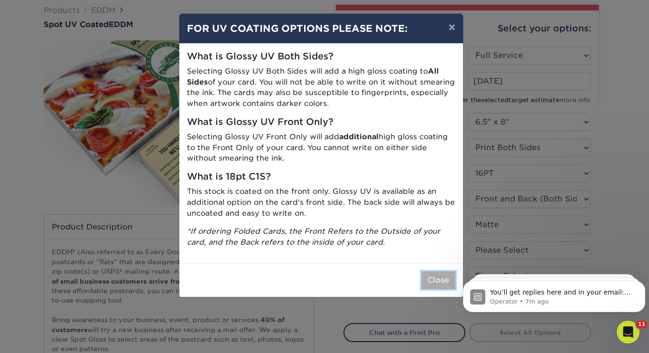
click at [439, 274] on button "Close" at bounding box center [439, 280] width 34 height 18
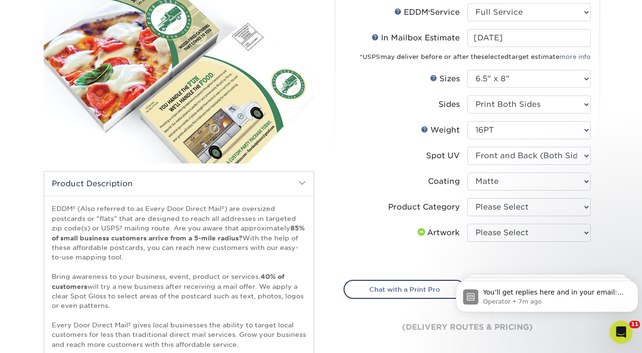
scroll to position [146, 0]
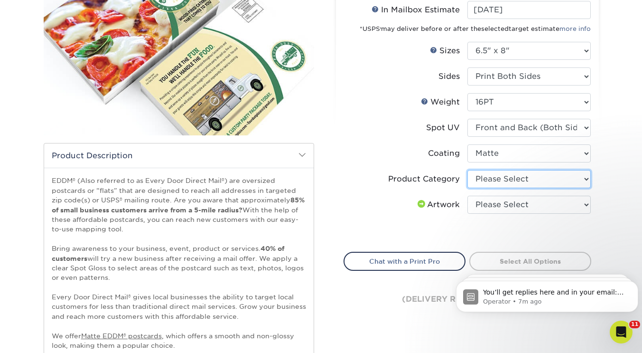
click at [501, 179] on select "Please Select Postcards" at bounding box center [529, 179] width 123 height 18
select select "9b7272e0-d6c8-4c3c-8e97-d3a1bcdab858"
click at [468, 170] on select "Please Select Postcards" at bounding box center [529, 179] width 123 height 18
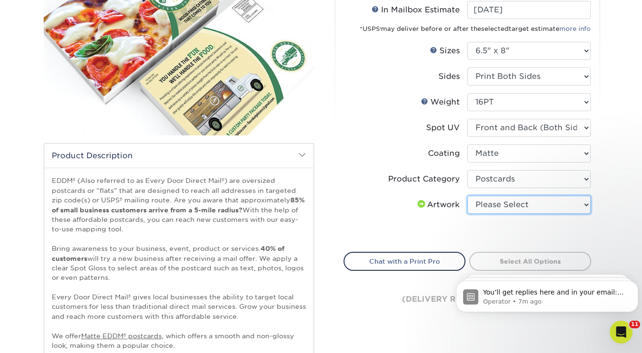
click at [500, 201] on select "Please Select I will upload files I need a design - $150" at bounding box center [529, 205] width 123 height 18
select select "upload"
click at [468, 196] on select "Please Select I will upload files I need a design - $150" at bounding box center [529, 205] width 123 height 18
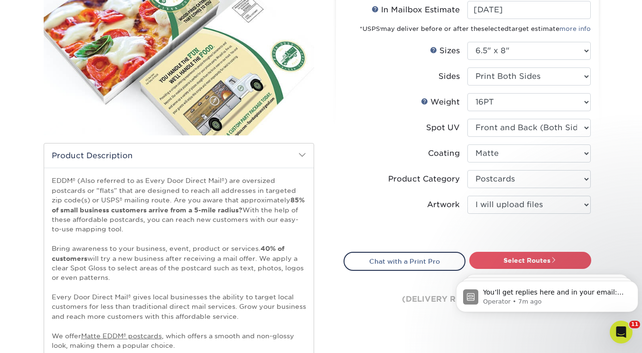
click at [514, 263] on html "You’ll get replies here and in your email: ✉️ karenadcock@kw.com The team will …" at bounding box center [547, 294] width 190 height 66
click at [529, 258] on link "Select Routes" at bounding box center [531, 260] width 122 height 17
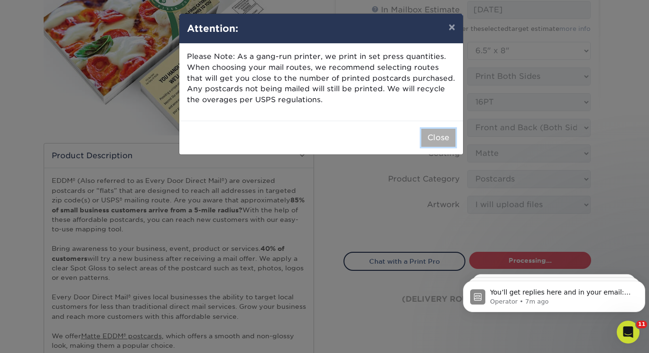
click at [436, 141] on button "Close" at bounding box center [439, 138] width 34 height 18
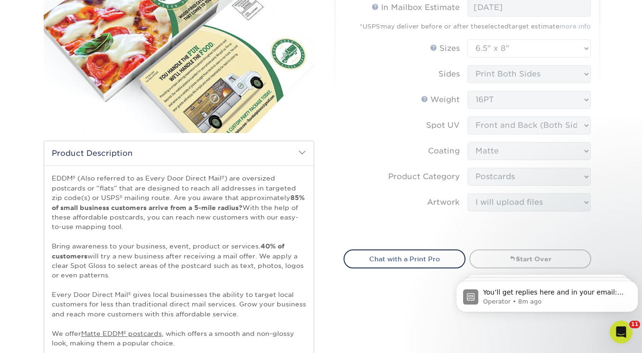
scroll to position [148, 0]
click at [537, 260] on link "Start Over" at bounding box center [531, 259] width 122 height 19
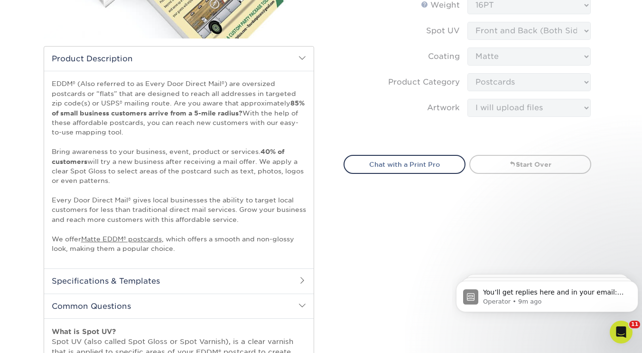
scroll to position [0, 0]
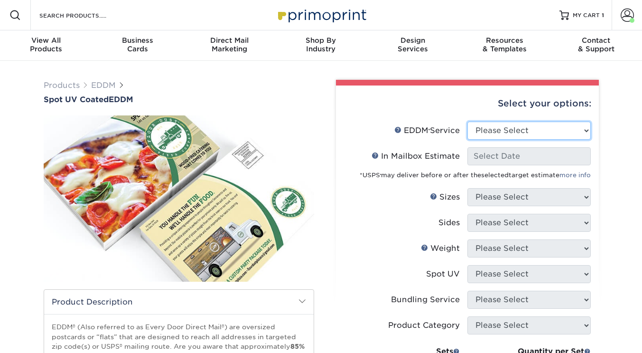
click at [508, 136] on select "Please Select Full Service Print Only" at bounding box center [529, 131] width 123 height 18
select select "full_service"
click at [468, 122] on select "Please Select Full Service Print Only" at bounding box center [529, 131] width 123 height 18
select select "-1"
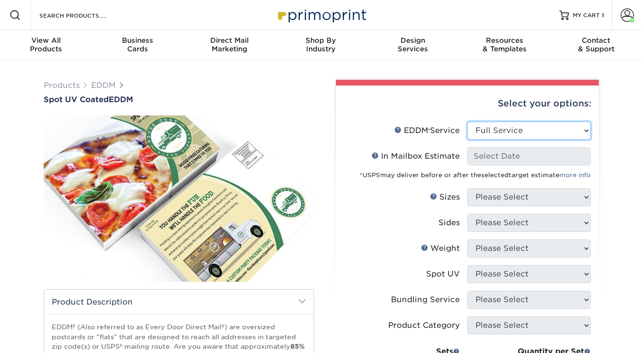
select select "-1"
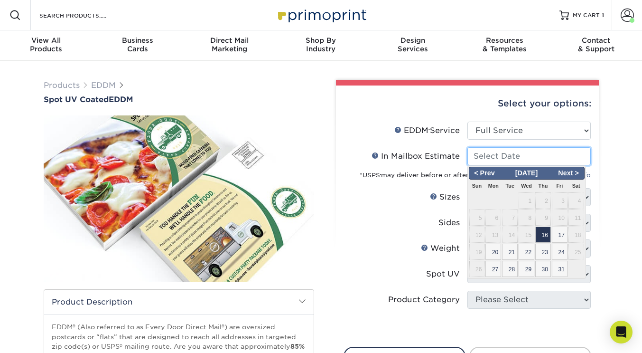
click at [508, 160] on input "In Mailbox Estimate Help In Mailbox Estimate" at bounding box center [529, 156] width 123 height 18
click at [540, 232] on span "16" at bounding box center [544, 234] width 16 height 16
type input "[DATE]"
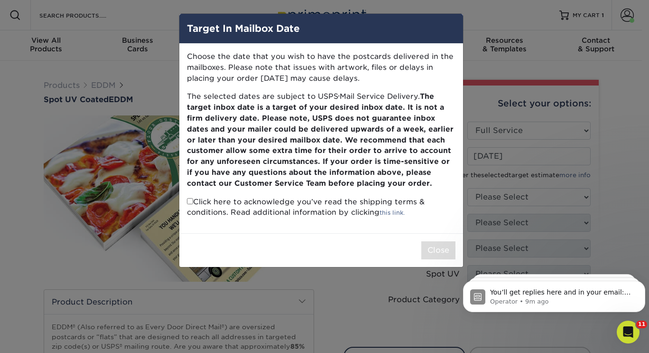
click at [186, 201] on div "Choose the date that you wish to have the postcards delivered in the mailboxes.…" at bounding box center [321, 138] width 284 height 189
click at [189, 201] on input "checkbox" at bounding box center [190, 201] width 6 height 6
checkbox input "true"
click at [436, 245] on button "Close" at bounding box center [439, 250] width 34 height 18
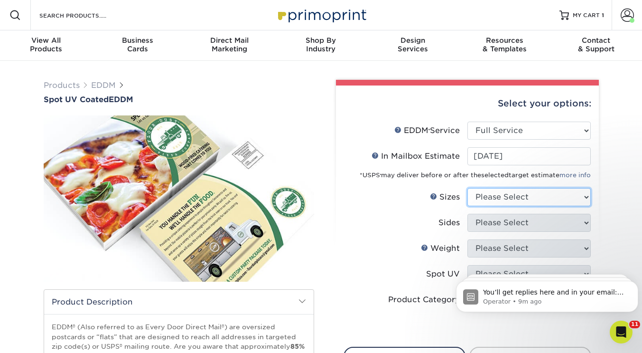
click at [507, 199] on select "Please Select 4.5" x 12" 6" x 12" 6.5" x 8" 6.5" x 9" 6.5" x 12" 7" x 8.5" 8" x…" at bounding box center [529, 197] width 123 height 18
select select "6.50x8.00"
click at [468, 188] on select "Please Select 4.5" x 12" 6" x 12" 6.5" x 8" 6.5" x 9" 6.5" x 12" 7" x 8.5" 8" x…" at bounding box center [529, 197] width 123 height 18
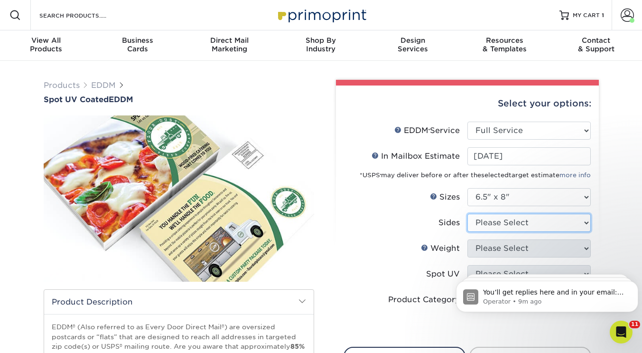
click at [517, 222] on select "Please Select Print Both Sides Print Front Only" at bounding box center [529, 223] width 123 height 18
select select "13abbda7-1d64-4f25-8bb2-c179b224825d"
click at [468, 214] on select "Please Select Print Both Sides Print Front Only" at bounding box center [529, 223] width 123 height 18
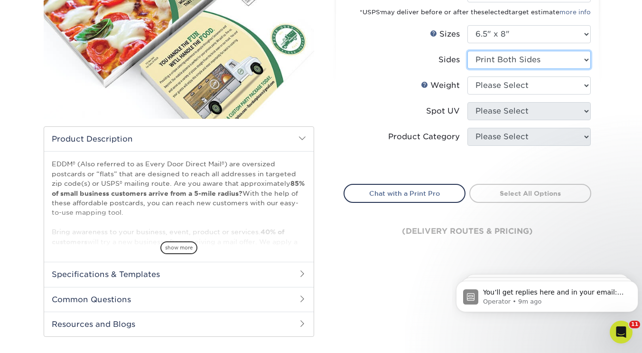
scroll to position [164, 0]
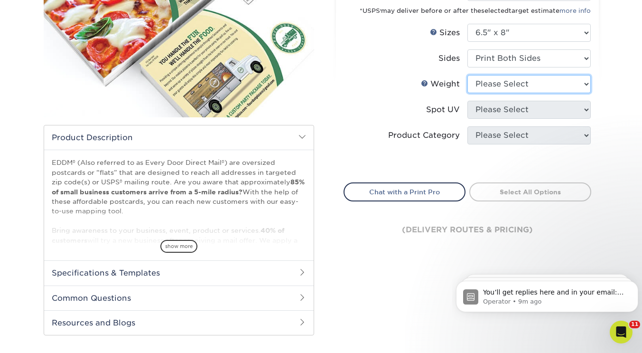
click at [514, 82] on select "Please Select 16PT" at bounding box center [529, 84] width 123 height 18
select select "16PT"
click at [468, 75] on select "Please Select 16PT" at bounding box center [529, 84] width 123 height 18
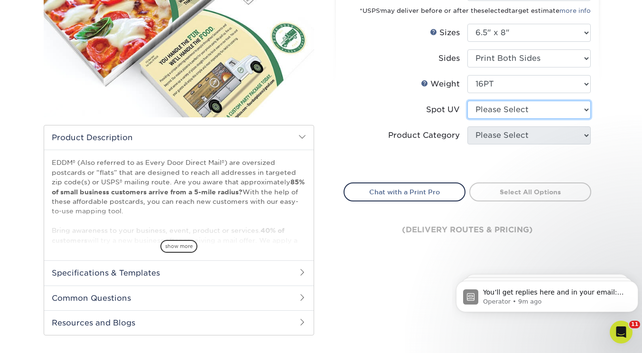
click at [500, 106] on select "Please Select Front and Back (Both Sides) Front Only Back Only" at bounding box center [529, 110] width 123 height 18
select select "0"
click at [468, 101] on select "Please Select Front and Back (Both Sides) Front Only Back Only" at bounding box center [529, 110] width 123 height 18
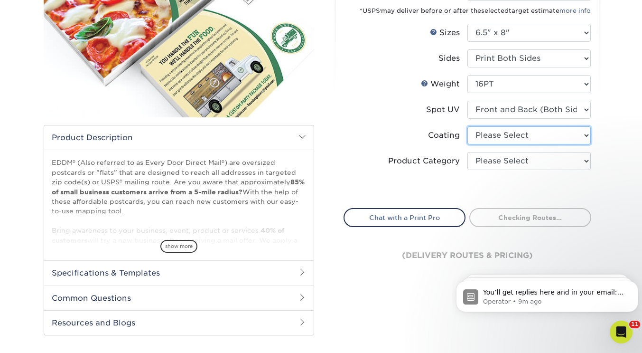
click at [499, 137] on select at bounding box center [529, 135] width 123 height 18
select select "121bb7b5-3b4d-429f-bd8d-bbf80e953313"
click at [468, 126] on select at bounding box center [529, 135] width 123 height 18
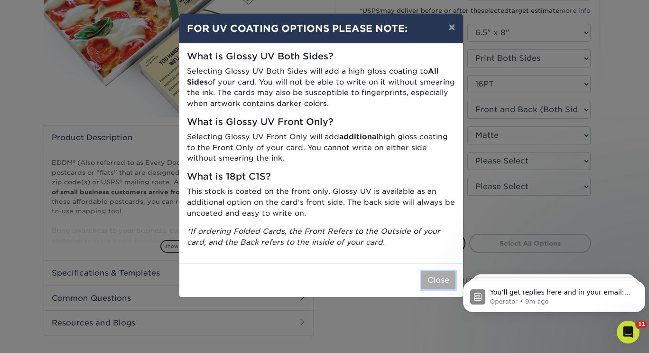
click at [430, 285] on button "Close" at bounding box center [439, 280] width 34 height 18
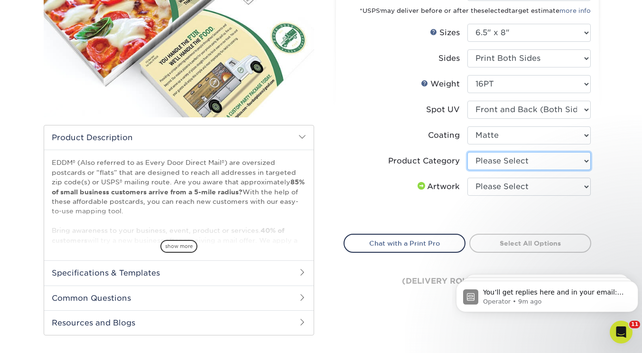
click at [517, 164] on select "Please Select Postcards" at bounding box center [529, 161] width 123 height 18
select select "9b7272e0-d6c8-4c3c-8e97-d3a1bcdab858"
click at [468, 152] on select "Please Select Postcards" at bounding box center [529, 161] width 123 height 18
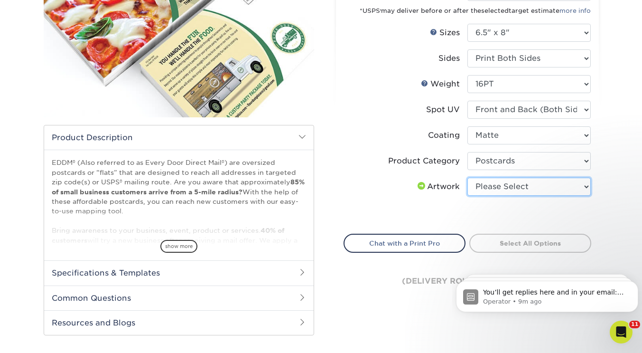
click at [510, 186] on select "Please Select I will upload files I need a design - $150" at bounding box center [529, 187] width 123 height 18
click at [468, 178] on select "Please Select I will upload files I need a design - $150" at bounding box center [529, 187] width 123 height 18
click at [512, 188] on select "Please Select I will upload files I need a design - $150" at bounding box center [529, 187] width 123 height 18
select select "upload"
click at [468, 178] on select "Please Select I will upload files I need a design - $150" at bounding box center [529, 187] width 123 height 18
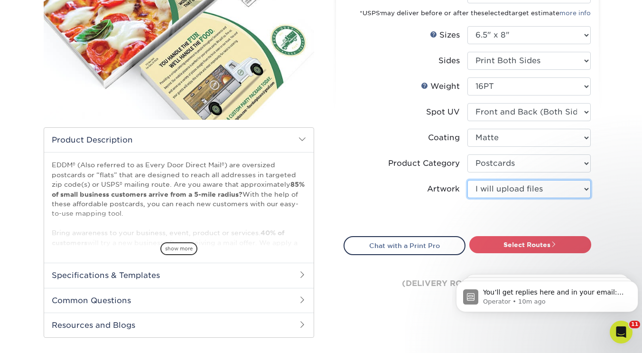
scroll to position [170, 0]
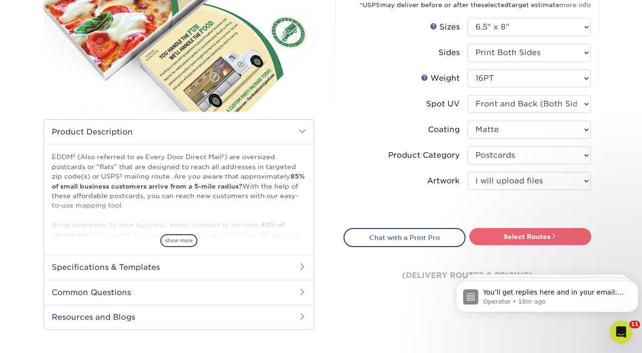
click at [535, 234] on link "Select Routes" at bounding box center [531, 236] width 122 height 17
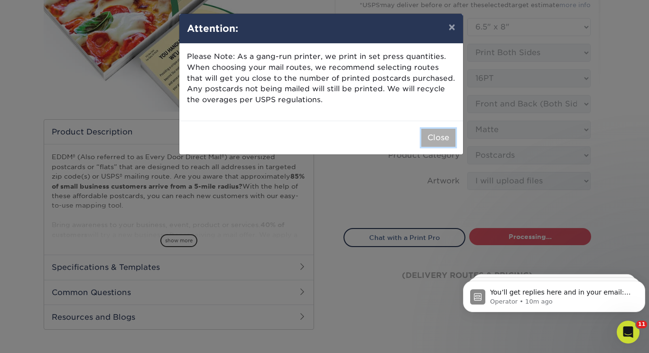
click at [434, 143] on button "Close" at bounding box center [439, 138] width 34 height 18
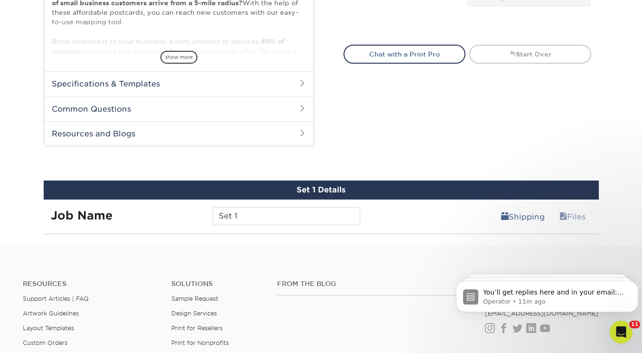
scroll to position [404, 0]
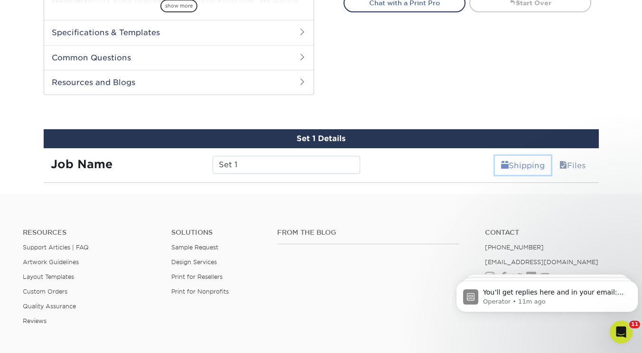
click at [518, 168] on link "Shipping" at bounding box center [523, 165] width 56 height 19
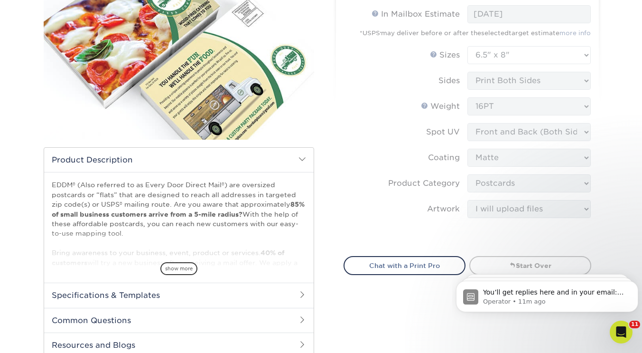
scroll to position [144, 0]
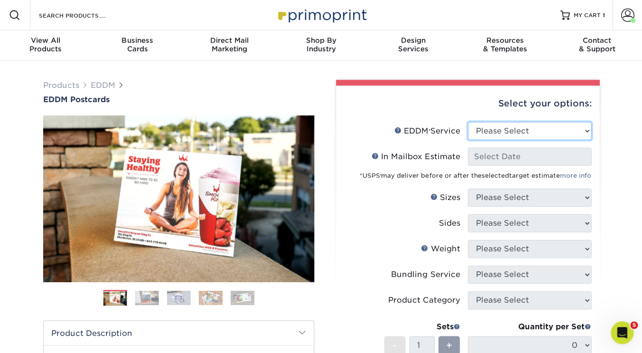
click at [523, 127] on select "Please Select Full Service Print Only" at bounding box center [529, 131] width 123 height 18
select select "full_service"
click at [468, 122] on select "Please Select Full Service Print Only" at bounding box center [529, 131] width 123 height 18
select select "-1"
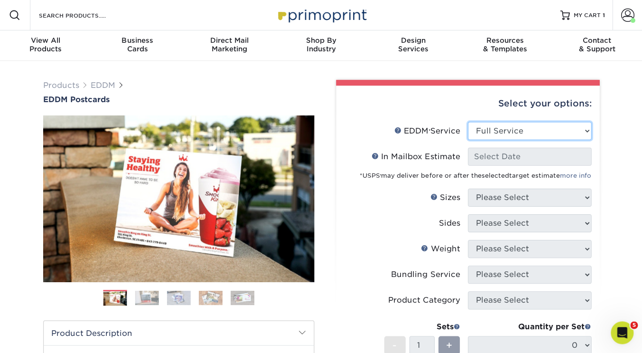
select select "-1"
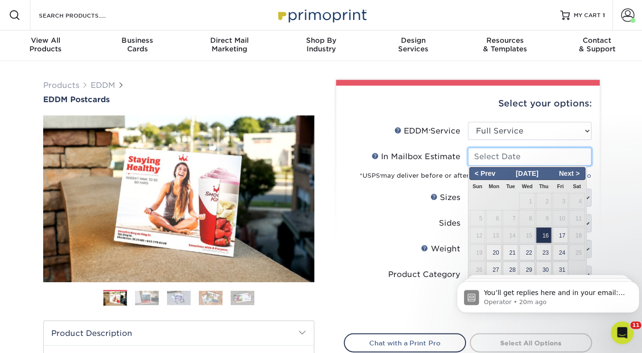
click at [505, 156] on input "In Mailbox Estimate Help In Mailbox Estimate" at bounding box center [529, 156] width 123 height 18
click at [549, 233] on span "16" at bounding box center [544, 234] width 16 height 16
type input "[DATE]"
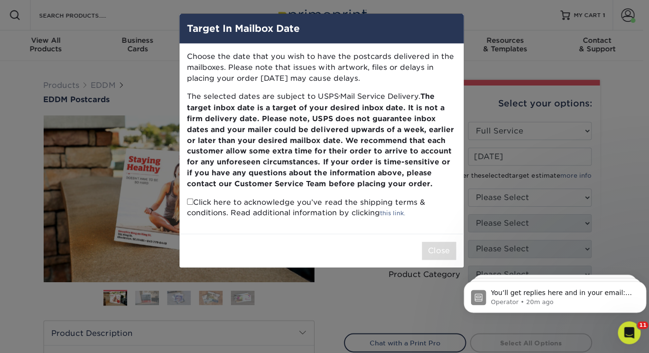
click at [186, 200] on div "Choose the date that you wish to have the postcards delivered in the mailboxes.…" at bounding box center [321, 138] width 284 height 189
click at [189, 201] on input "checkbox" at bounding box center [190, 201] width 6 height 6
checkbox input "true"
click at [432, 251] on button "Close" at bounding box center [439, 250] width 34 height 18
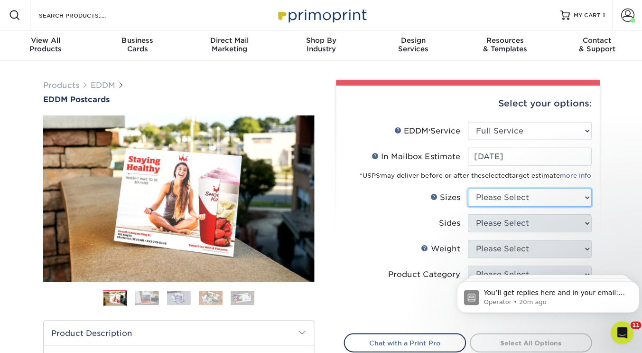
click at [510, 195] on select "Please Select 4.5" x 12" 6" x 12" 6.5" x 8" 6.5" x 9" 6.5" x 12" 7" x 8.5" 8" x…" at bounding box center [529, 197] width 123 height 18
select select "6.50x8.00"
click at [468, 188] on select "Please Select 4.5" x 12" 6" x 12" 6.5" x 8" 6.5" x 9" 6.5" x 12" 7" x 8.5" 8" x…" at bounding box center [529, 197] width 123 height 18
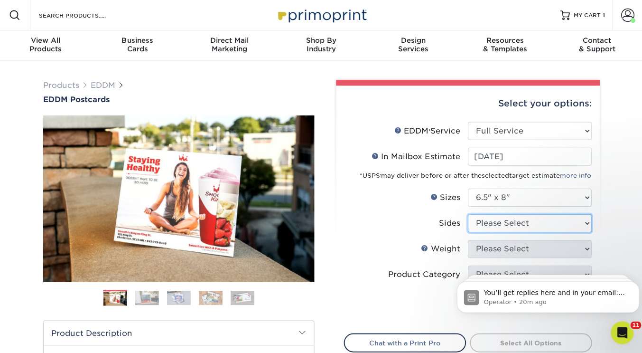
click at [489, 223] on select "Please Select Print Both Sides Print Front Only" at bounding box center [529, 223] width 123 height 18
select select "13abbda7-1d64-4f25-8bb2-c179b224825d"
click at [468, 214] on select "Please Select Print Both Sides Print Front Only" at bounding box center [529, 223] width 123 height 18
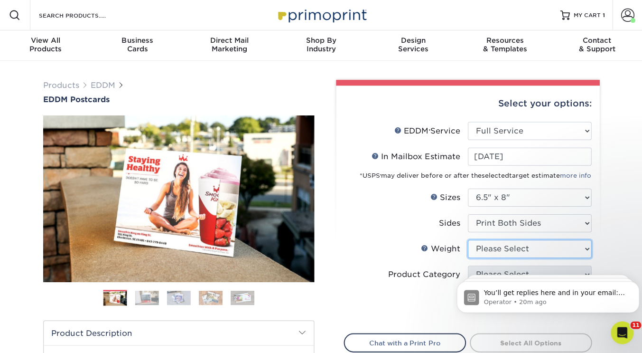
click at [487, 251] on select "Please Select 16PT 14PT" at bounding box center [529, 248] width 123 height 18
select select "16PT"
click at [468, 239] on select "Please Select 16PT 14PT" at bounding box center [529, 248] width 123 height 18
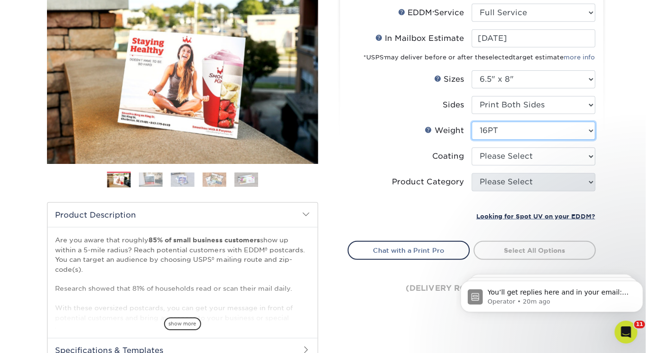
scroll to position [140, 0]
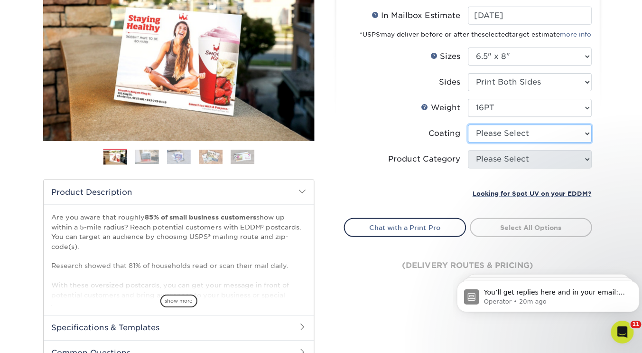
click at [478, 132] on select at bounding box center [529, 134] width 123 height 18
select select "ae367451-b2b8-45df-a344-0f05b6a12993"
click at [468, 125] on select at bounding box center [529, 134] width 123 height 18
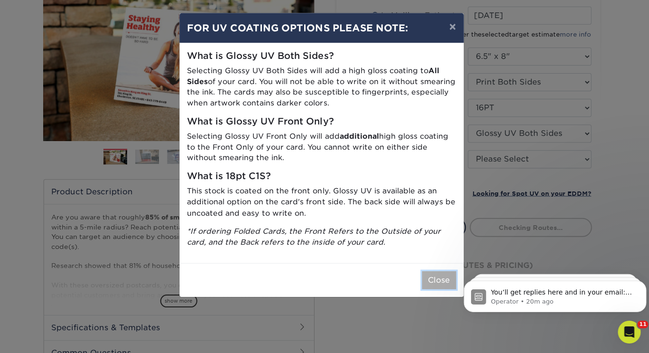
click at [438, 281] on button "Close" at bounding box center [439, 280] width 34 height 18
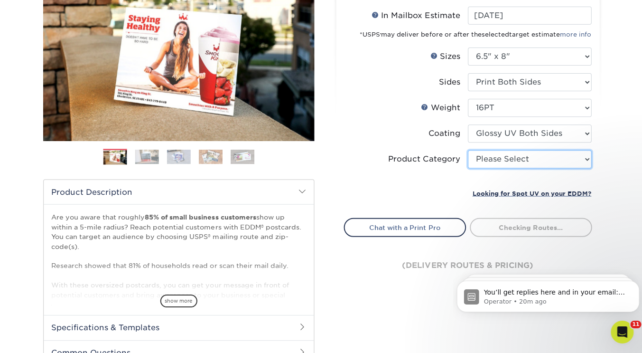
click at [498, 159] on select "Please Select Postcards" at bounding box center [529, 159] width 123 height 18
select select "9b7272e0-d6c8-4c3c-8e97-d3a1bcdab858"
click at [468, 150] on select "Please Select Postcards" at bounding box center [529, 159] width 123 height 18
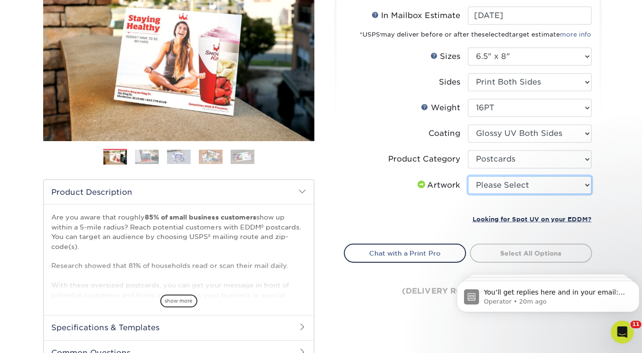
click at [510, 186] on select "Please Select I will upload files I need a design - $150" at bounding box center [529, 185] width 123 height 18
click at [419, 184] on span at bounding box center [421, 184] width 11 height 8
click at [485, 188] on select "Please Select I will upload files I need a design - $150" at bounding box center [529, 185] width 123 height 18
select select "upload"
click at [468, 176] on select "Please Select I will upload files I need a design - $150" at bounding box center [529, 185] width 123 height 18
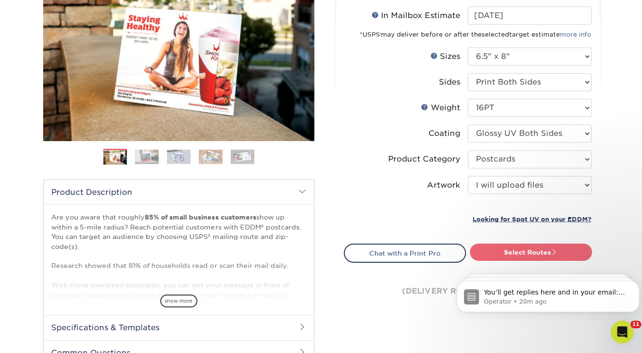
click at [512, 253] on link "Select Routes" at bounding box center [531, 252] width 122 height 17
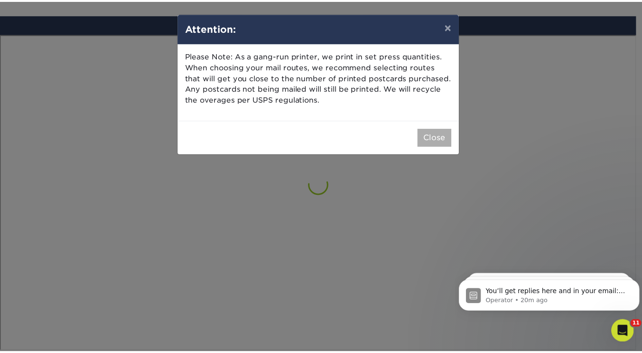
scroll to position [553, 0]
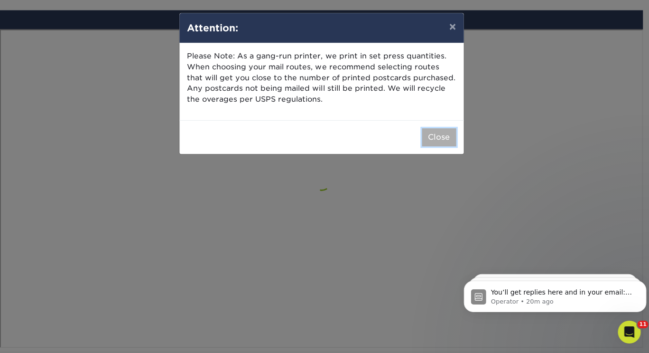
click at [436, 139] on button "Close" at bounding box center [439, 138] width 34 height 18
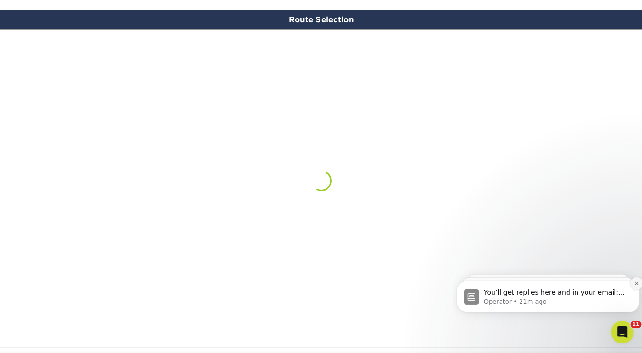
click at [636, 284] on icon "Dismiss notification" at bounding box center [636, 282] width 5 height 5
click at [636, 282] on icon "Dismiss notification" at bounding box center [635, 282] width 3 height 3
click at [636, 282] on icon "Dismiss notification" at bounding box center [636, 283] width 3 height 3
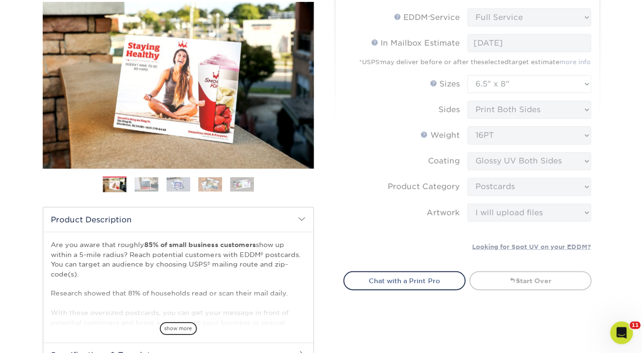
scroll to position [0, 0]
